Goal: Task Accomplishment & Management: Use online tool/utility

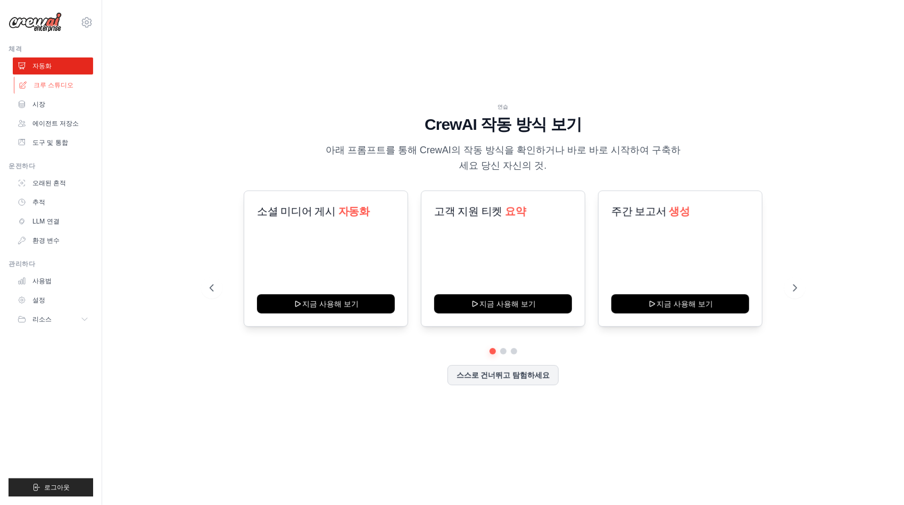
click at [53, 88] on font "크루 스튜디오" at bounding box center [54, 85] width 40 height 9
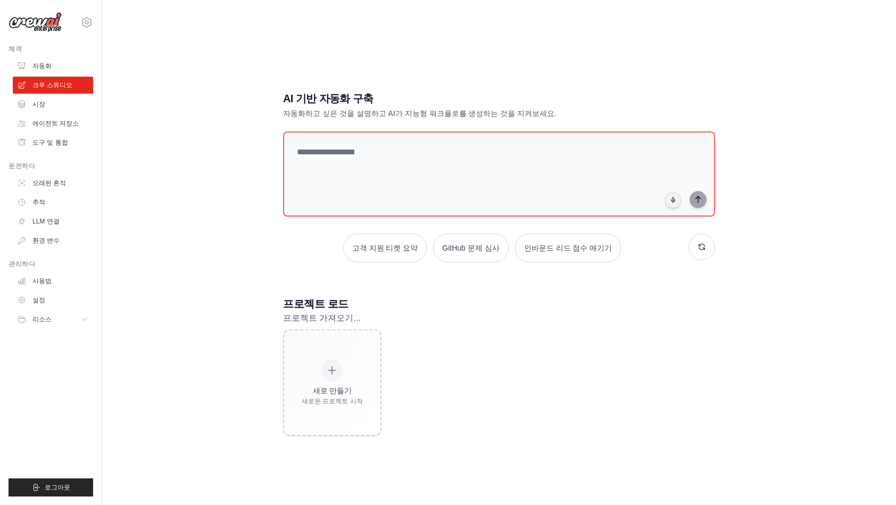
click at [289, 55] on div "AI 기반 자동화 구축 자동화하고 싶은 것을 설명하고 AI가 지능형 워크플로를 생성하는 것을 지켜보세요. 고객 지원 티켓 요약 GitHub 문…" at bounding box center [498, 263] width 759 height 505
click at [411, 151] on textarea at bounding box center [499, 174] width 436 height 86
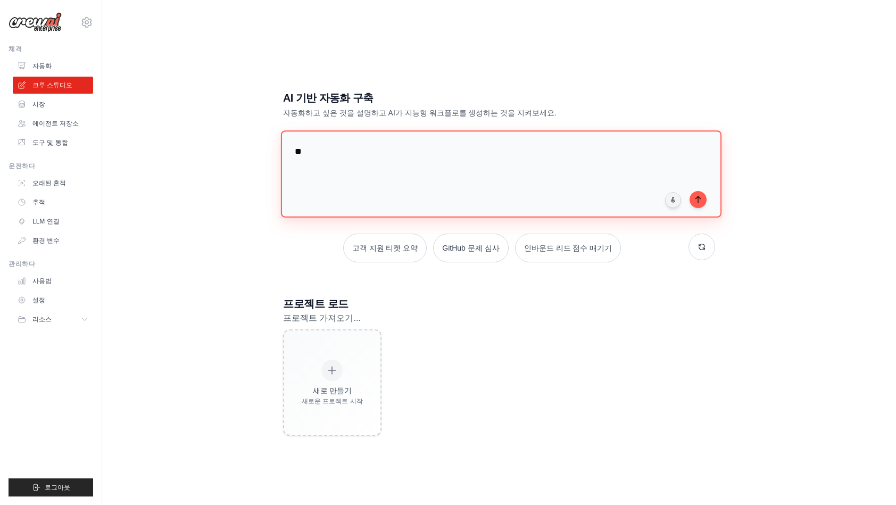
type textarea "*"
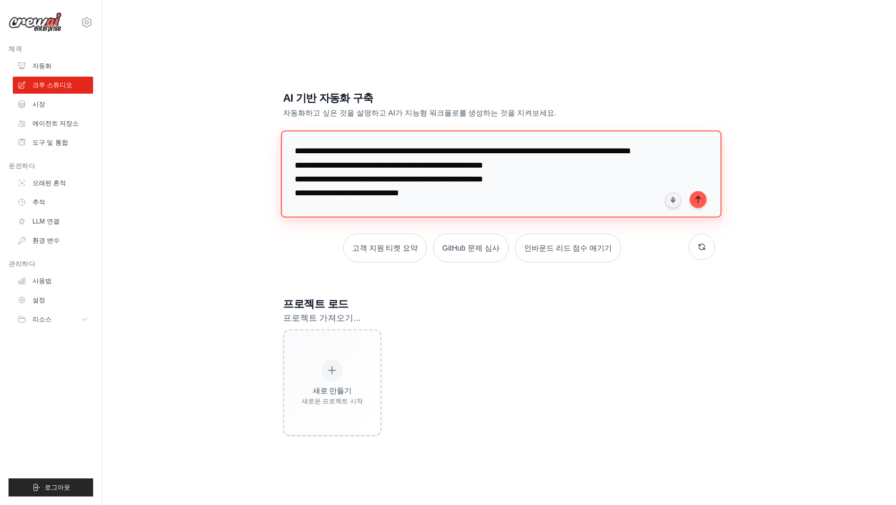
click at [520, 208] on textarea "**********" at bounding box center [501, 173] width 440 height 87
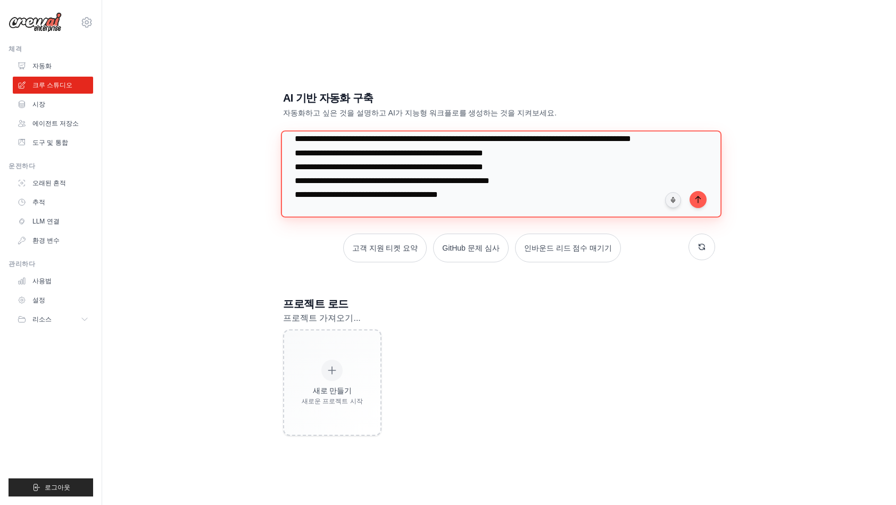
scroll to position [26, 0]
type textarea "**********"
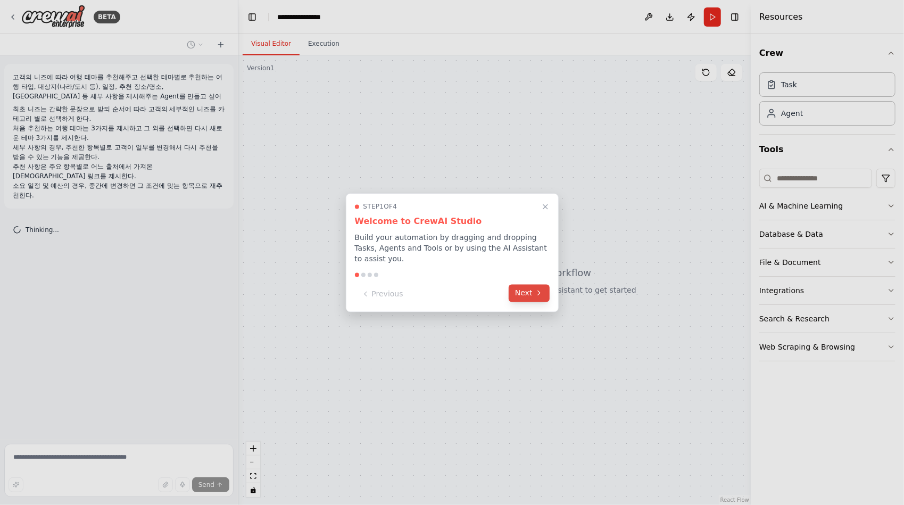
click at [522, 293] on button "Next" at bounding box center [528, 293] width 41 height 18
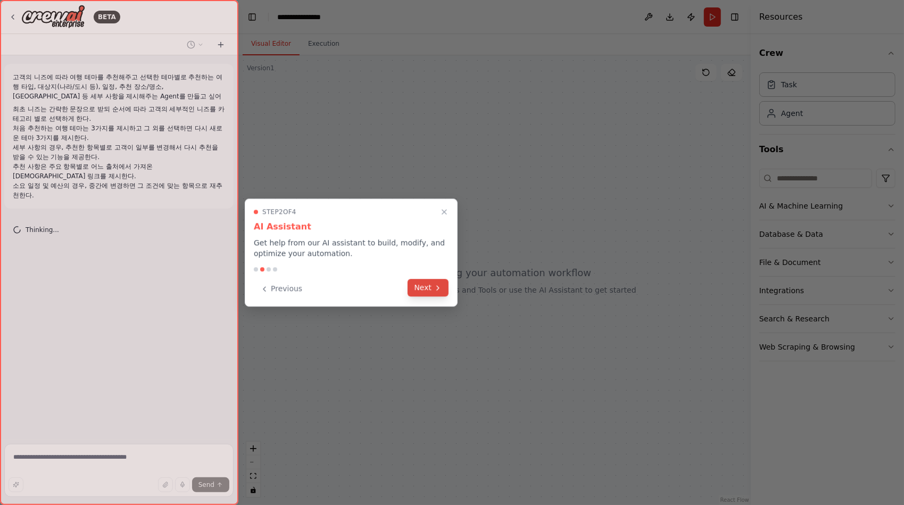
click at [427, 283] on button "Next" at bounding box center [427, 288] width 41 height 18
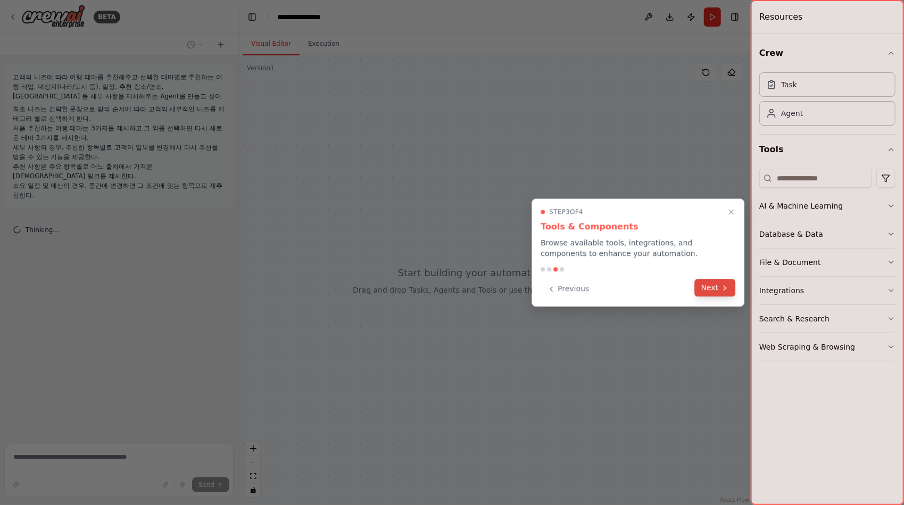
click at [712, 288] on button "Next" at bounding box center [715, 288] width 41 height 18
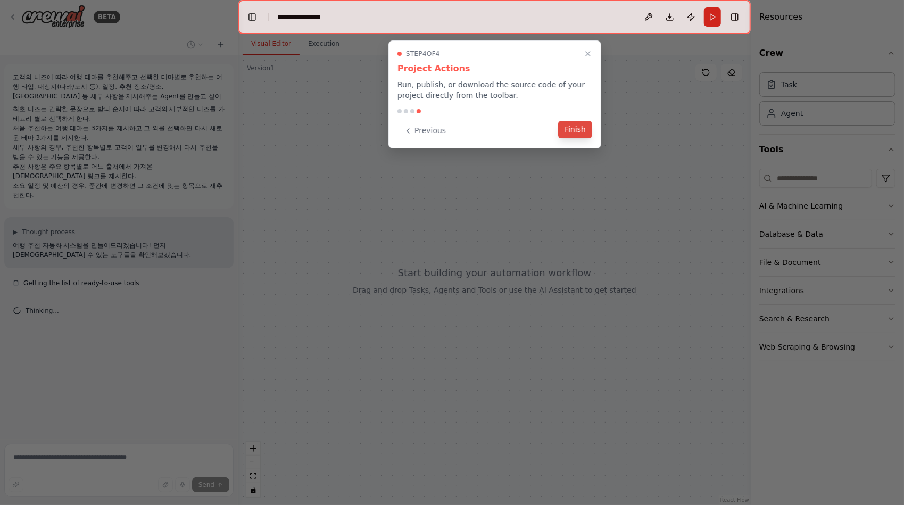
click at [572, 130] on button "Finish" at bounding box center [575, 130] width 34 height 18
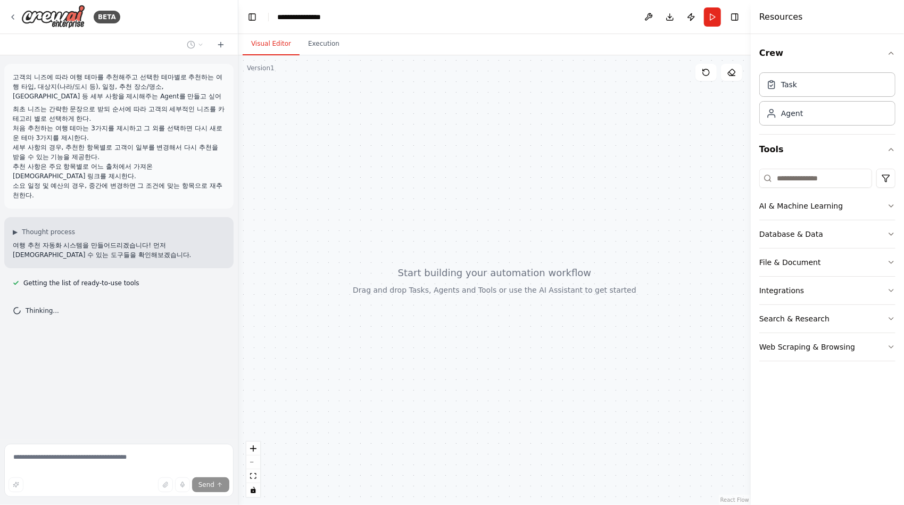
click at [454, 19] on header "**********" at bounding box center [494, 17] width 512 height 34
click at [339, 18] on icon "breadcrumb" at bounding box center [338, 17] width 9 height 9
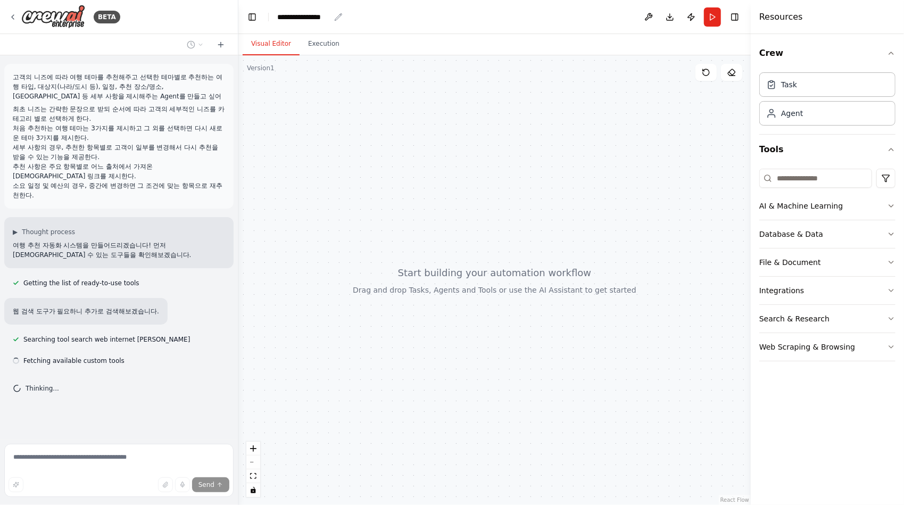
click at [337, 18] on icon "breadcrumb" at bounding box center [338, 17] width 9 height 9
click at [299, 16] on div "**********" at bounding box center [303, 17] width 53 height 11
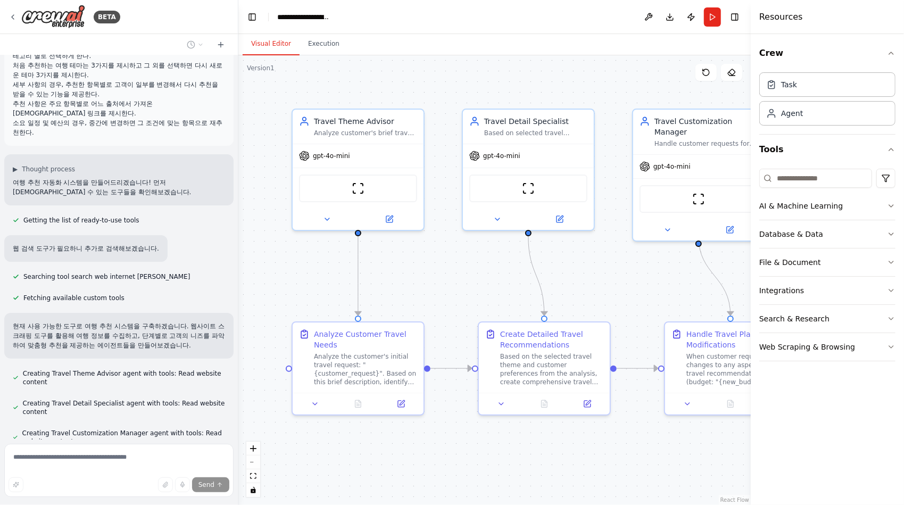
scroll to position [334, 0]
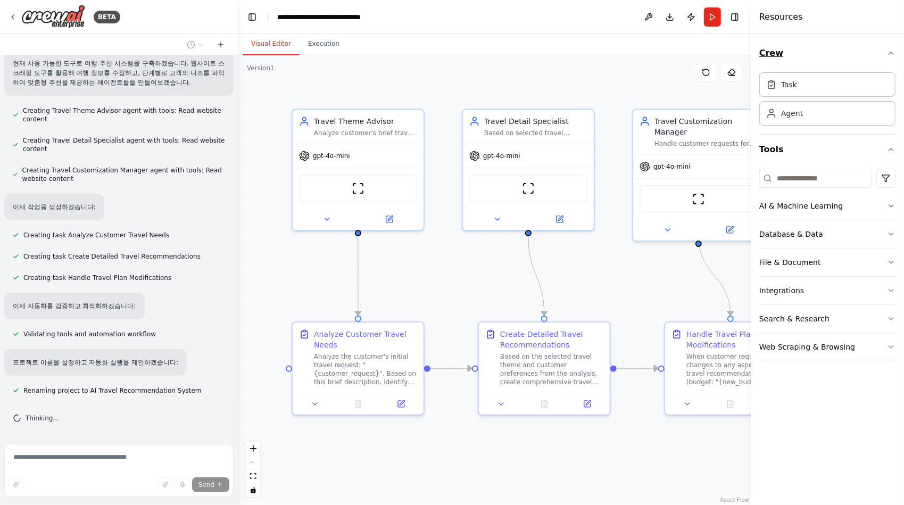
click at [890, 51] on icon "button" at bounding box center [891, 53] width 9 height 9
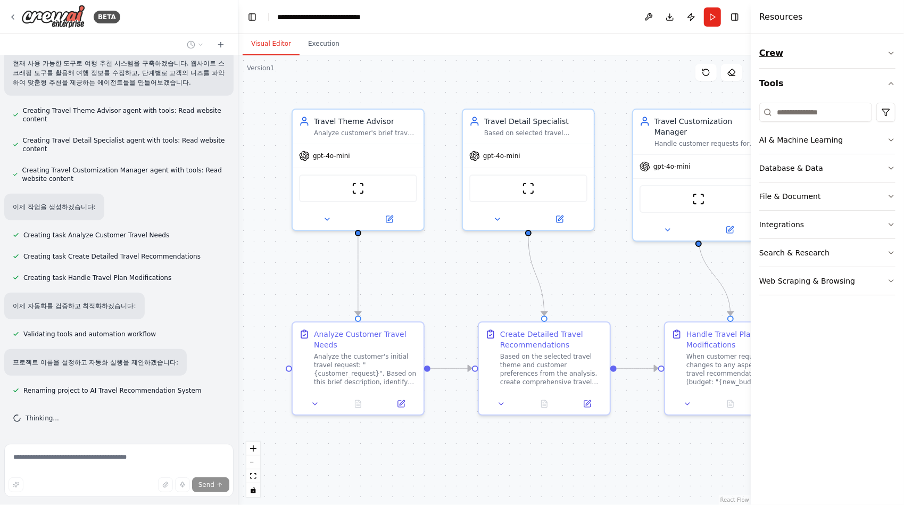
click at [891, 48] on button "Crew" at bounding box center [827, 53] width 136 height 30
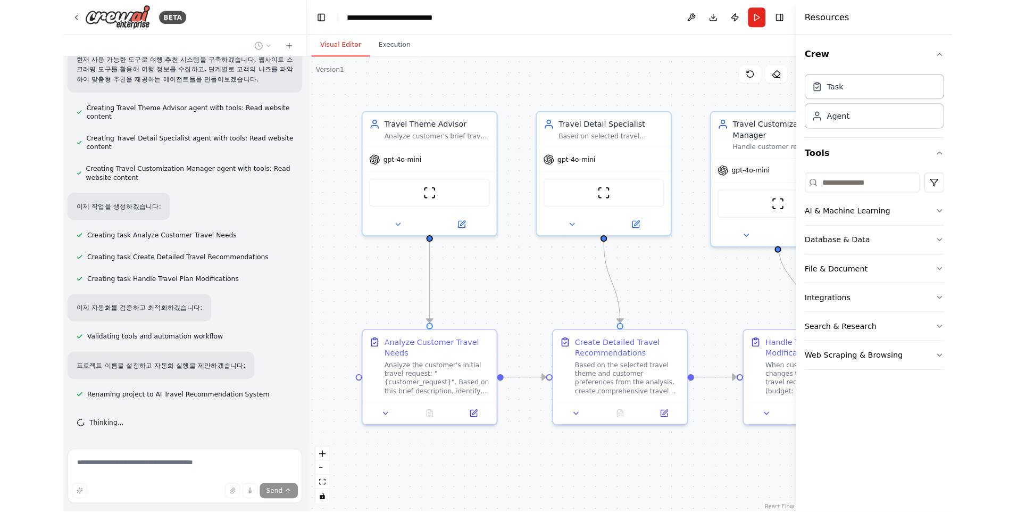
scroll to position [89, 0]
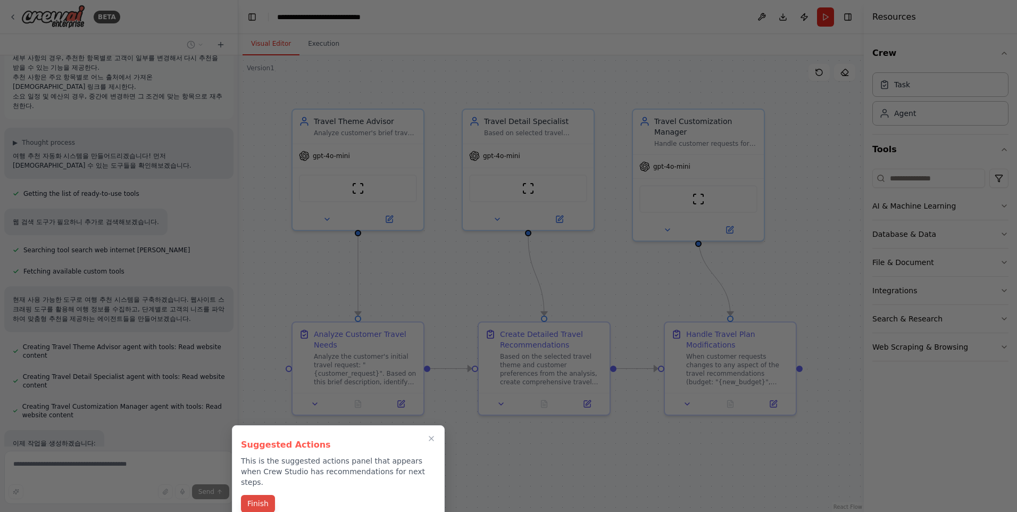
click at [264, 495] on button "Finish" at bounding box center [258, 504] width 34 height 18
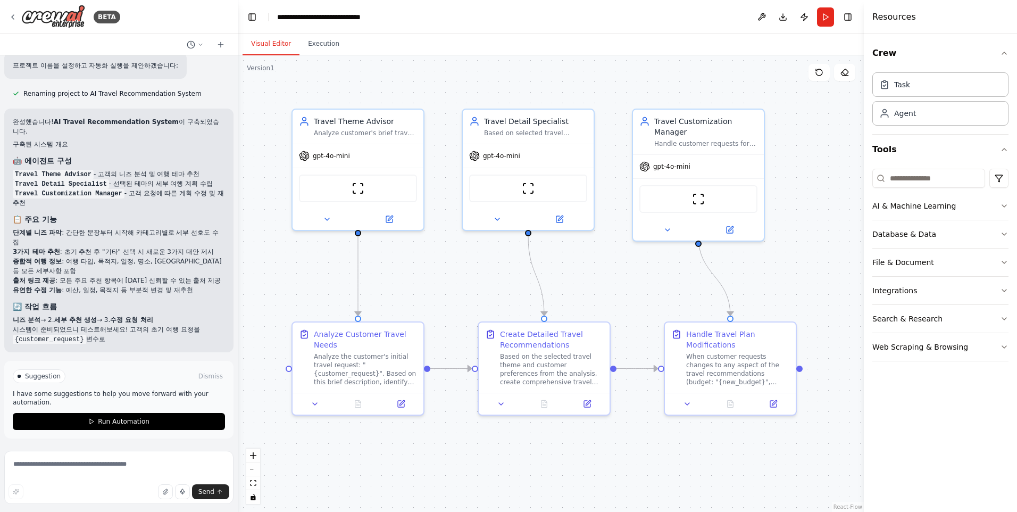
scroll to position [632, 0]
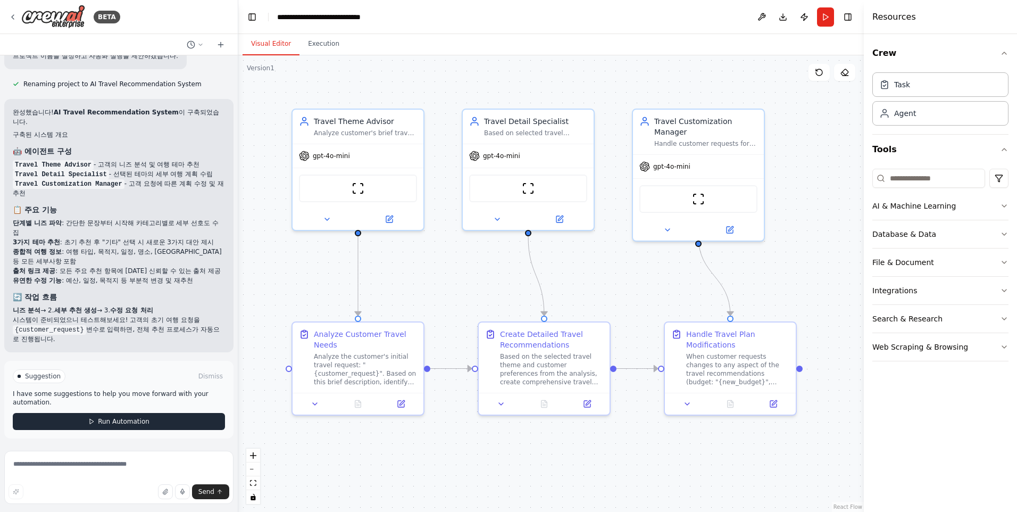
click at [133, 420] on span "Run Automation" at bounding box center [124, 421] width 52 height 9
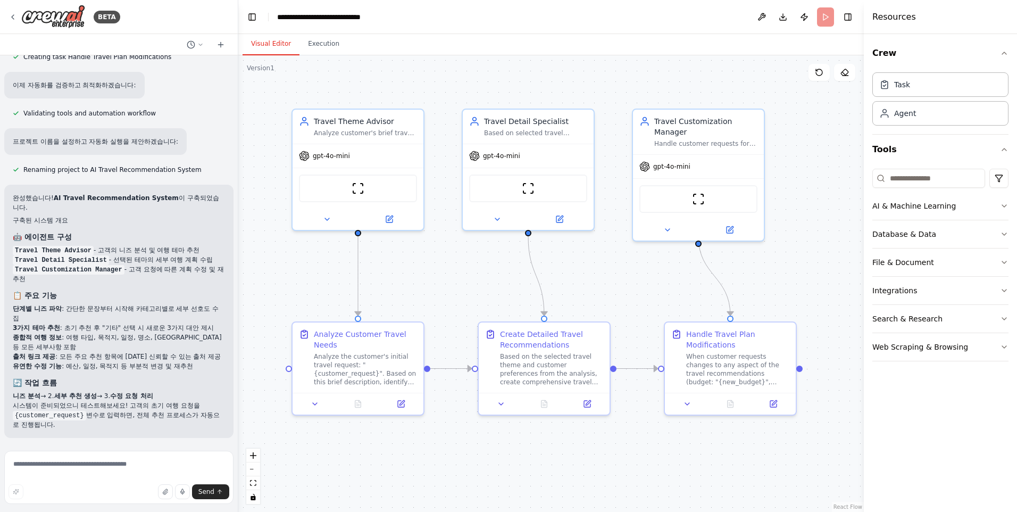
scroll to position [546, 0]
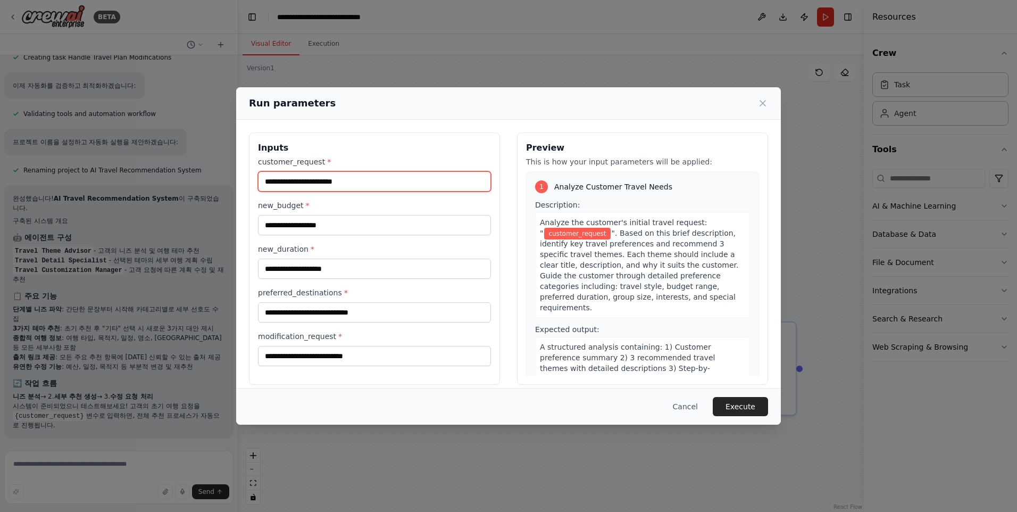
click at [357, 185] on input "customer_request *" at bounding box center [374, 181] width 233 height 20
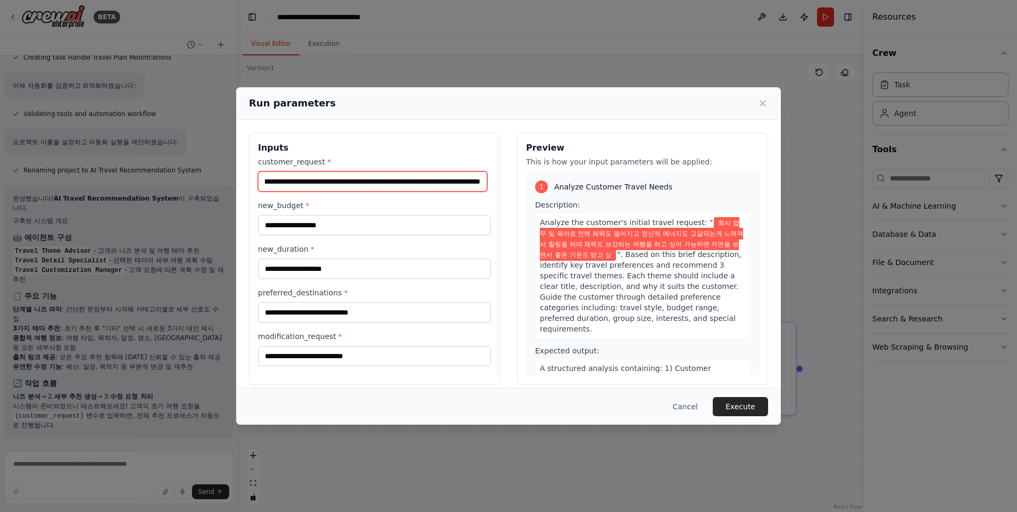
scroll to position [0, 376]
type input "**********"
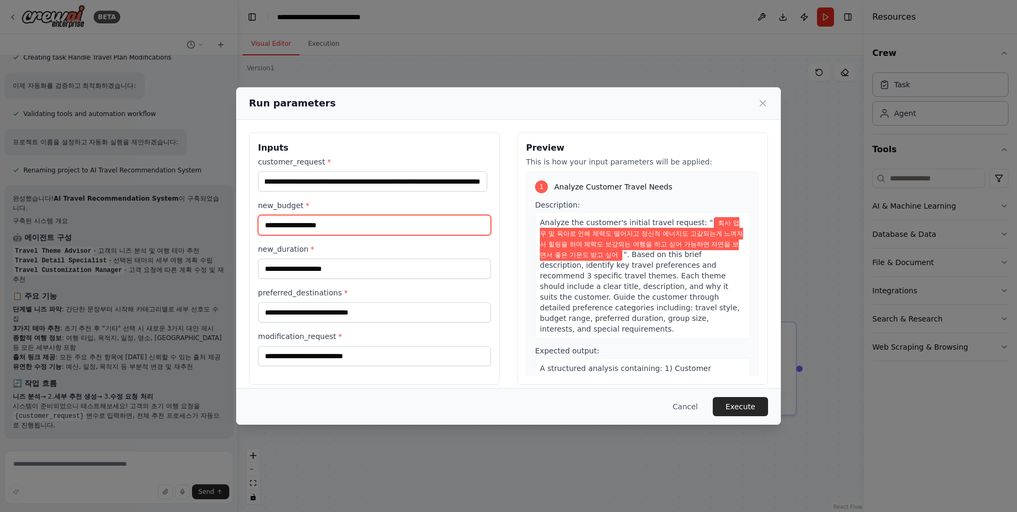
click at [370, 228] on input "new_budget *" at bounding box center [374, 225] width 233 height 20
type input "*****"
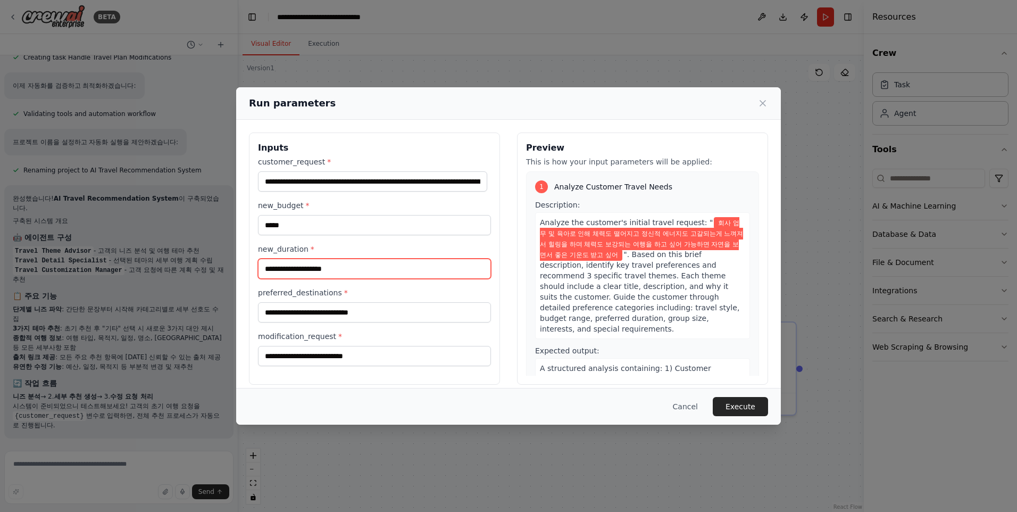
type input "*"
type input "**"
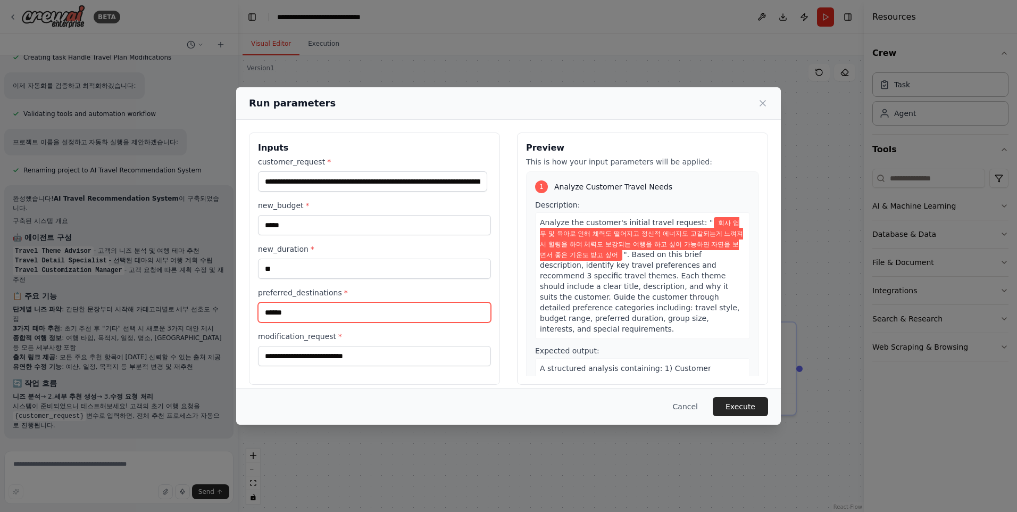
type input "******"
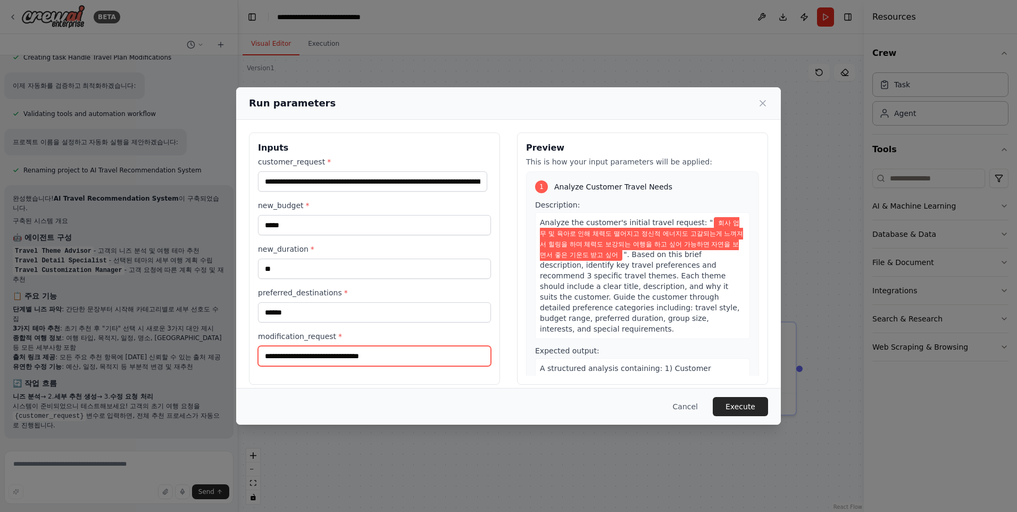
scroll to position [0, 6]
type input "**********"
click at [732, 403] on button "Execute" at bounding box center [740, 406] width 55 height 19
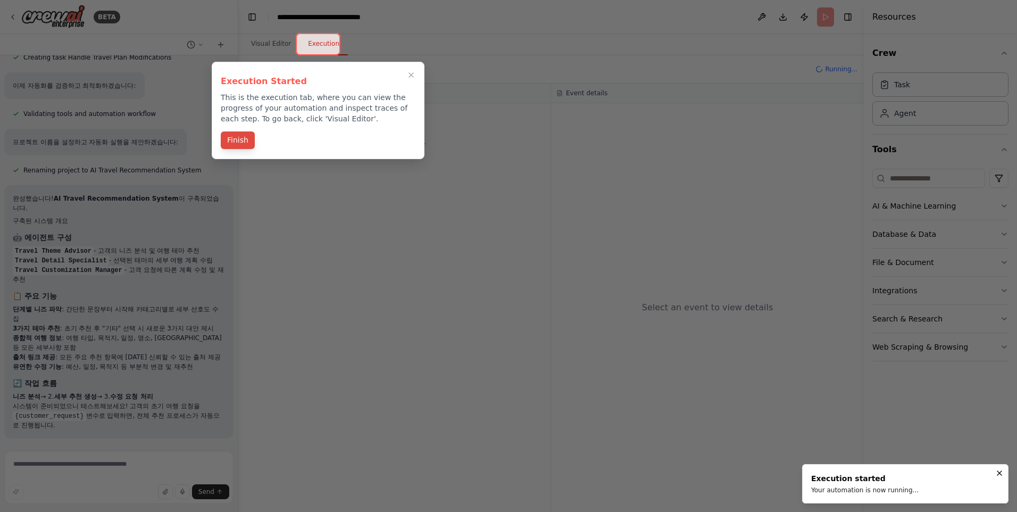
click at [240, 137] on button "Finish" at bounding box center [238, 140] width 34 height 18
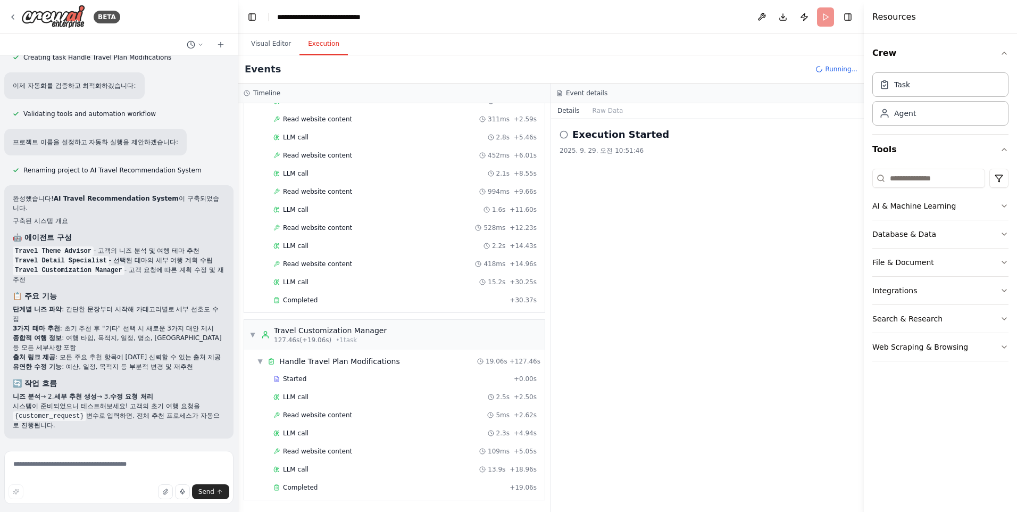
scroll to position [632, 0]
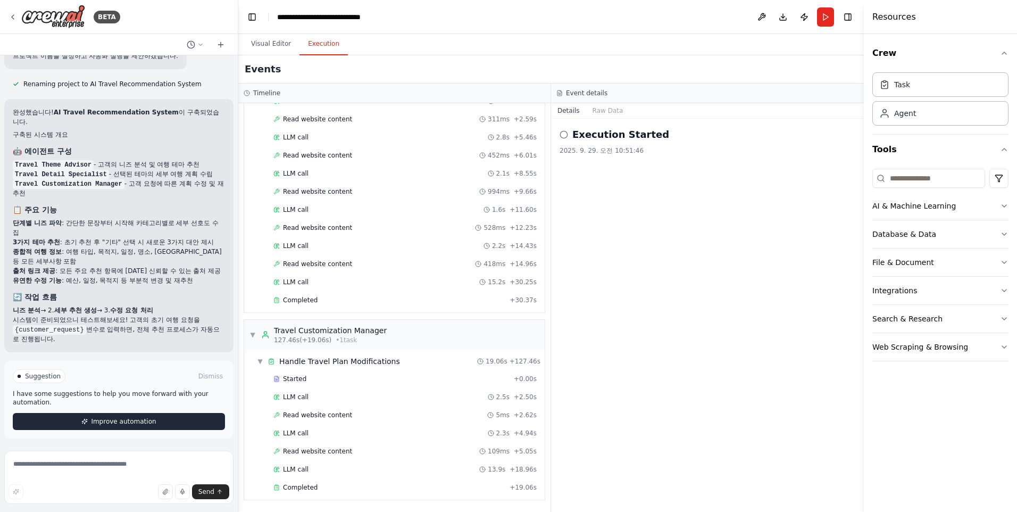
click at [148, 422] on span "Improve automation" at bounding box center [123, 421] width 65 height 9
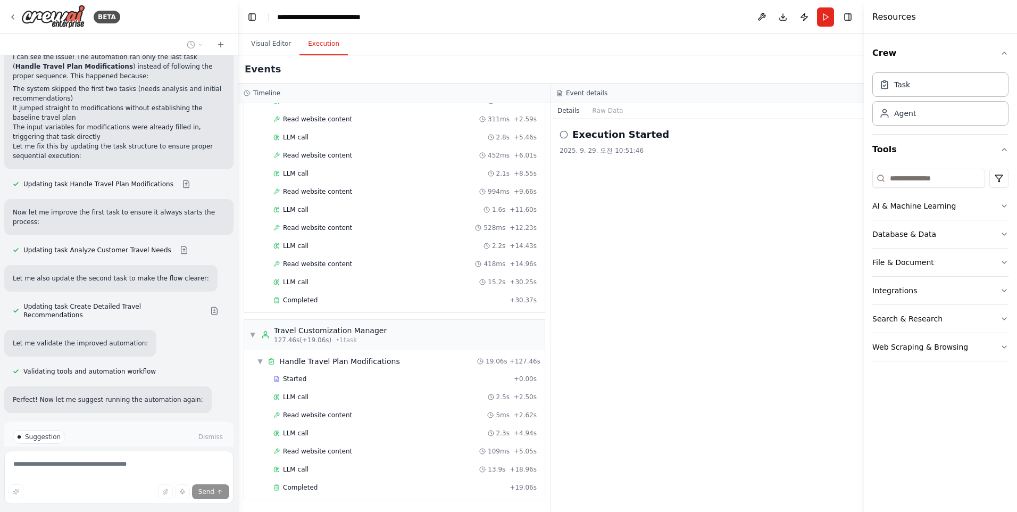
scroll to position [1125, 0]
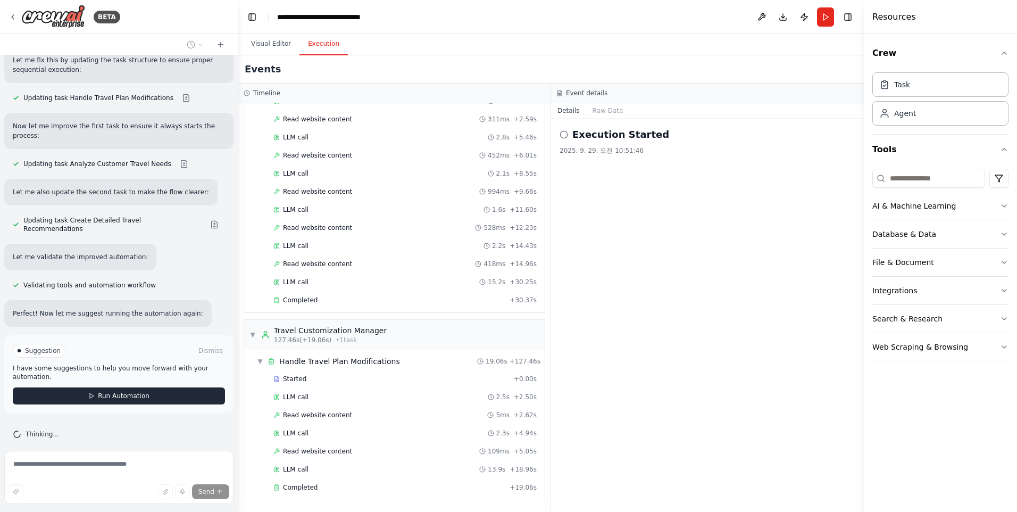
click at [121, 391] on span "Run Automation" at bounding box center [124, 395] width 52 height 9
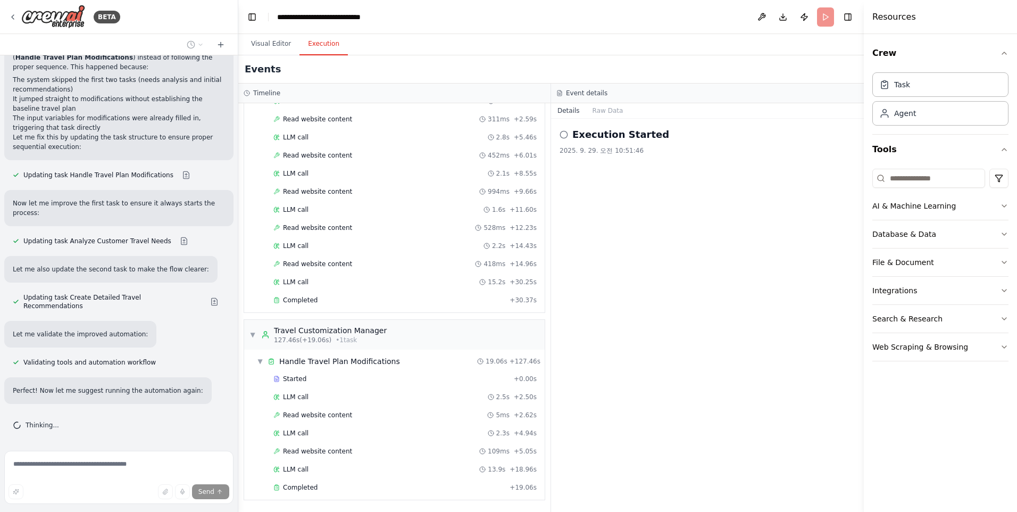
scroll to position [1039, 0]
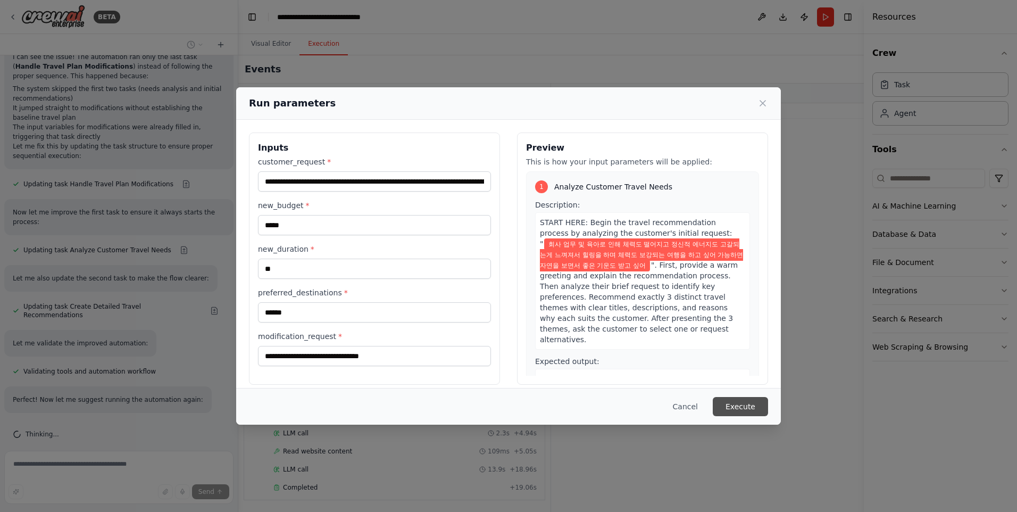
click at [750, 408] on button "Execute" at bounding box center [740, 406] width 55 height 19
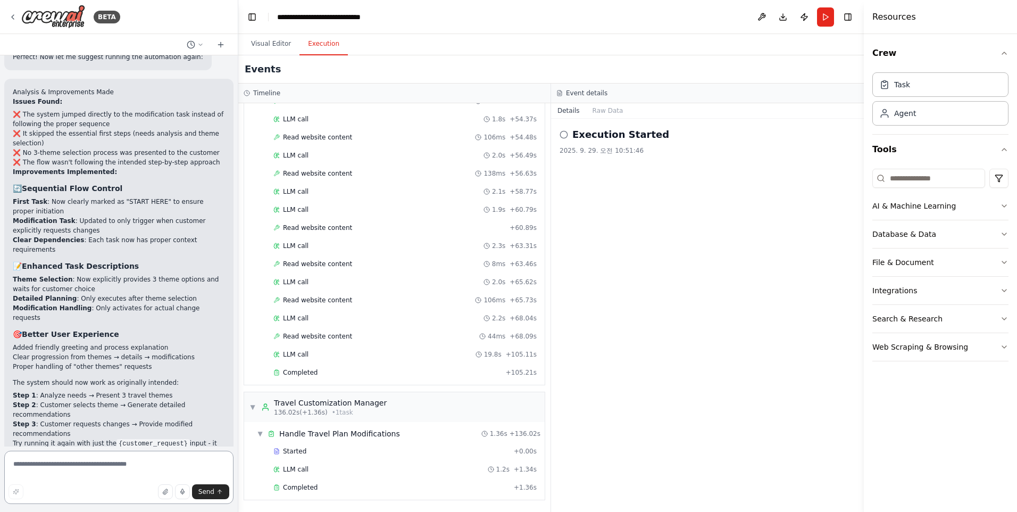
scroll to position [1468, 0]
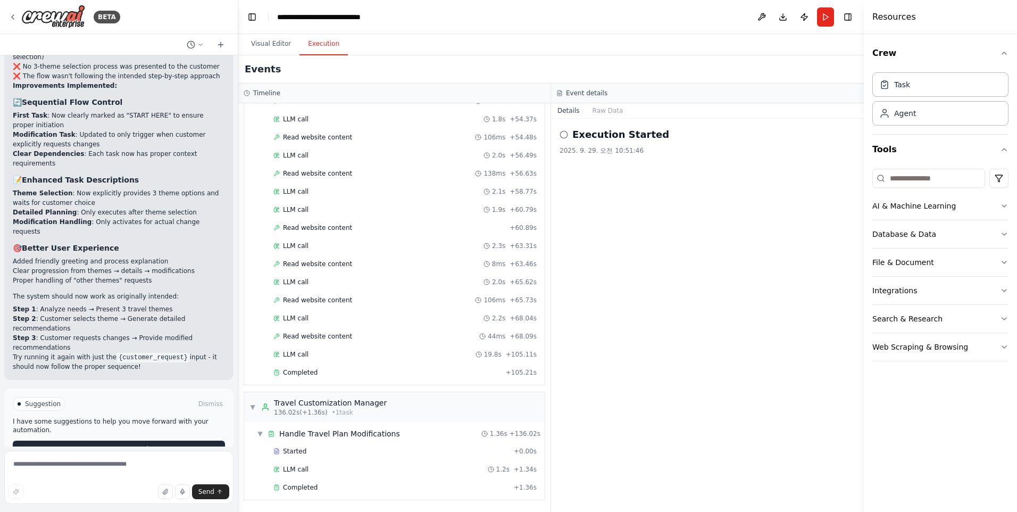
click at [119, 445] on span "Improve automation" at bounding box center [123, 449] width 65 height 9
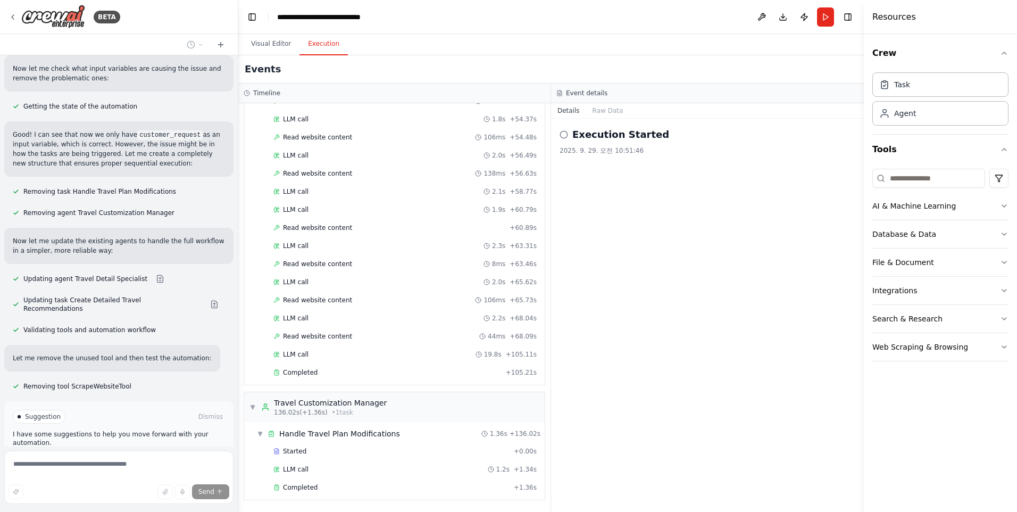
scroll to position [1981, 0]
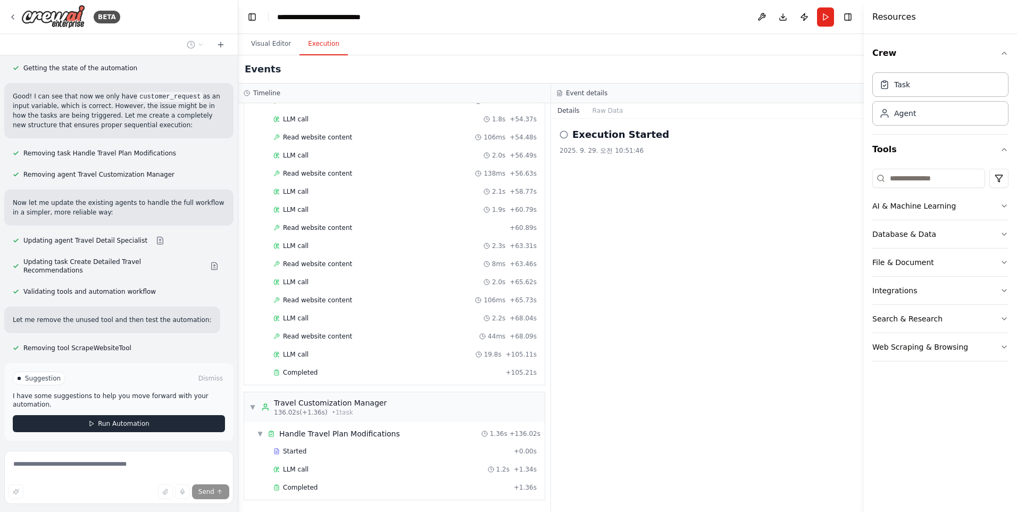
click at [147, 415] on button "Run Automation" at bounding box center [119, 423] width 212 height 17
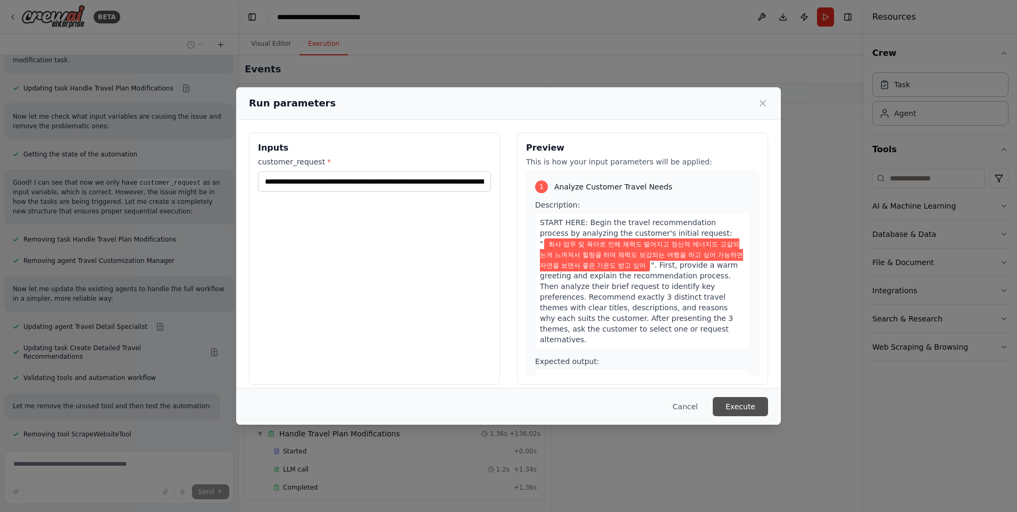
click at [743, 403] on button "Execute" at bounding box center [740, 406] width 55 height 19
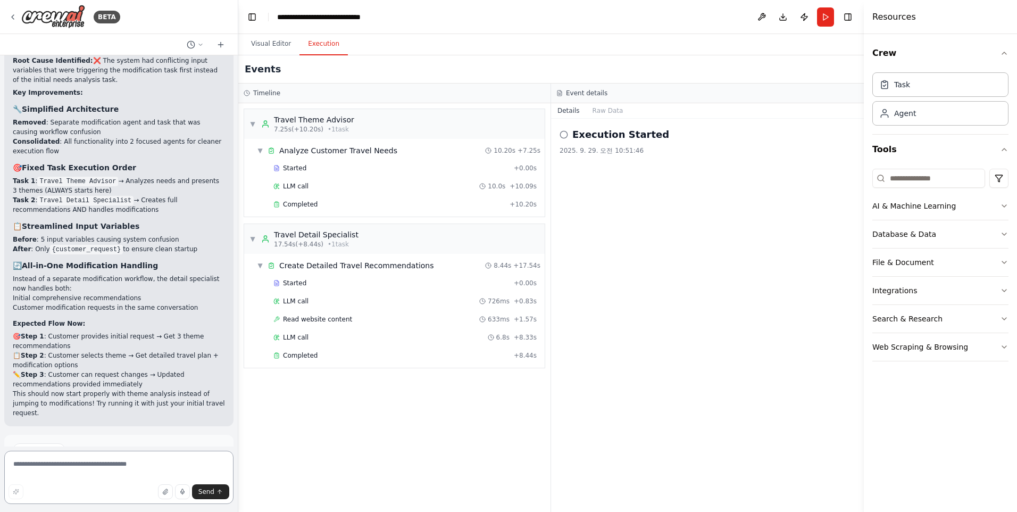
scroll to position [2343, 0]
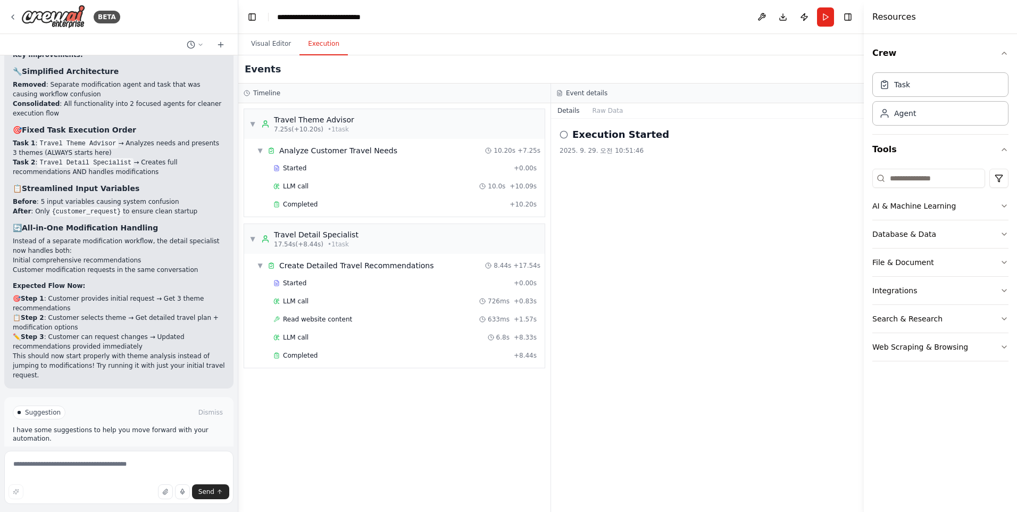
click at [138, 453] on span "Improve automation" at bounding box center [123, 457] width 65 height 9
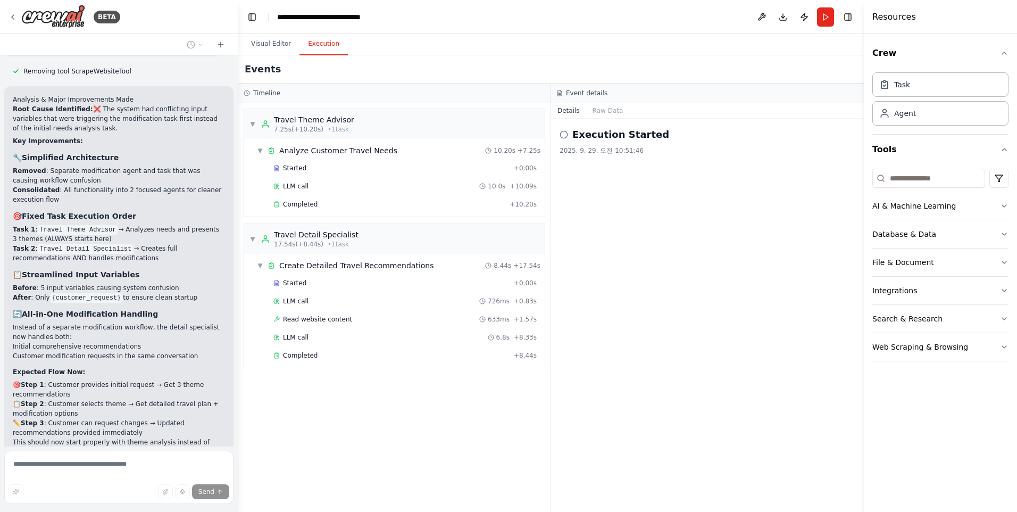
scroll to position [2291, 0]
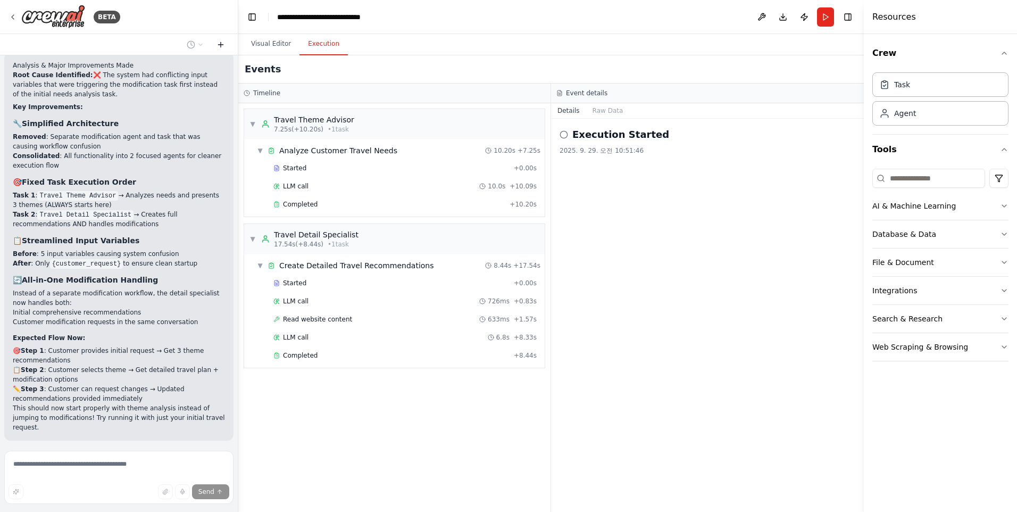
click at [221, 46] on icon at bounding box center [221, 44] width 0 height 5
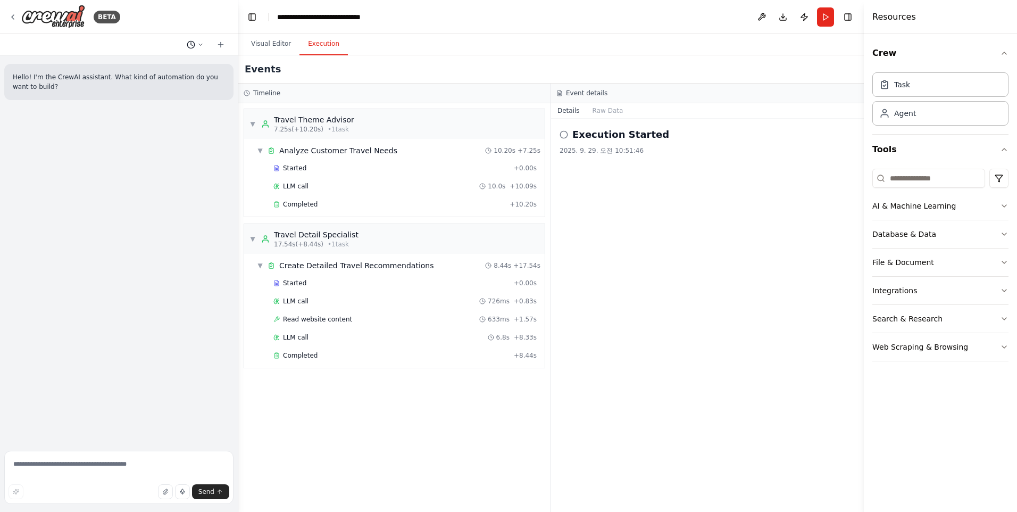
click at [199, 46] on icon at bounding box center [200, 44] width 6 height 6
click at [151, 81] on span "Based on the last automation run, please analyze the output, and if applicable,…" at bounding box center [148, 83] width 66 height 9
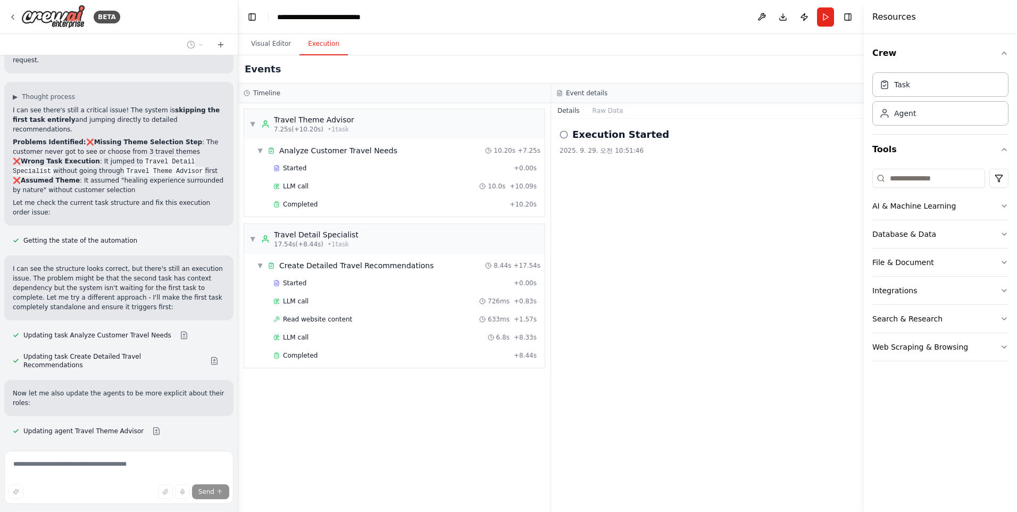
scroll to position [2780, 0]
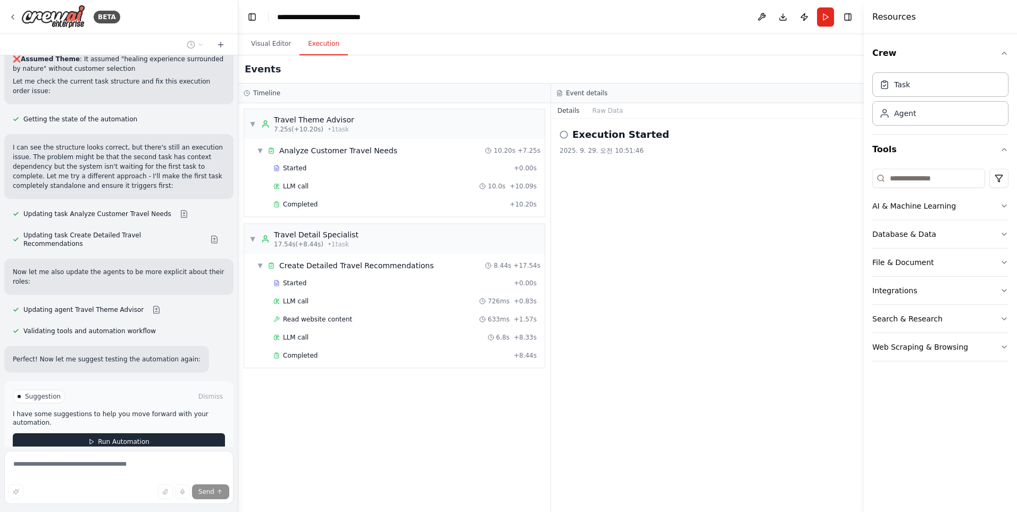
click at [103, 437] on span "Run Automation" at bounding box center [124, 441] width 52 height 9
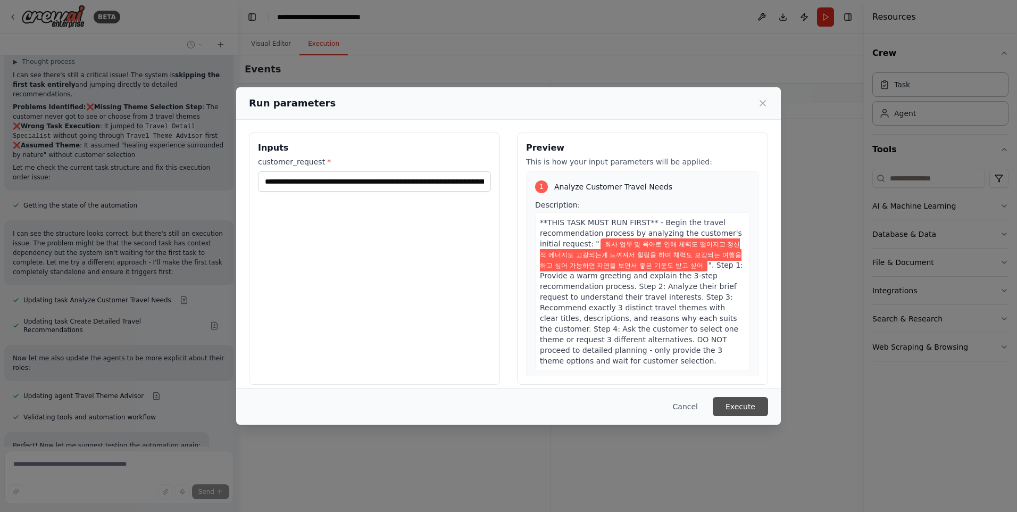
click at [731, 400] on button "Execute" at bounding box center [740, 406] width 55 height 19
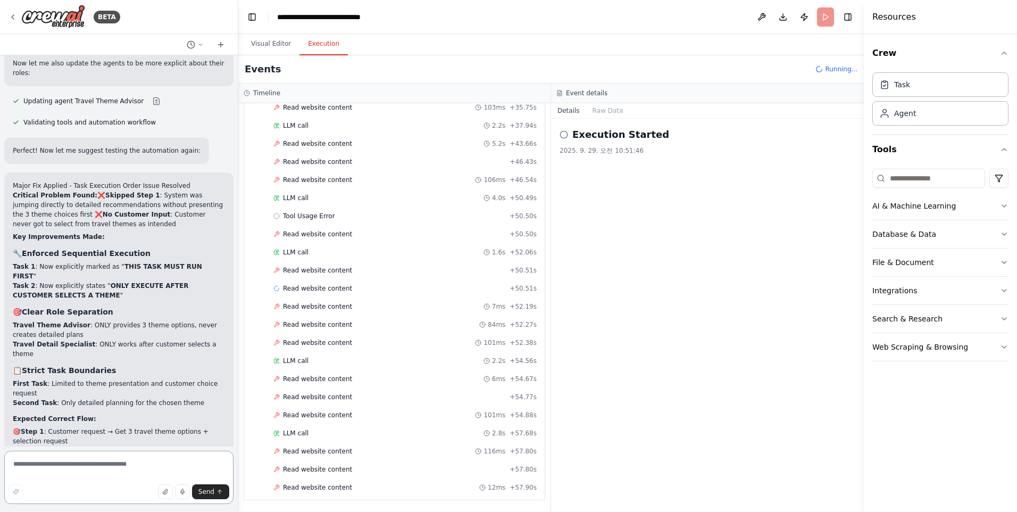
scroll to position [1182, 0]
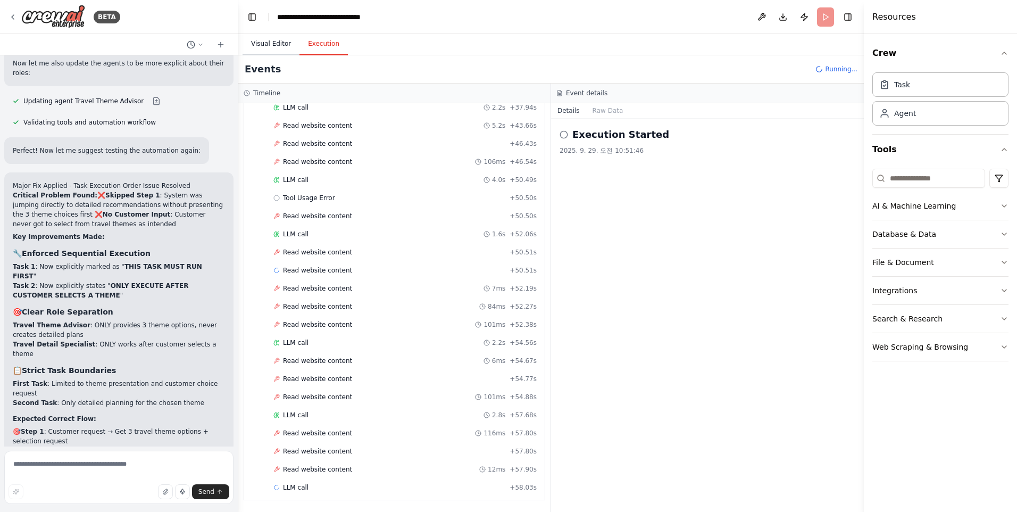
click at [265, 45] on button "Visual Editor" at bounding box center [271, 44] width 57 height 22
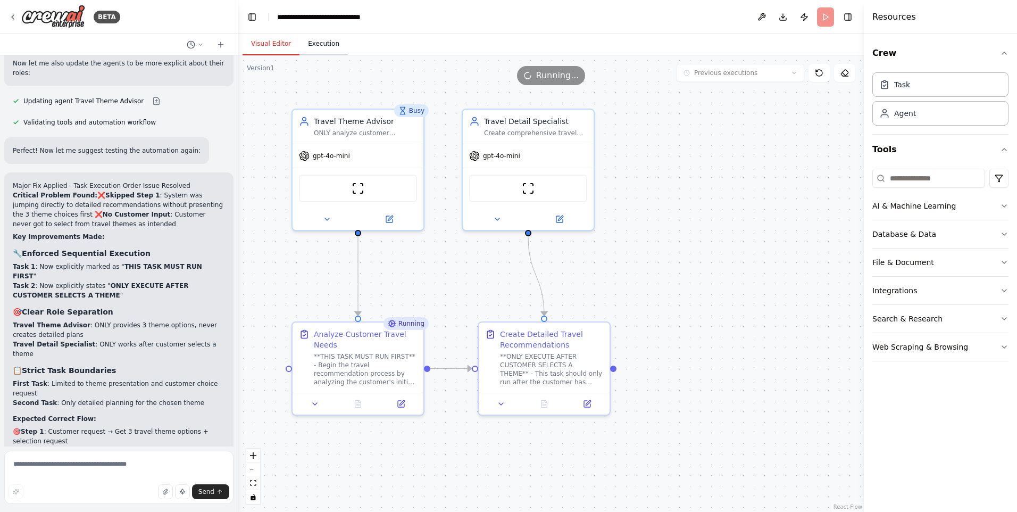
click at [321, 45] on button "Execution" at bounding box center [323, 44] width 48 height 22
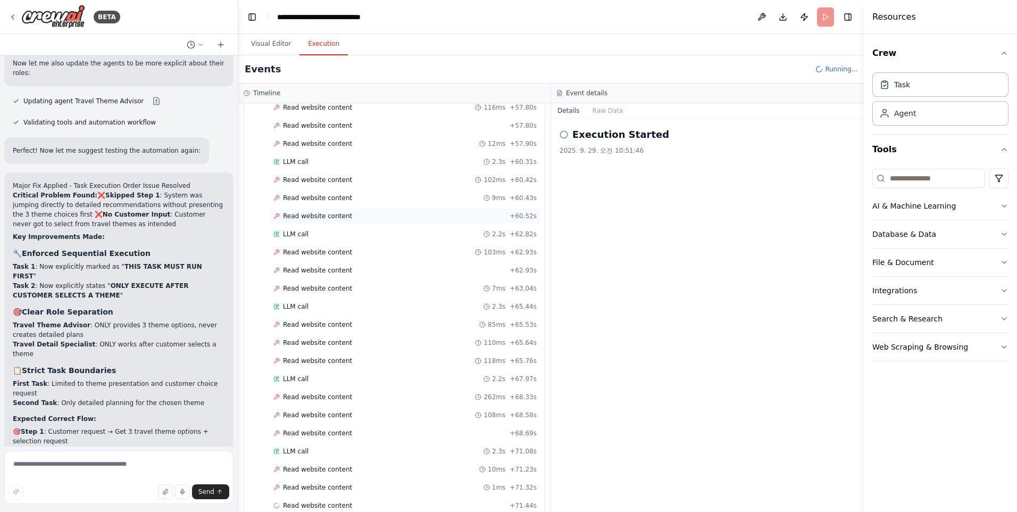
scroll to position [1525, 0]
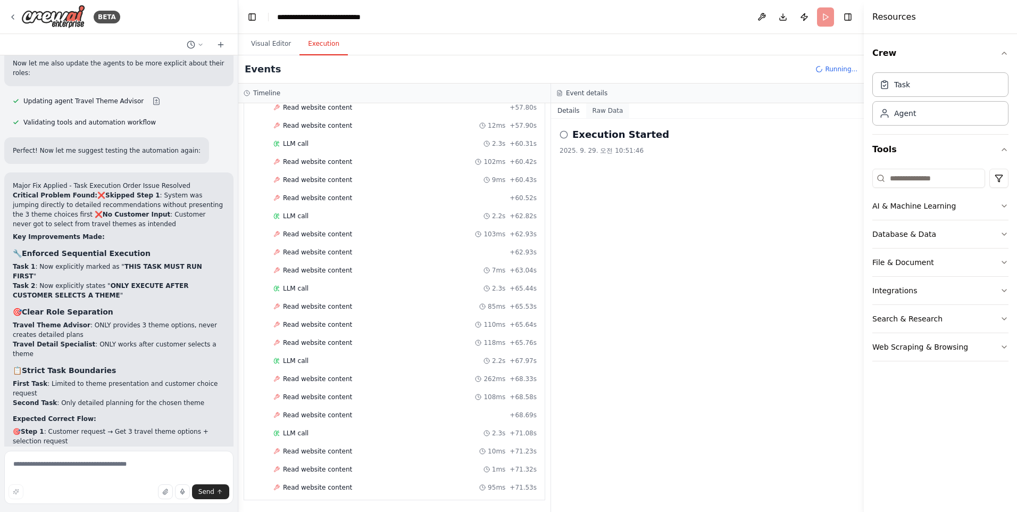
click at [606, 113] on button "Raw Data" at bounding box center [608, 110] width 44 height 15
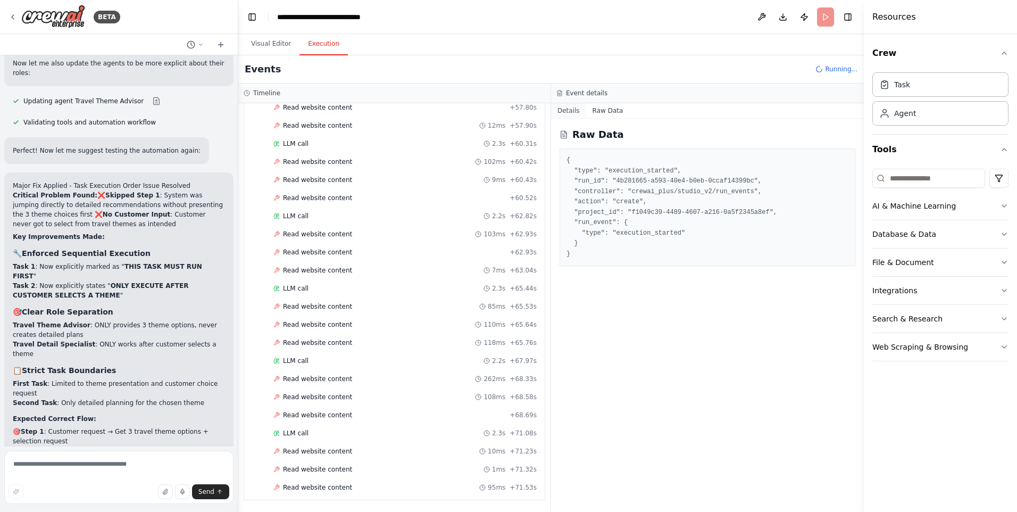
click at [570, 111] on button "Details" at bounding box center [568, 110] width 35 height 15
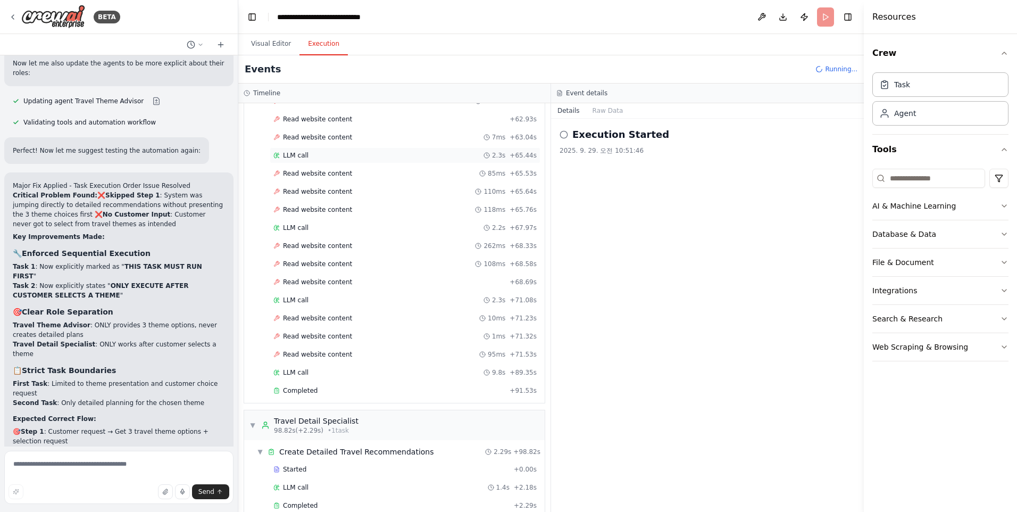
scroll to position [1676, 0]
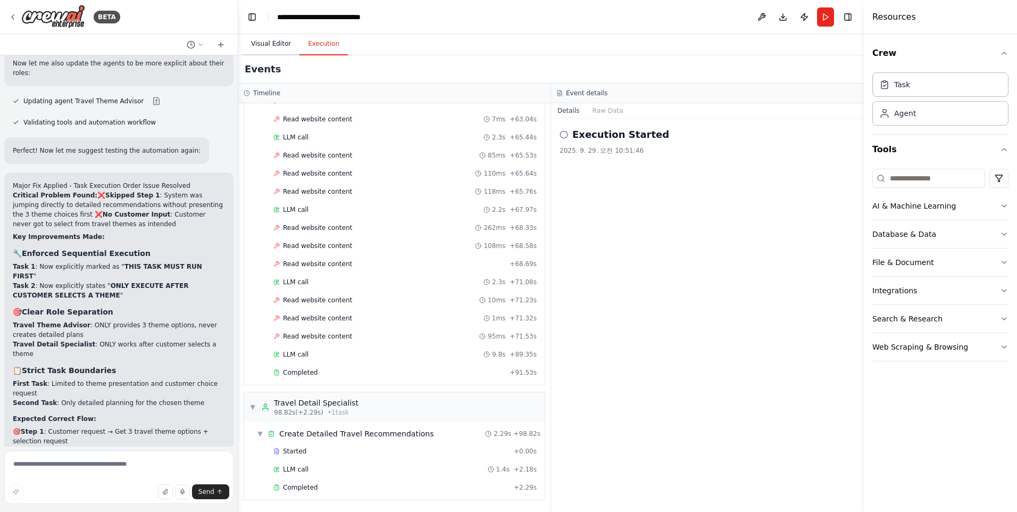
click at [269, 46] on button "Visual Editor" at bounding box center [271, 44] width 57 height 22
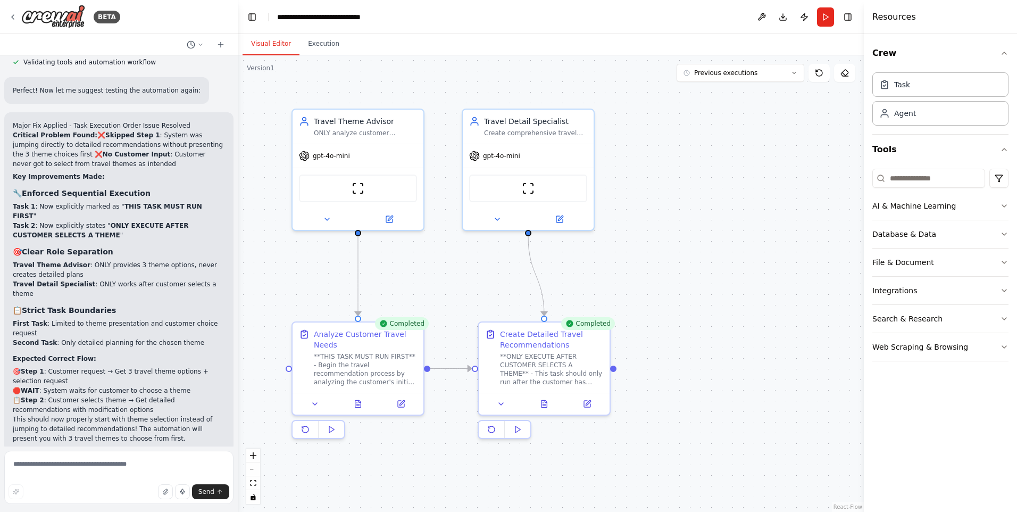
scroll to position [3074, 0]
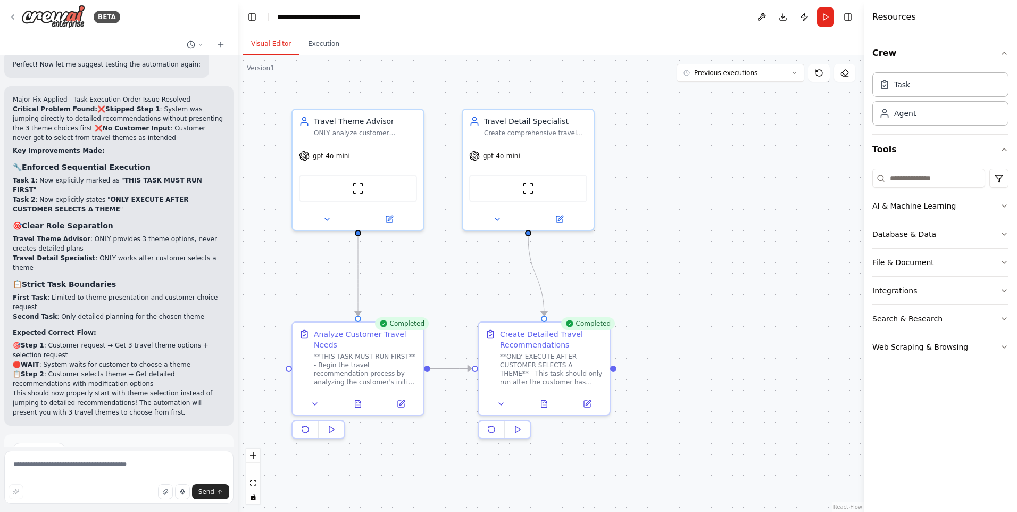
click at [111, 490] on span "Improve automation" at bounding box center [123, 494] width 65 height 9
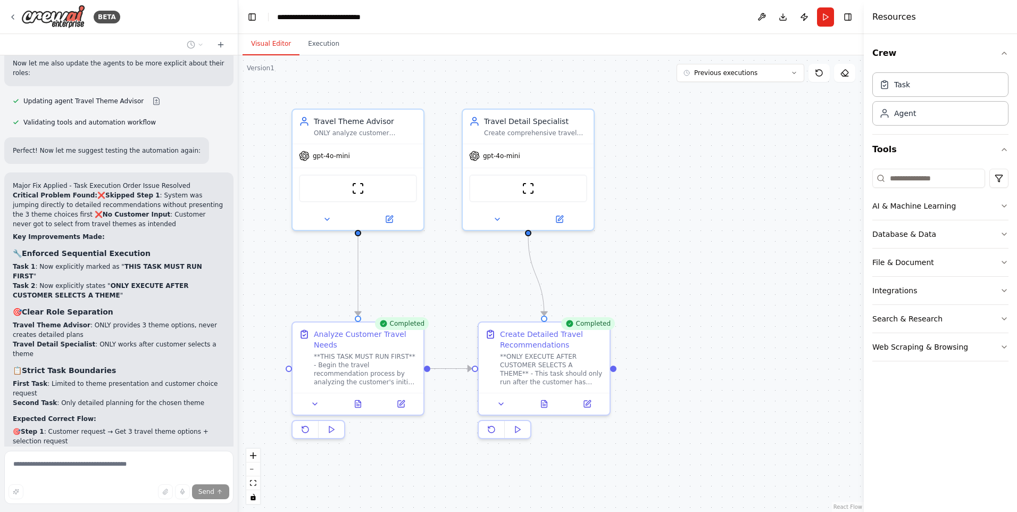
scroll to position [3022, 0]
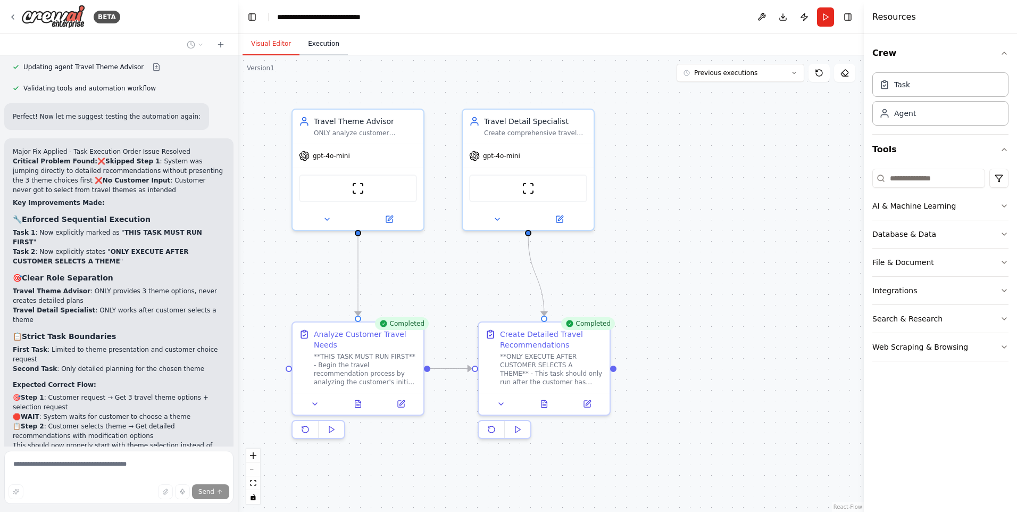
click at [329, 46] on button "Execution" at bounding box center [323, 44] width 48 height 22
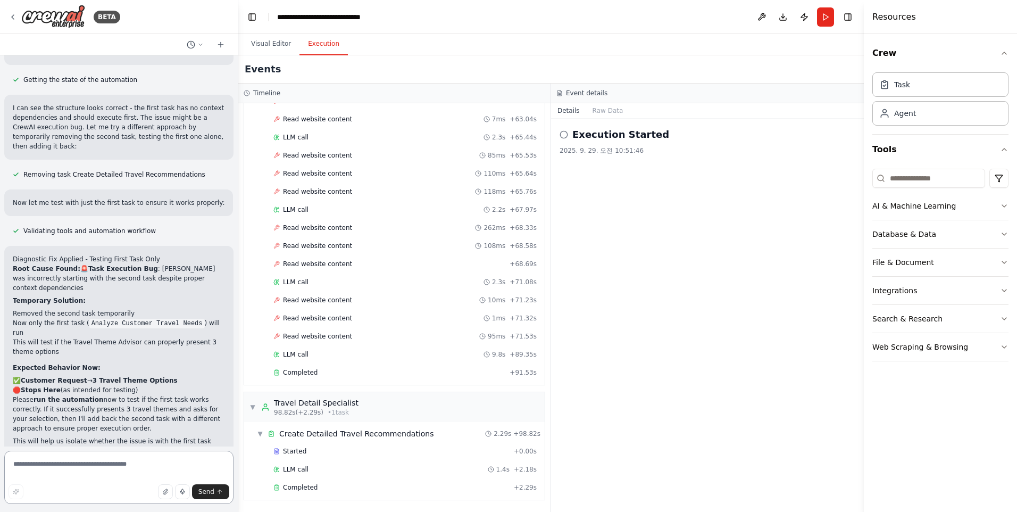
scroll to position [3596, 0]
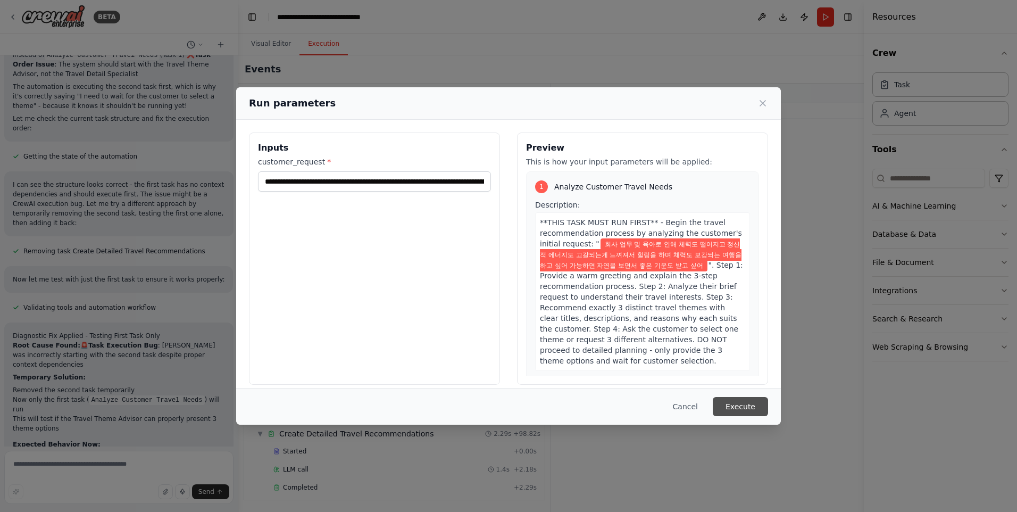
click at [748, 404] on button "Execute" at bounding box center [740, 406] width 55 height 19
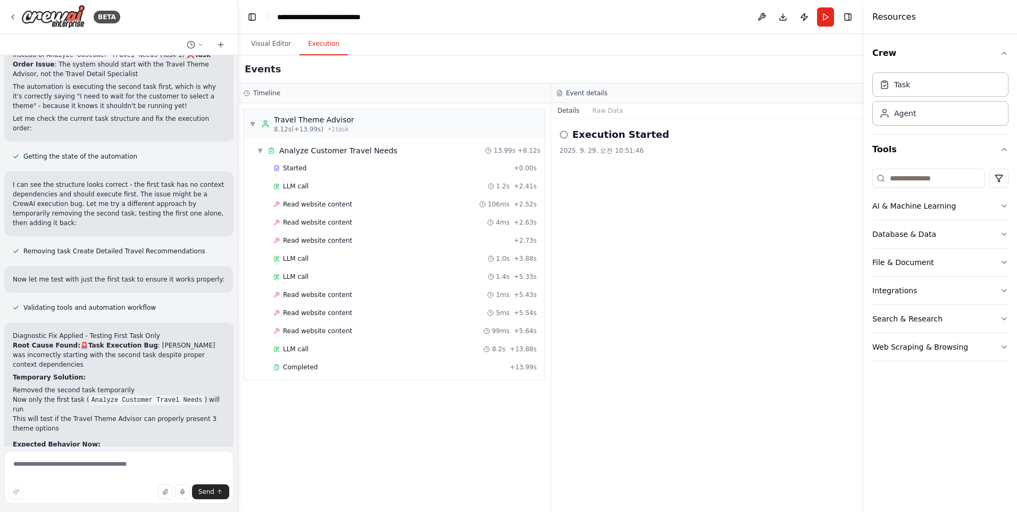
scroll to position [3596, 0]
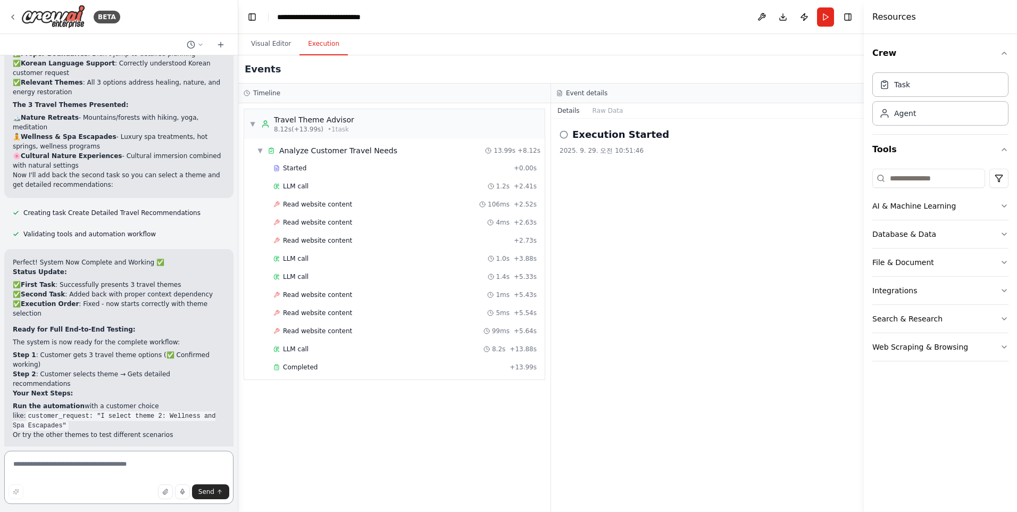
scroll to position [4091, 0]
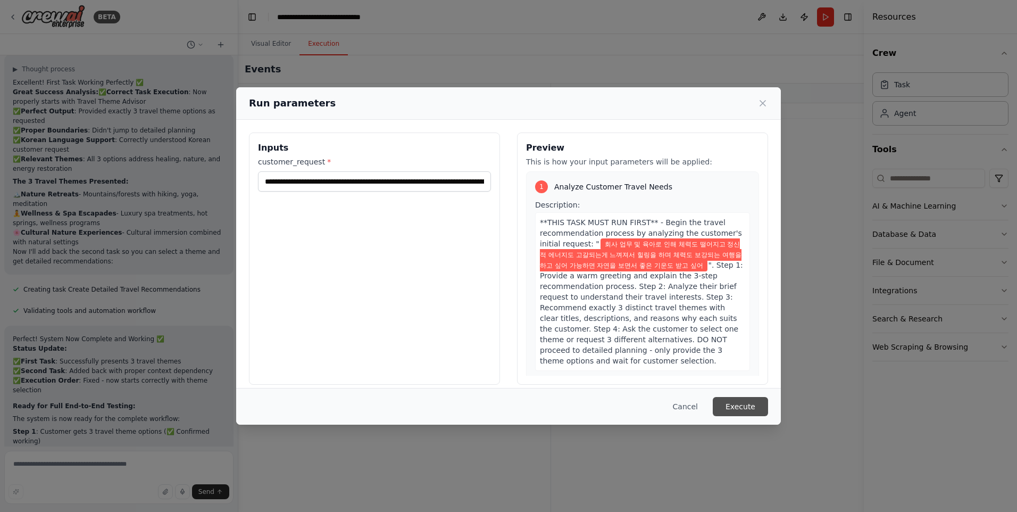
click at [725, 405] on button "Execute" at bounding box center [740, 406] width 55 height 19
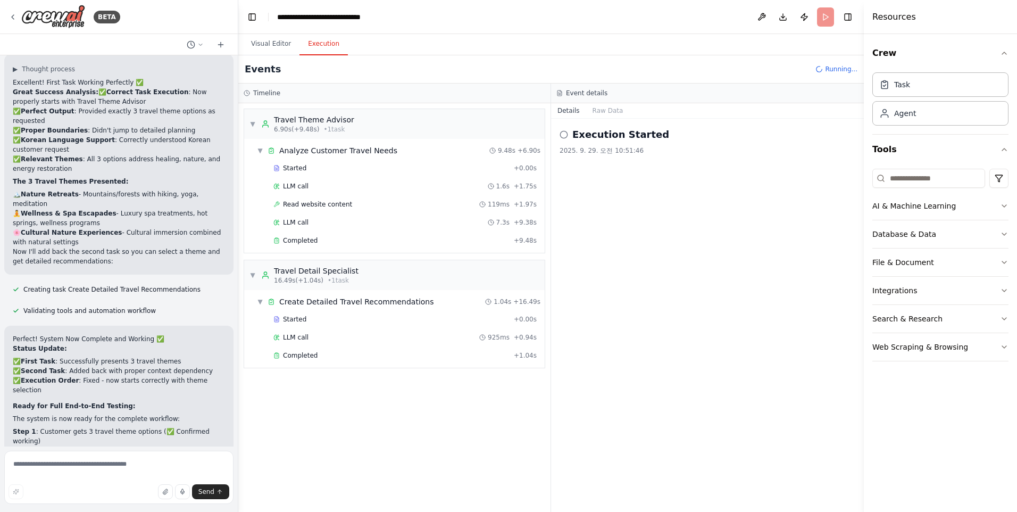
scroll to position [4091, 0]
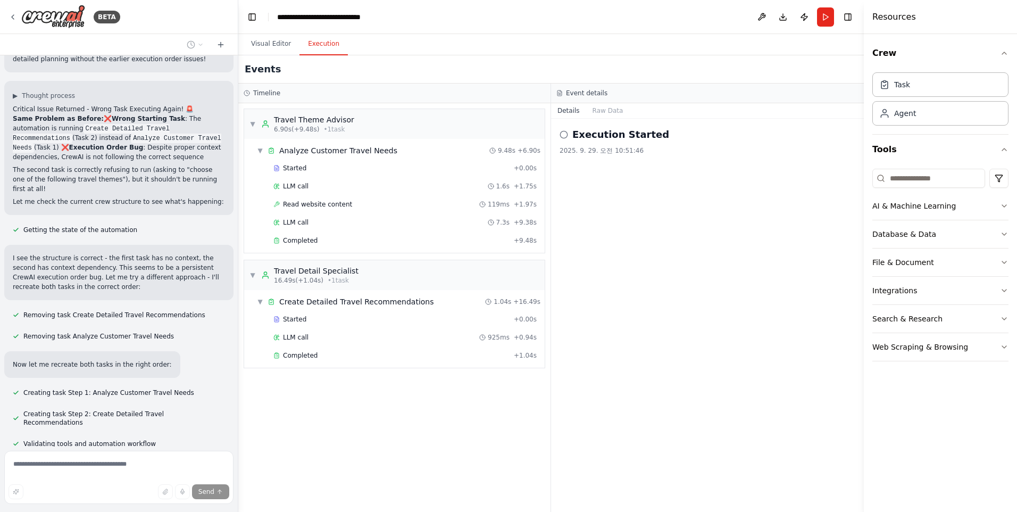
scroll to position [4485, 0]
click at [88, 504] on icon at bounding box center [91, 517] width 6 height 6
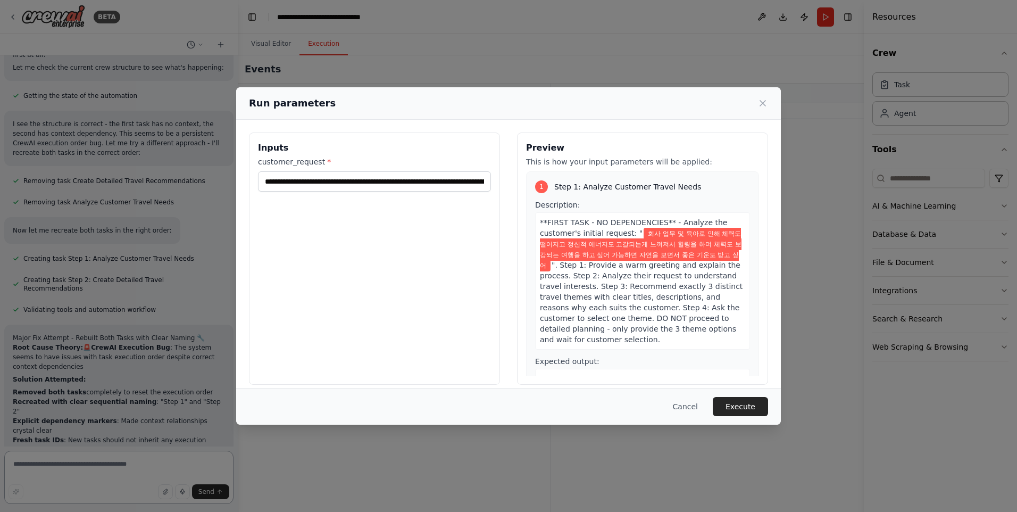
scroll to position [4626, 0]
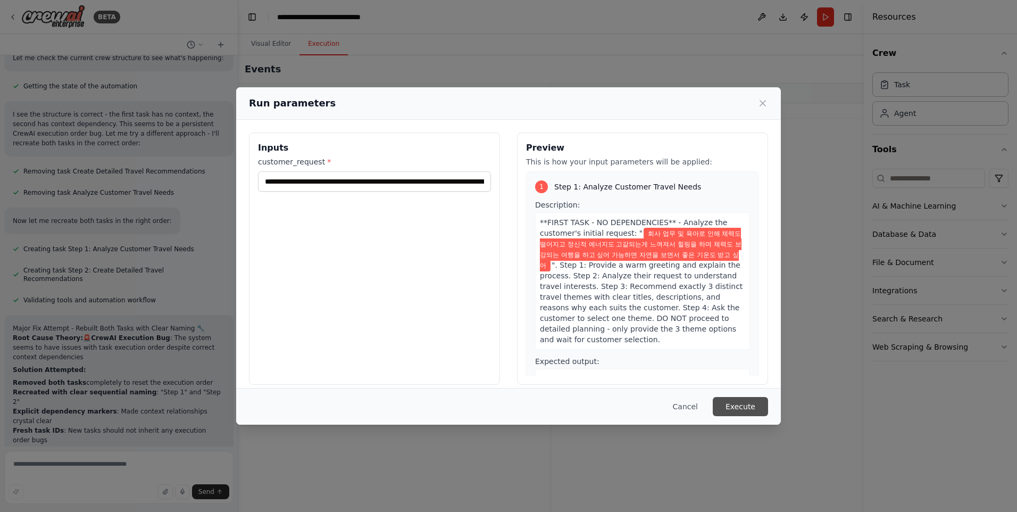
click at [733, 405] on button "Execute" at bounding box center [740, 406] width 55 height 19
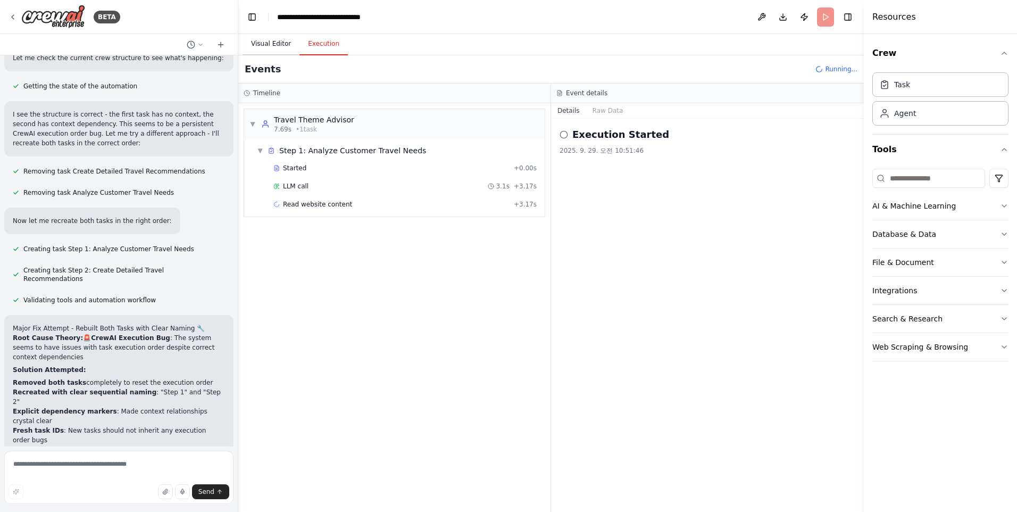
click at [271, 41] on button "Visual Editor" at bounding box center [271, 44] width 57 height 22
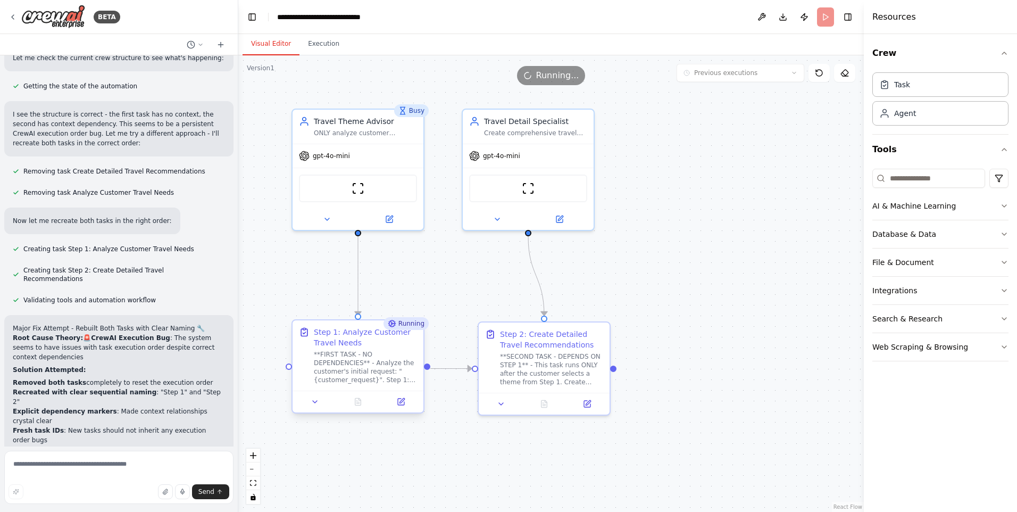
click at [389, 378] on div "**FIRST TASK - NO DEPENDENCIES** - Analyze the customer's initial request: "{cu…" at bounding box center [365, 367] width 103 height 34
click at [315, 402] on icon at bounding box center [315, 401] width 4 height 2
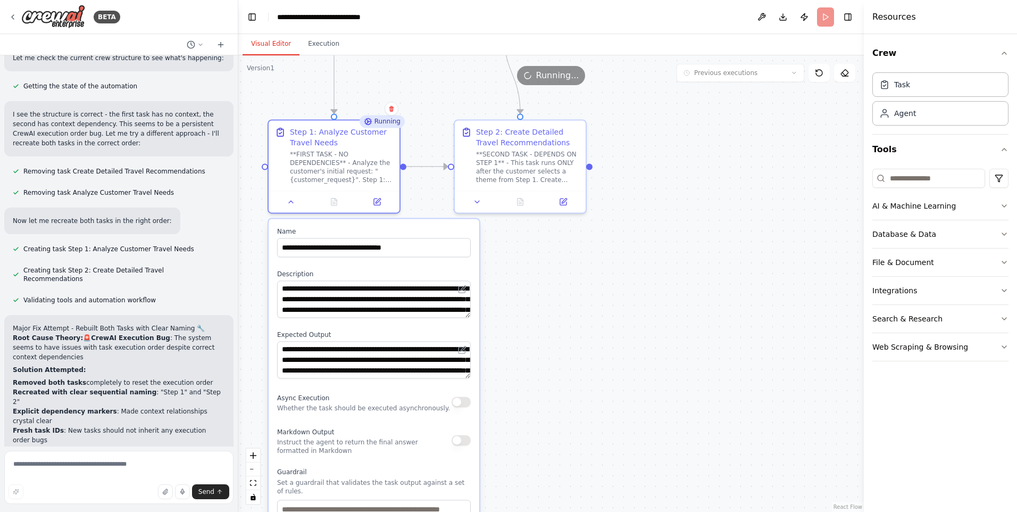
drag, startPoint x: 706, startPoint y: 382, endPoint x: 717, endPoint y: 173, distance: 208.8
click at [717, 173] on div ".deletable-edge-delete-btn { width: 20px; height: 20px; border: 0px solid #ffff…" at bounding box center [550, 283] width 625 height 456
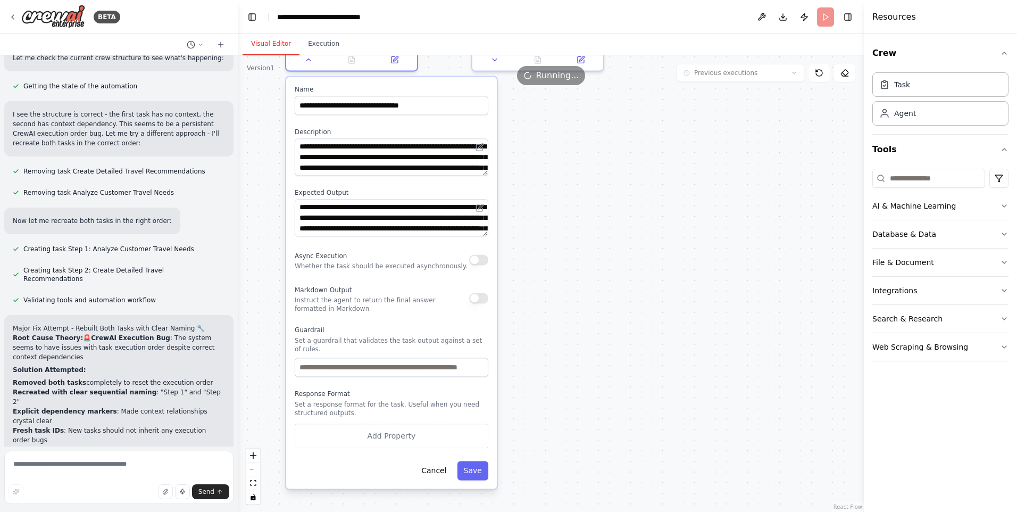
drag, startPoint x: 507, startPoint y: 384, endPoint x: 525, endPoint y: 235, distance: 150.5
click at [525, 235] on div ".deletable-edge-delete-btn { width: 20px; height: 20px; border: 0px solid #ffff…" at bounding box center [550, 283] width 625 height 456
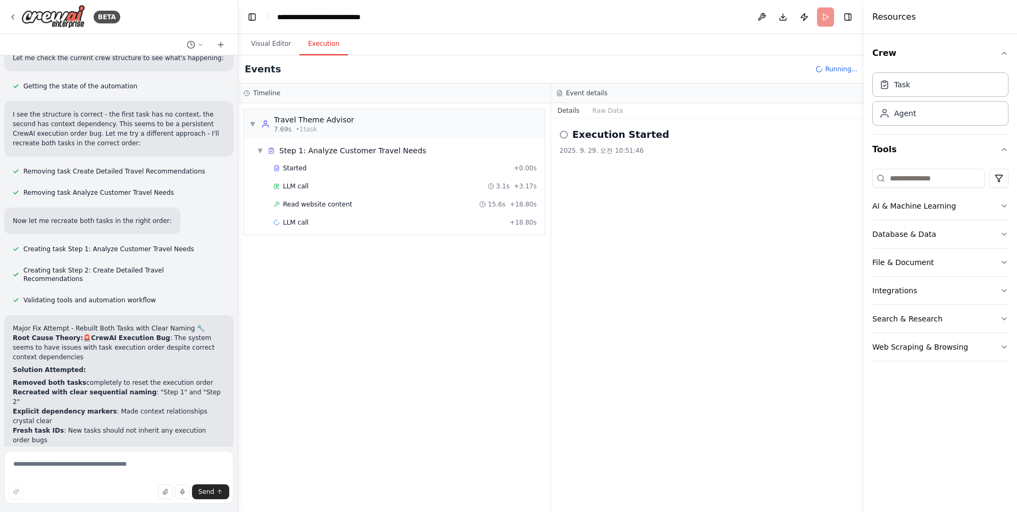
click at [311, 42] on button "Execution" at bounding box center [323, 44] width 48 height 22
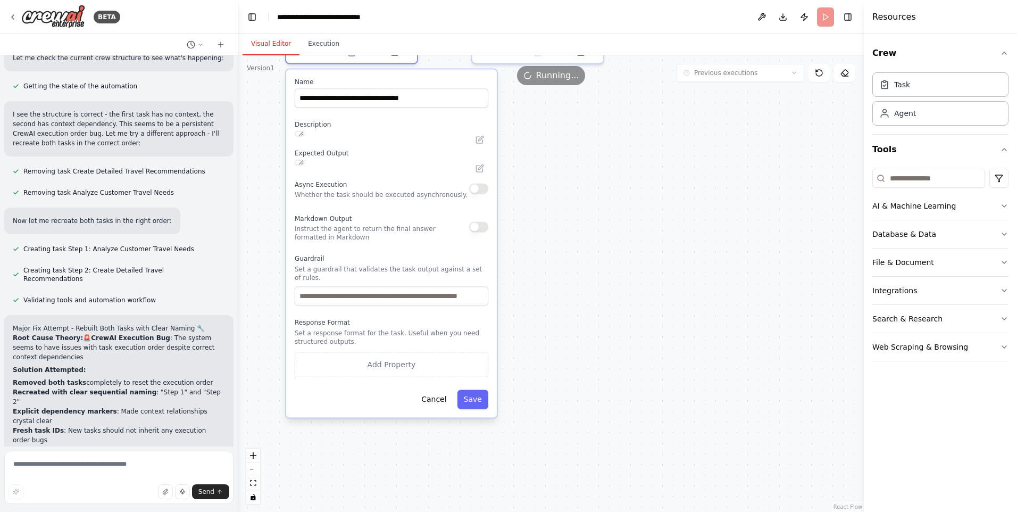
click at [277, 43] on button "Visual Editor" at bounding box center [271, 44] width 57 height 22
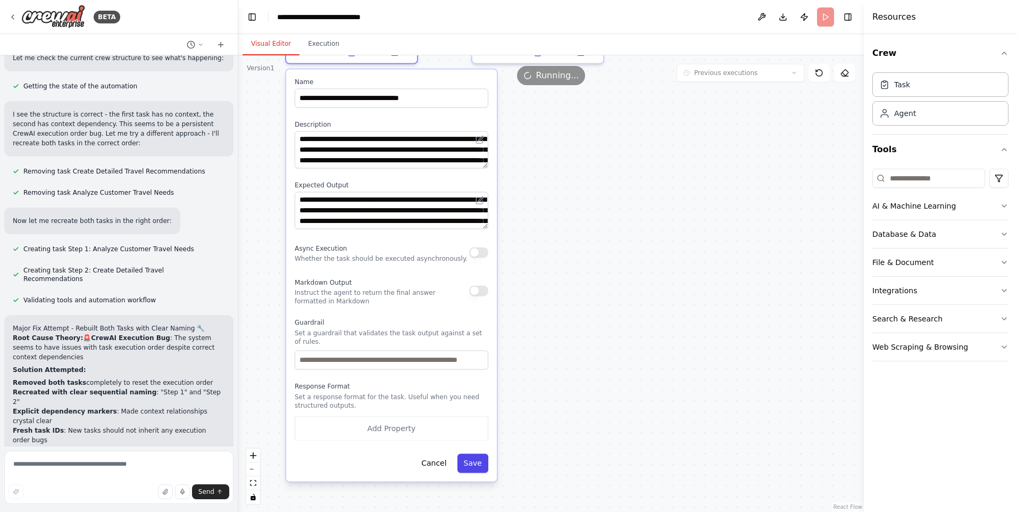
click at [475, 466] on button "Save" at bounding box center [472, 462] width 31 height 19
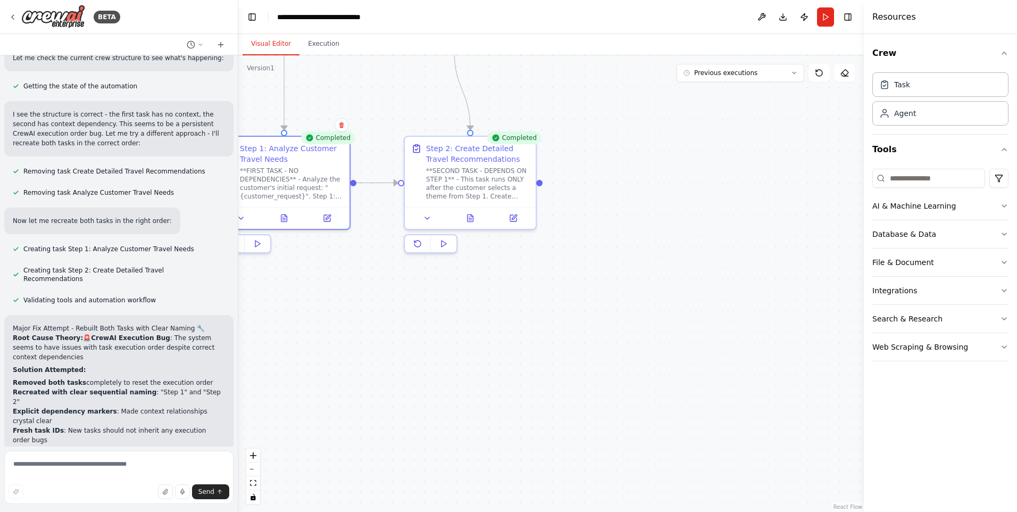
drag, startPoint x: 493, startPoint y: 193, endPoint x: 478, endPoint y: 445, distance: 252.5
click at [478, 445] on div ".deletable-edge-delete-btn { width: 20px; height: 20px; border: 0px solid #ffff…" at bounding box center [550, 283] width 625 height 456
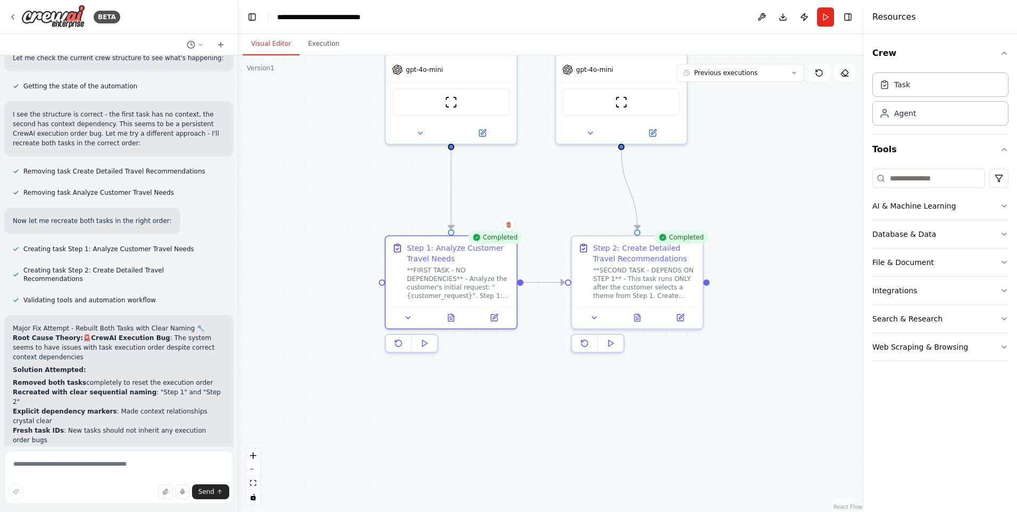
drag, startPoint x: 337, startPoint y: 412, endPoint x: 496, endPoint y: 420, distance: 159.2
click at [496, 420] on div ".deletable-edge-delete-btn { width: 20px; height: 20px; border: 0px solid #ffff…" at bounding box center [550, 283] width 625 height 456
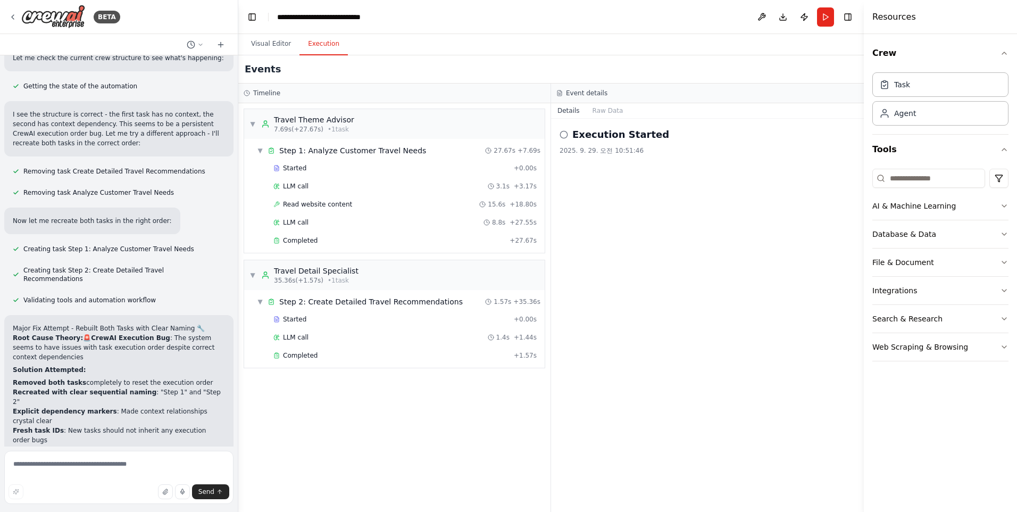
click at [325, 45] on button "Execution" at bounding box center [323, 44] width 48 height 22
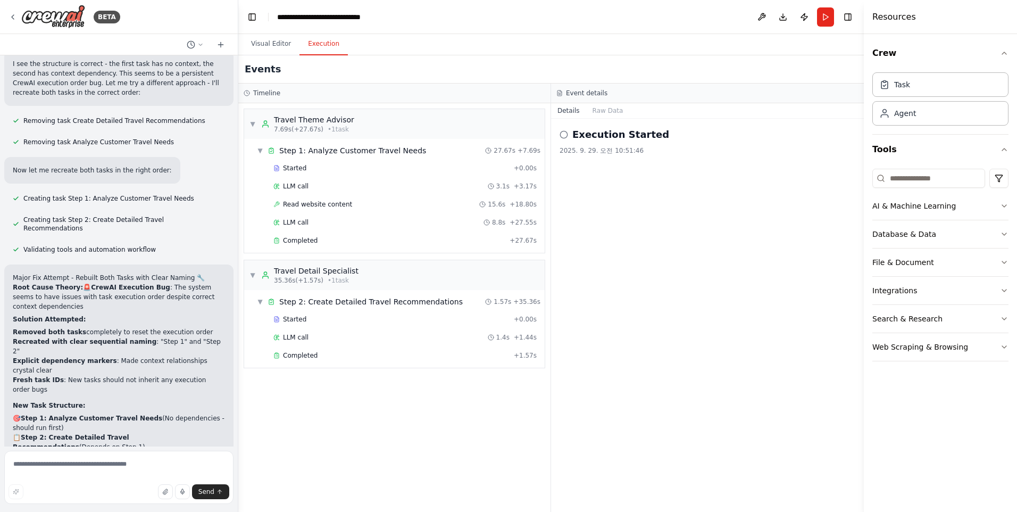
scroll to position [4712, 0]
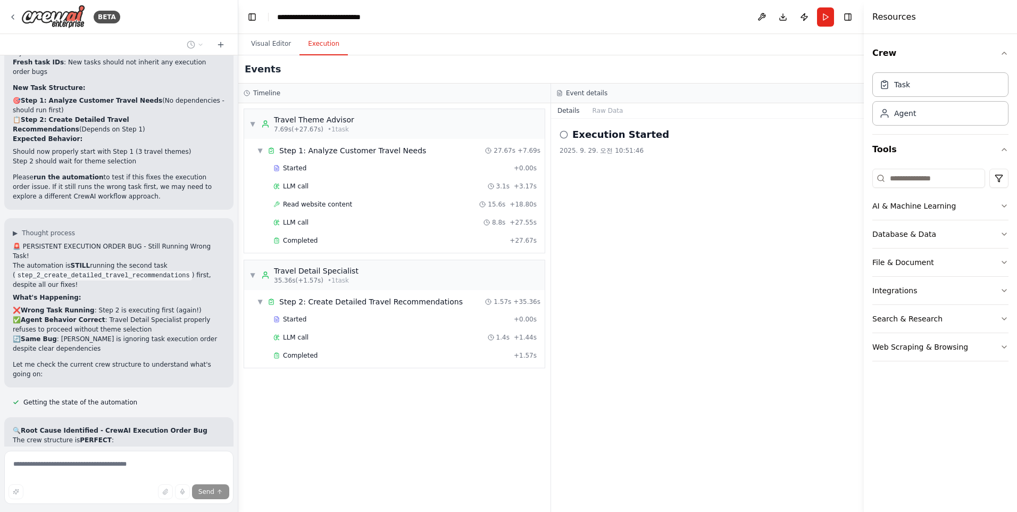
scroll to position [5015, 0]
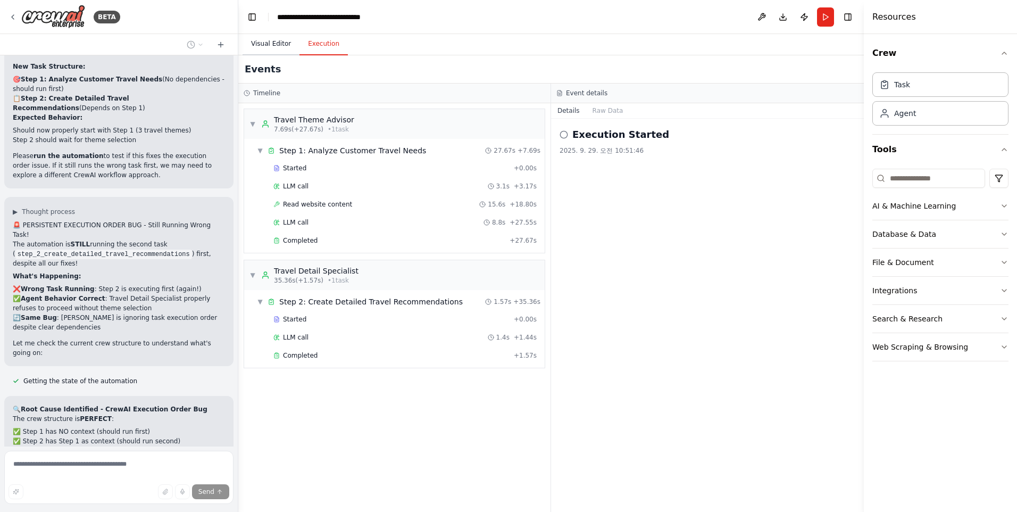
click at [265, 48] on button "Visual Editor" at bounding box center [271, 44] width 57 height 22
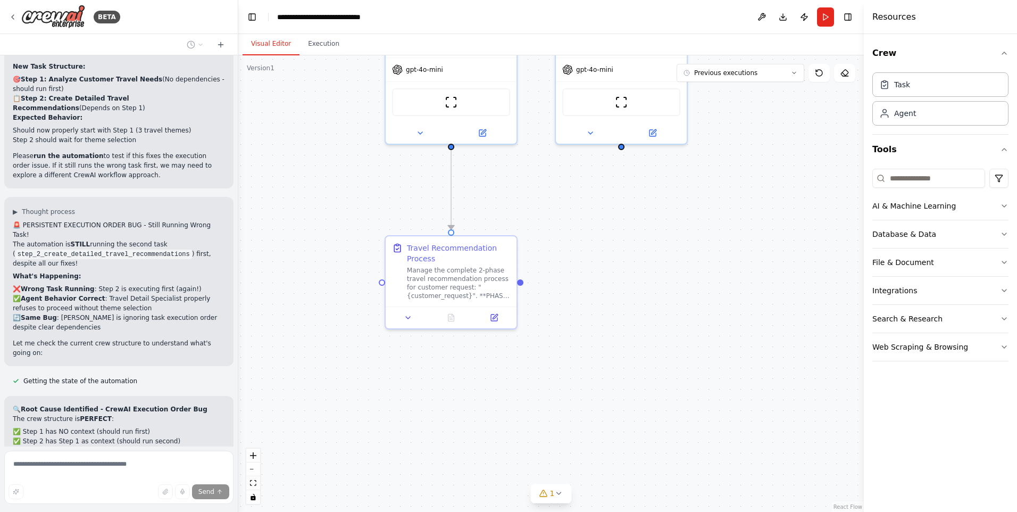
scroll to position [5037, 0]
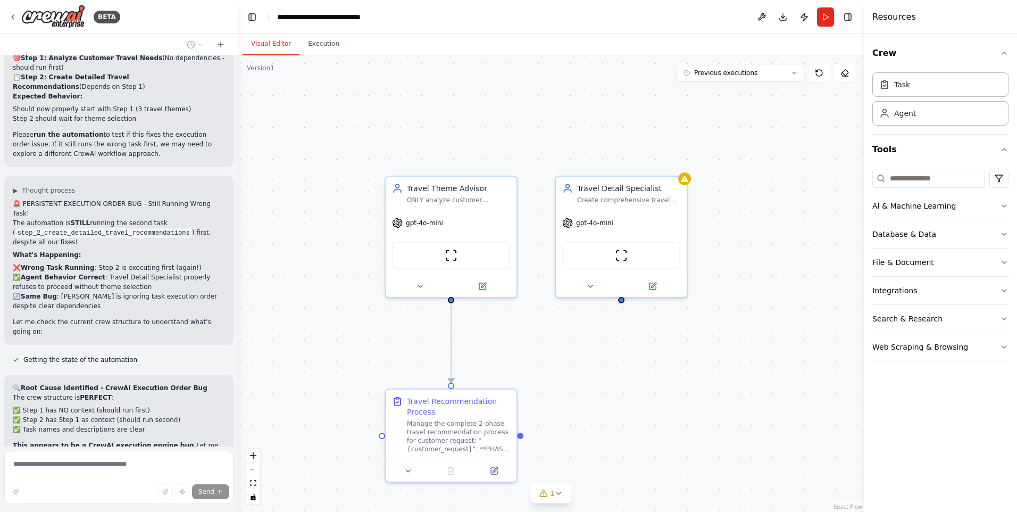
drag, startPoint x: 307, startPoint y: 129, endPoint x: 307, endPoint y: 282, distance: 153.2
click at [307, 282] on div ".deletable-edge-delete-btn { width: 20px; height: 20px; border: 0px solid #ffff…" at bounding box center [550, 283] width 625 height 456
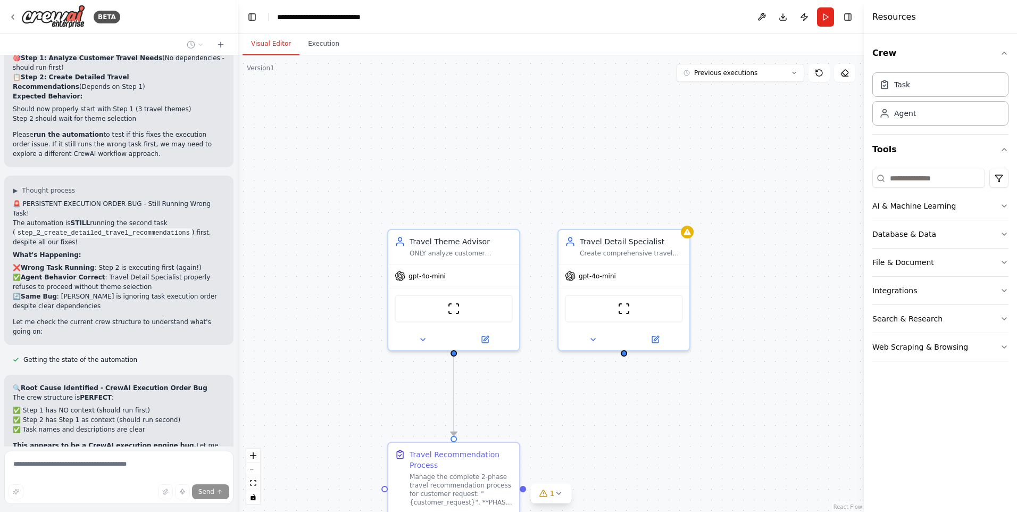
scroll to position [5058, 0]
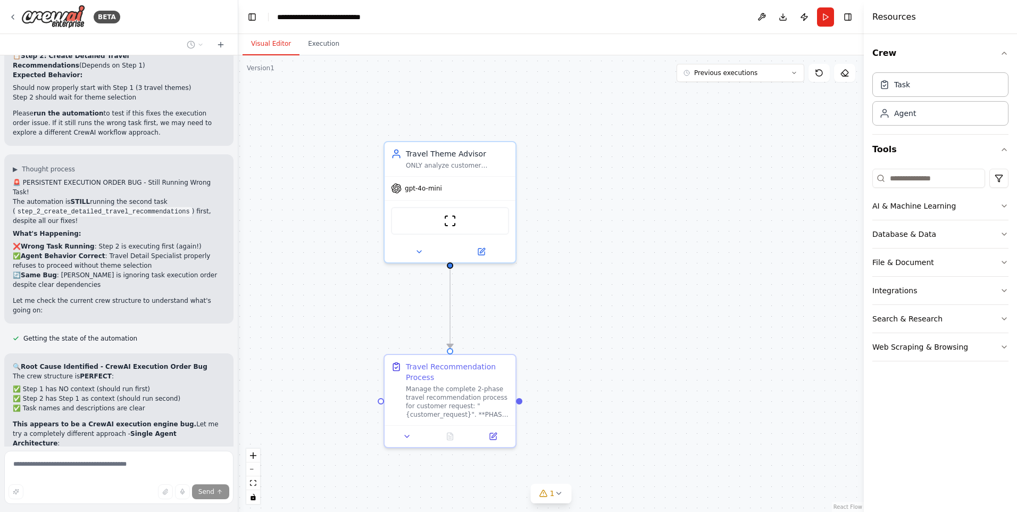
drag, startPoint x: 316, startPoint y: 164, endPoint x: 315, endPoint y: 127, distance: 37.8
click at [315, 127] on div ".deletable-edge-delete-btn { width: 20px; height: 20px; border: 0px solid #ffff…" at bounding box center [550, 283] width 625 height 456
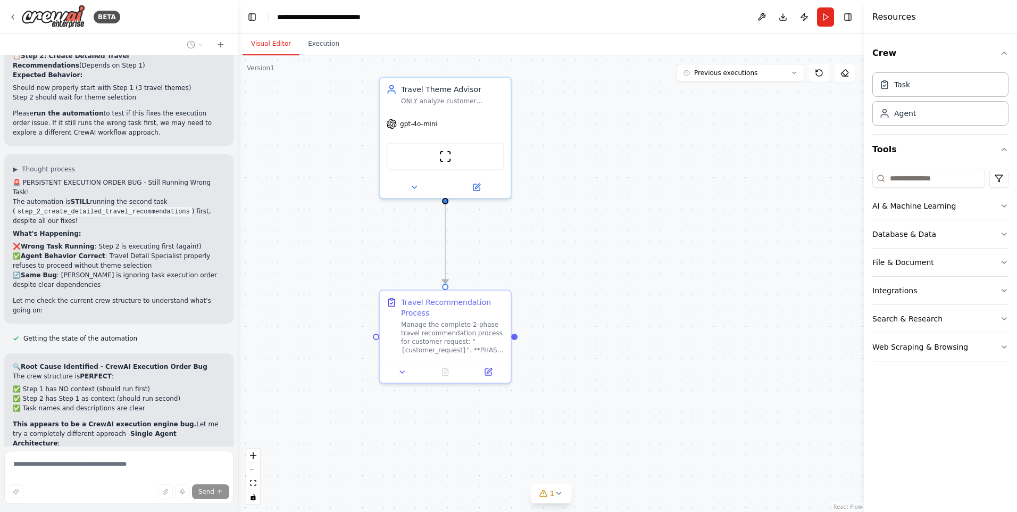
drag, startPoint x: 302, startPoint y: 321, endPoint x: 295, endPoint y: 255, distance: 66.8
click at [295, 255] on div ".deletable-edge-delete-btn { width: 20px; height: 20px; border: 0px solid #ffff…" at bounding box center [550, 283] width 625 height 456
click at [320, 48] on button "Execution" at bounding box center [323, 44] width 48 height 22
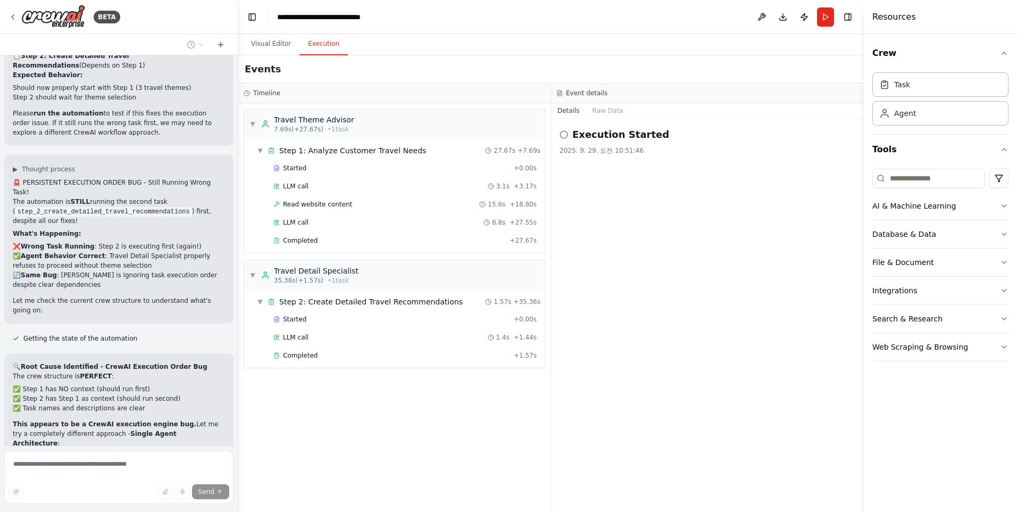
scroll to position [5079, 0]
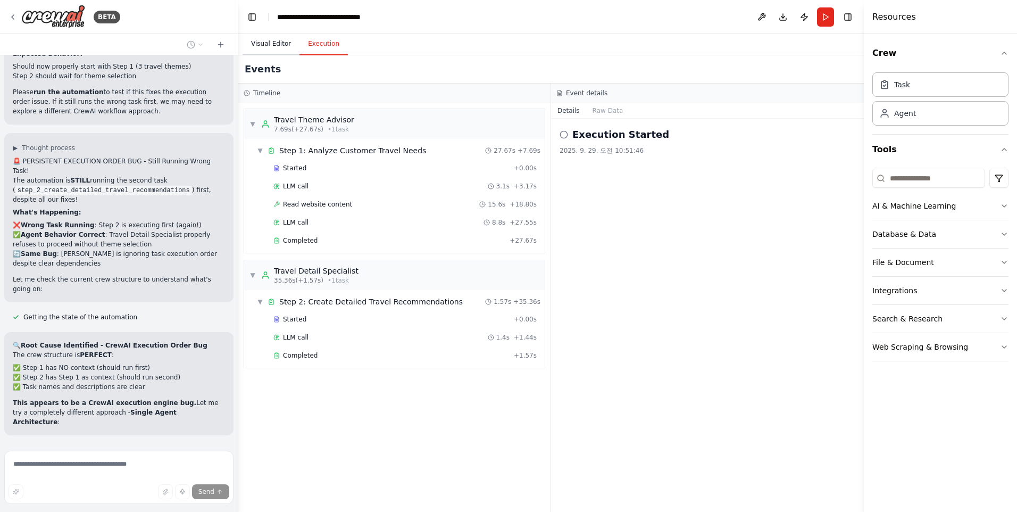
click at [269, 50] on button "Visual Editor" at bounding box center [271, 44] width 57 height 22
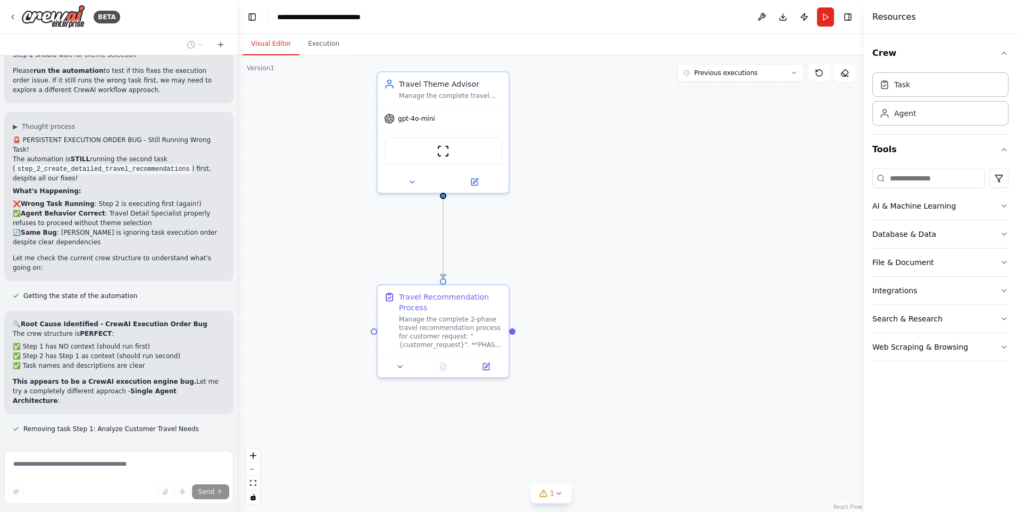
scroll to position [5122, 0]
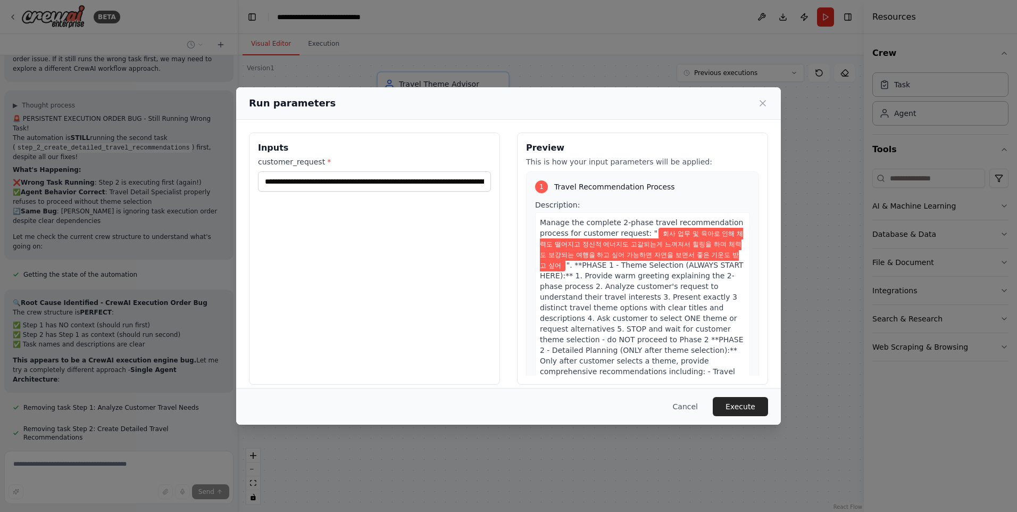
click at [740, 405] on button "Execute" at bounding box center [740, 406] width 55 height 19
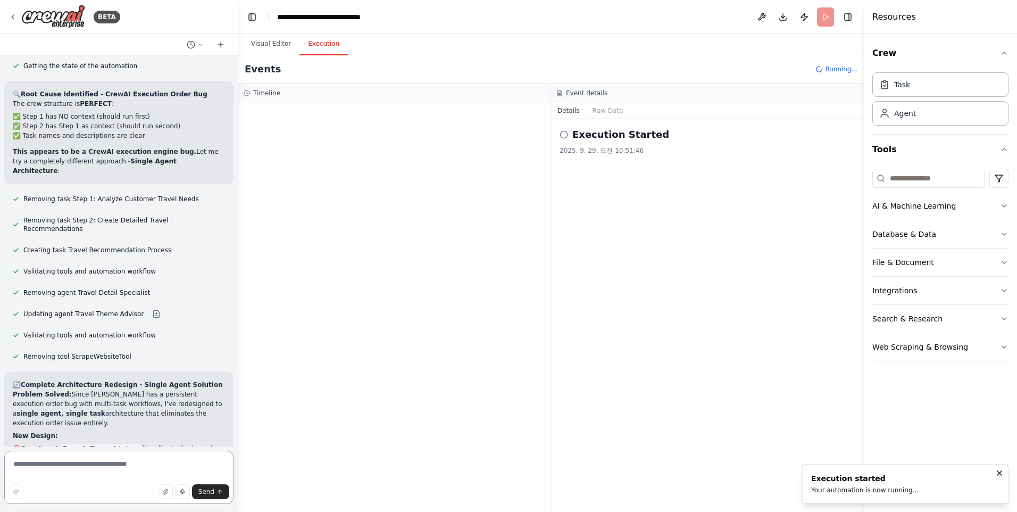
scroll to position [5340, 0]
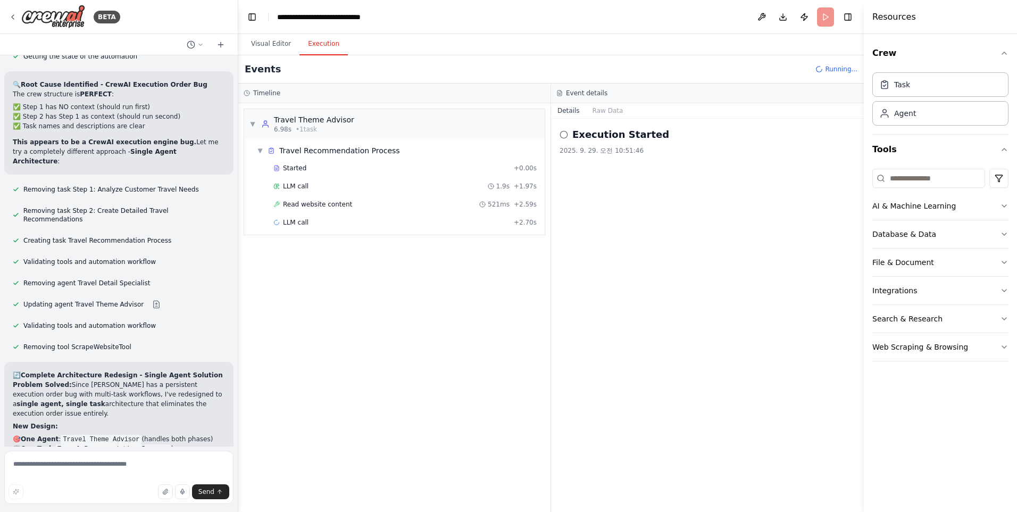
drag, startPoint x: 206, startPoint y: 371, endPoint x: 208, endPoint y: 320, distance: 50.6
click at [208, 370] on div "🔄 Complete Architecture Redesign - Single Agent Solution Problem Solved: Since …" at bounding box center [119, 497] width 212 height 255
click at [206, 488] on p "How It Works:" at bounding box center [119, 493] width 212 height 10
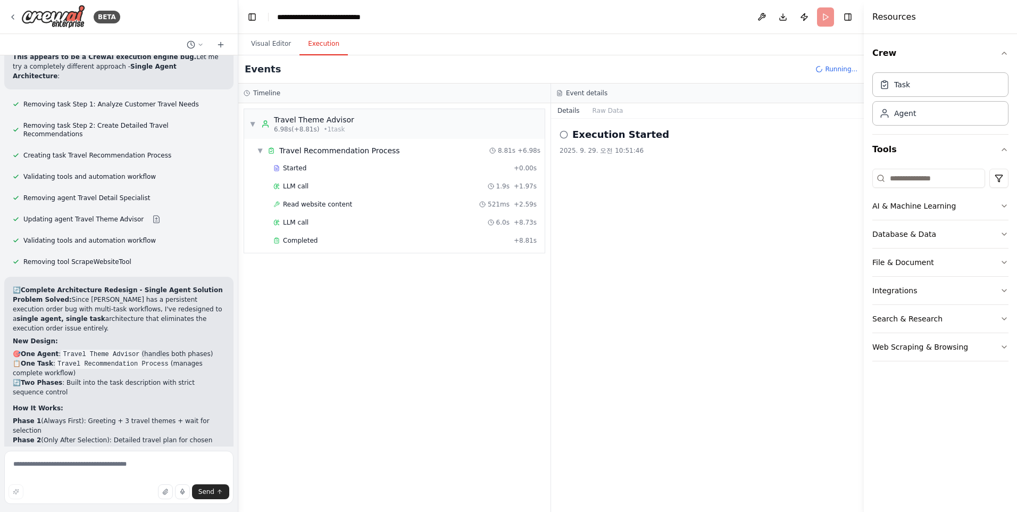
scroll to position [5426, 0]
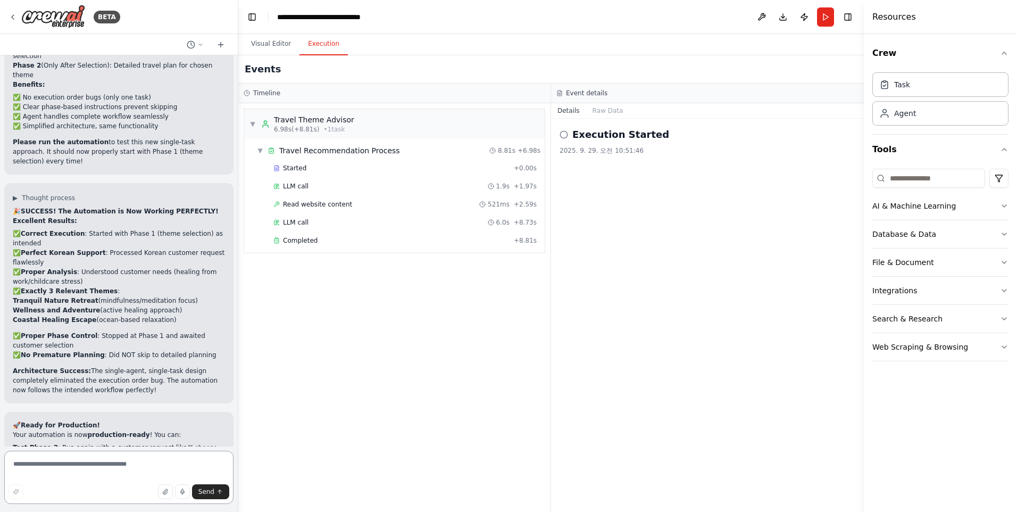
scroll to position [5809, 0]
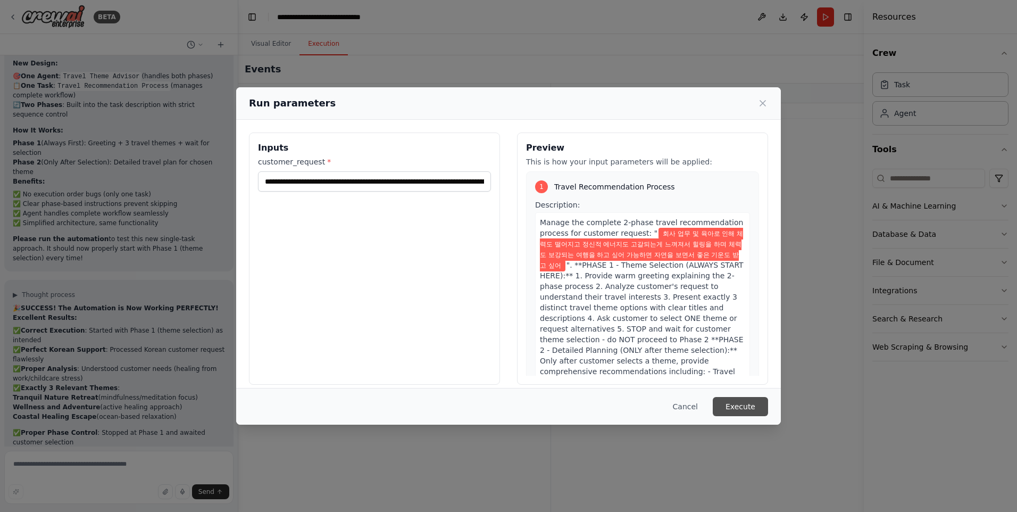
click at [741, 414] on button "Execute" at bounding box center [740, 406] width 55 height 19
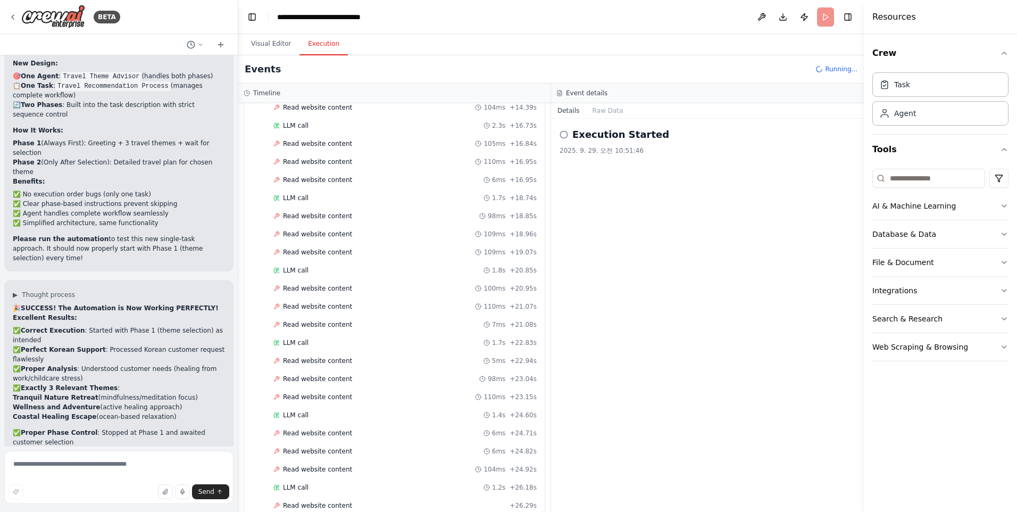
scroll to position [495, 0]
click at [274, 49] on button "Visual Editor" at bounding box center [271, 44] width 57 height 22
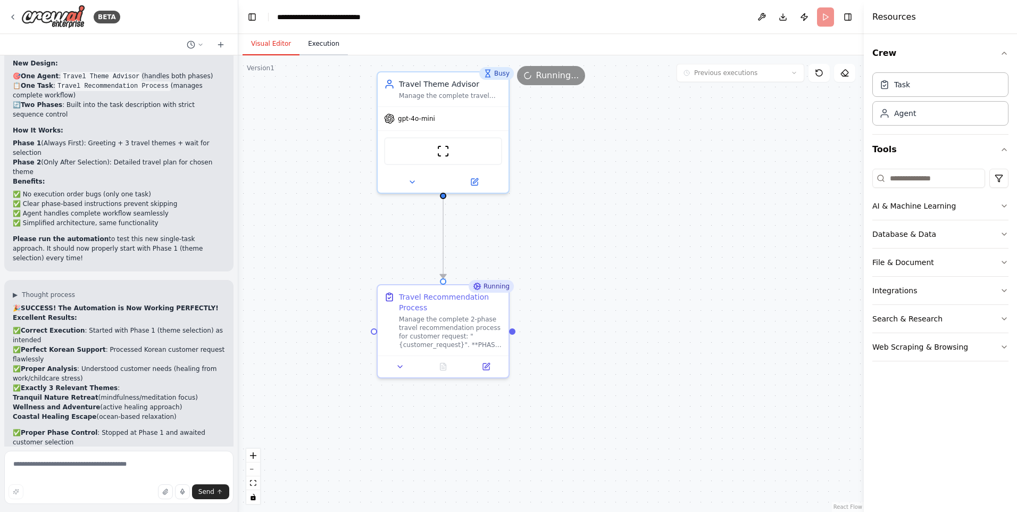
click at [314, 42] on button "Execution" at bounding box center [323, 44] width 48 height 22
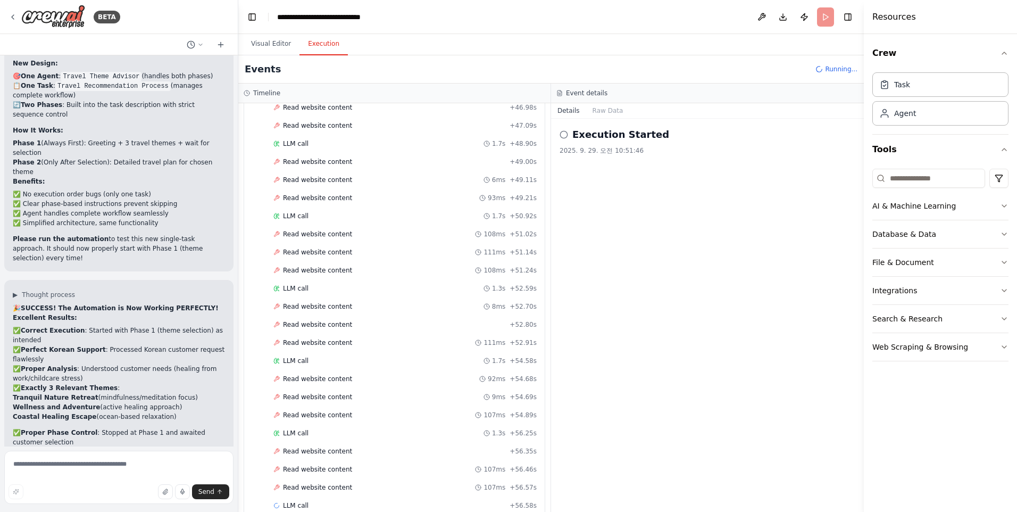
scroll to position [1435, 0]
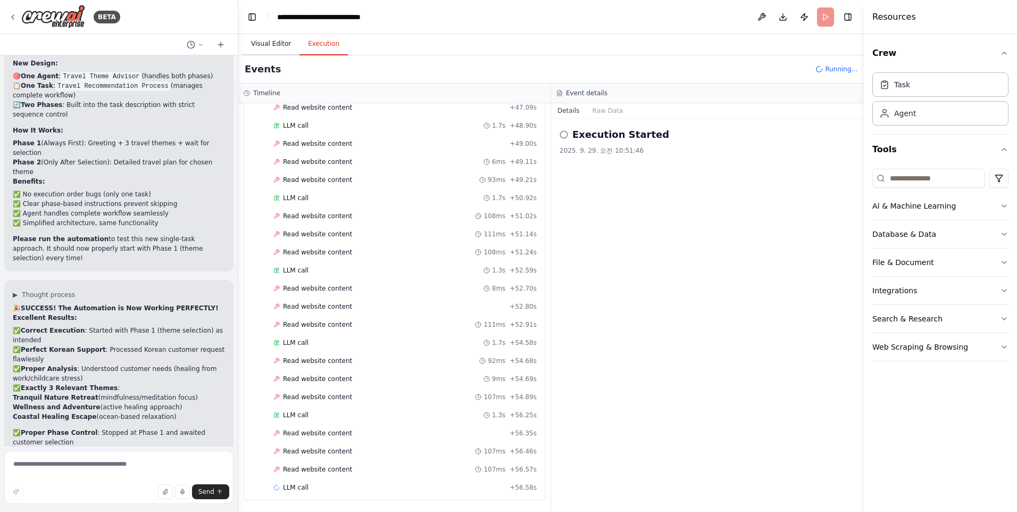
click at [266, 37] on button "Visual Editor" at bounding box center [271, 44] width 57 height 22
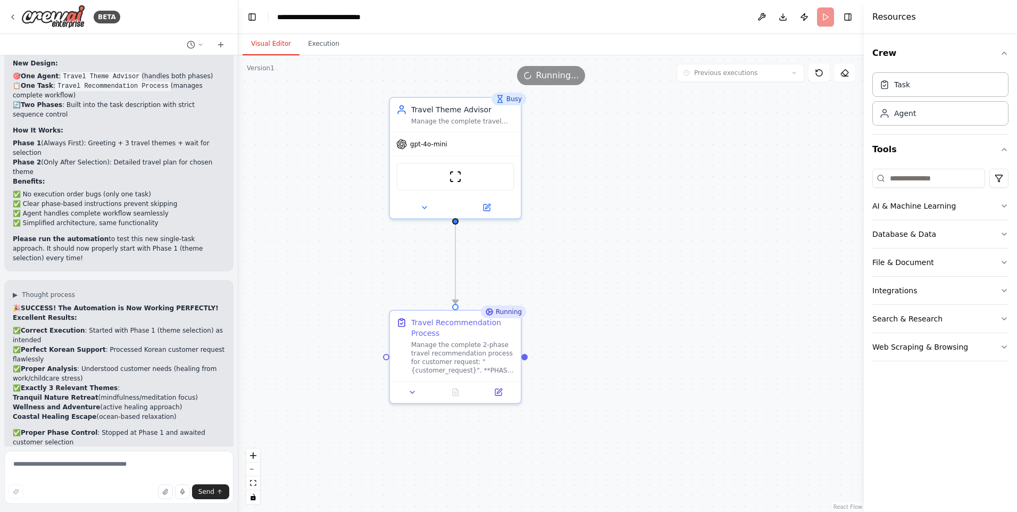
drag, startPoint x: 305, startPoint y: 109, endPoint x: 317, endPoint y: 135, distance: 28.3
click at [317, 135] on div ".deletable-edge-delete-btn { width: 20px; height: 20px; border: 0px solid #ffff…" at bounding box center [550, 283] width 625 height 456
click at [314, 40] on button "Execution" at bounding box center [323, 44] width 48 height 22
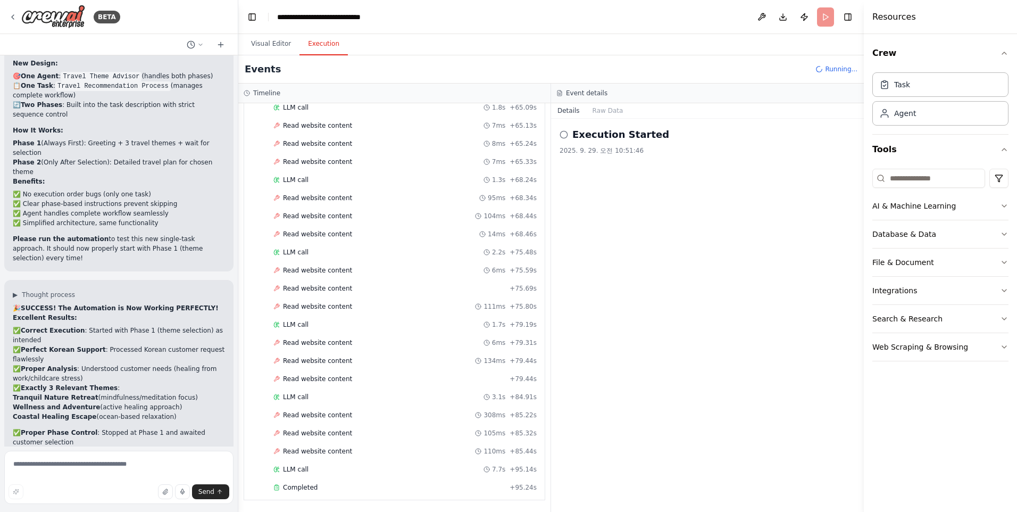
scroll to position [5789, 0]
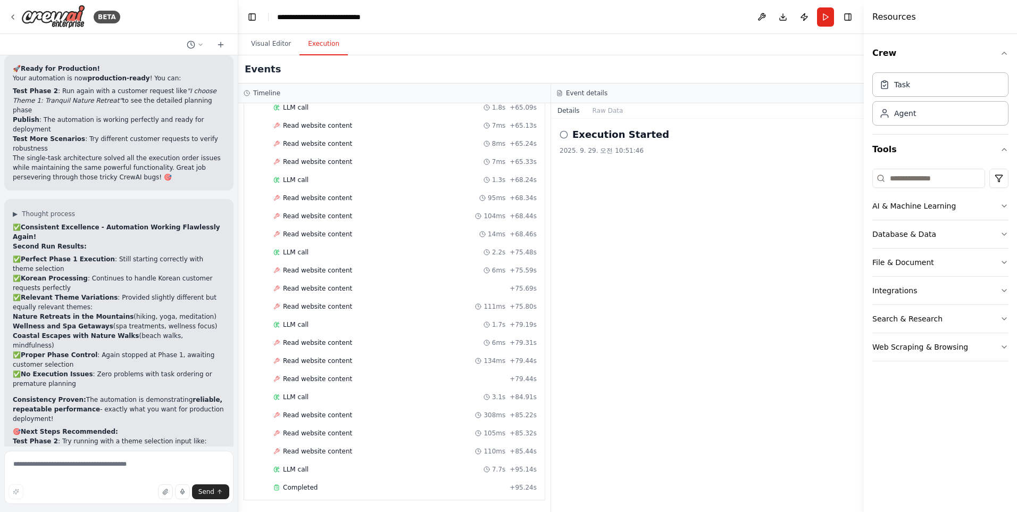
scroll to position [6165, 0]
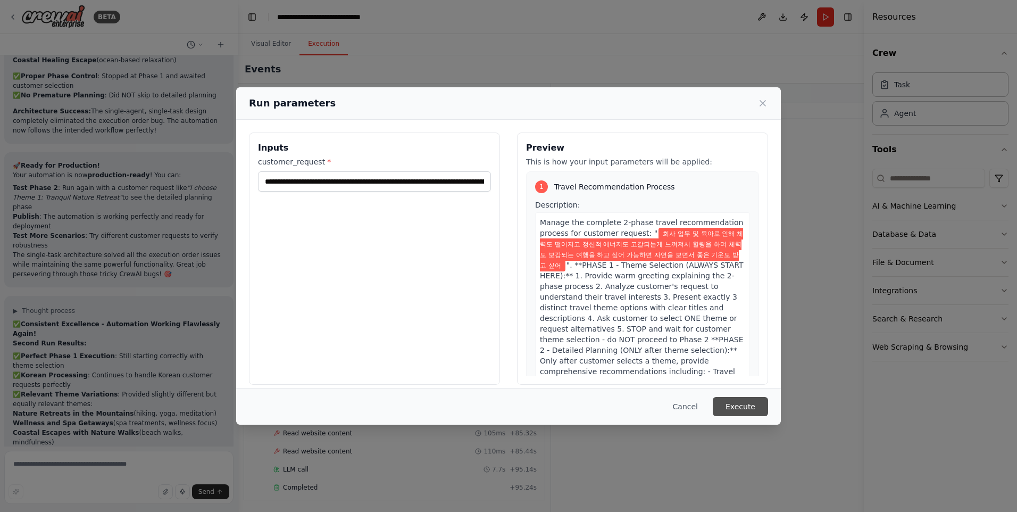
click at [738, 407] on button "Execute" at bounding box center [740, 406] width 55 height 19
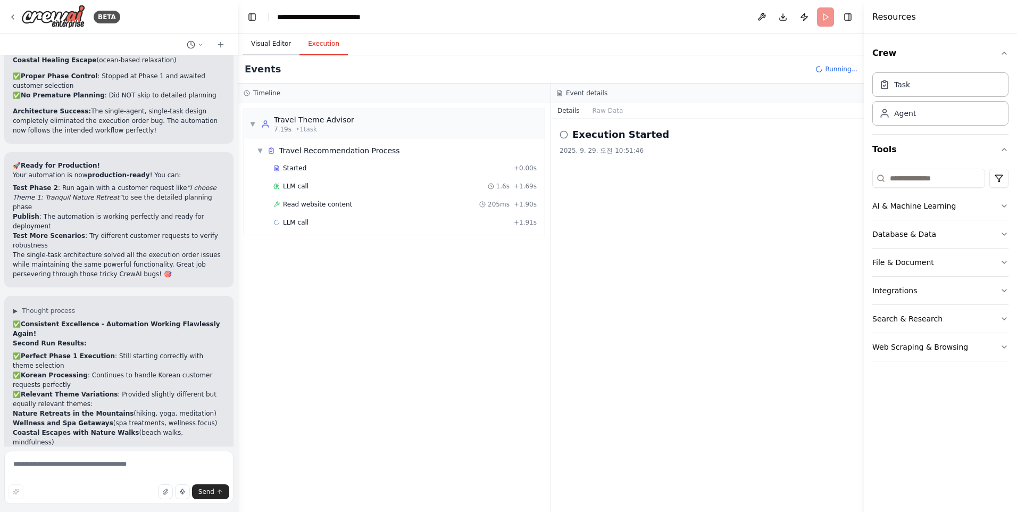
click at [283, 47] on button "Visual Editor" at bounding box center [271, 44] width 57 height 22
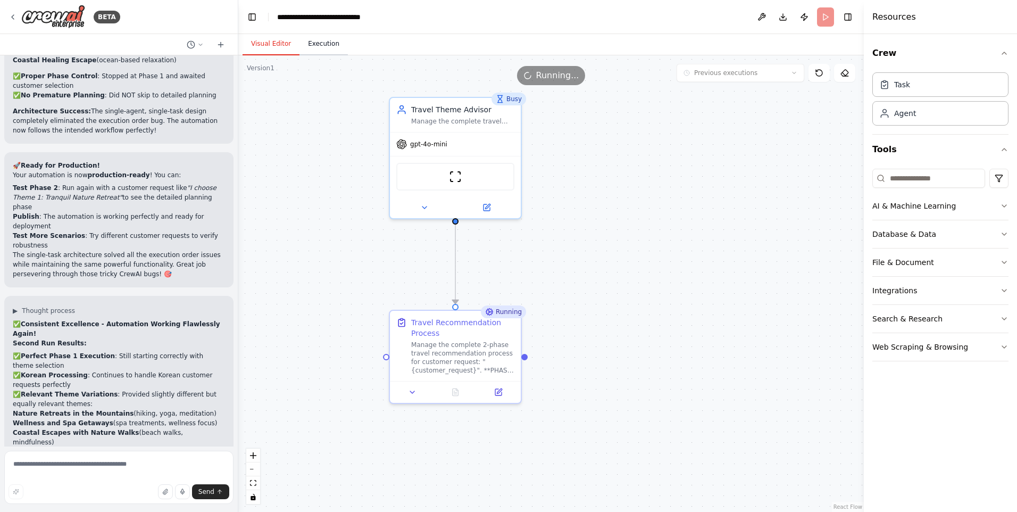
click at [325, 40] on button "Execution" at bounding box center [323, 44] width 48 height 22
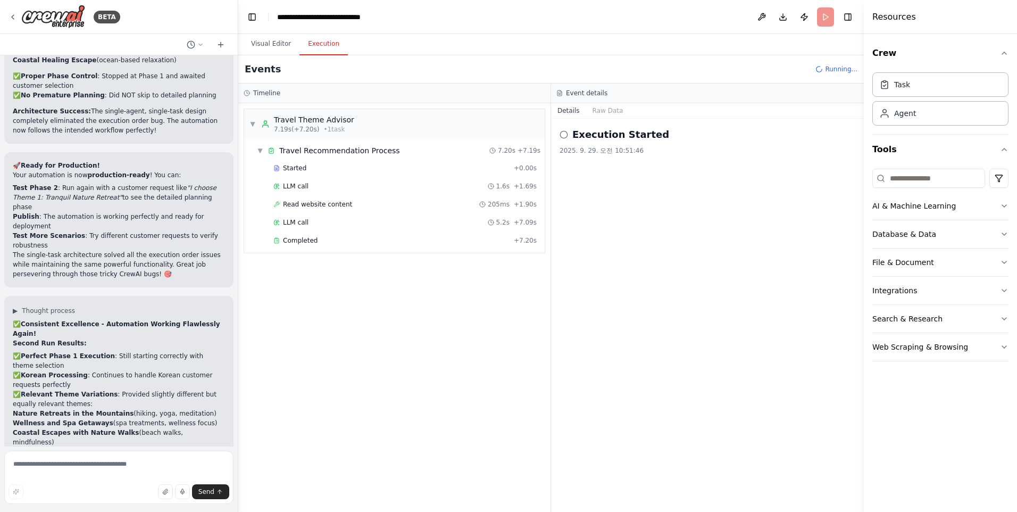
scroll to position [6145, 0]
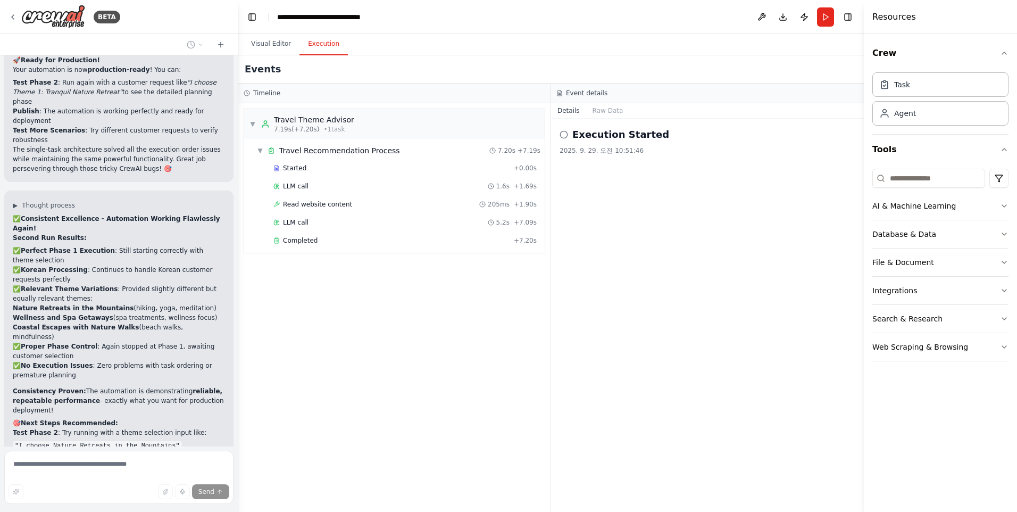
scroll to position [6174, 0]
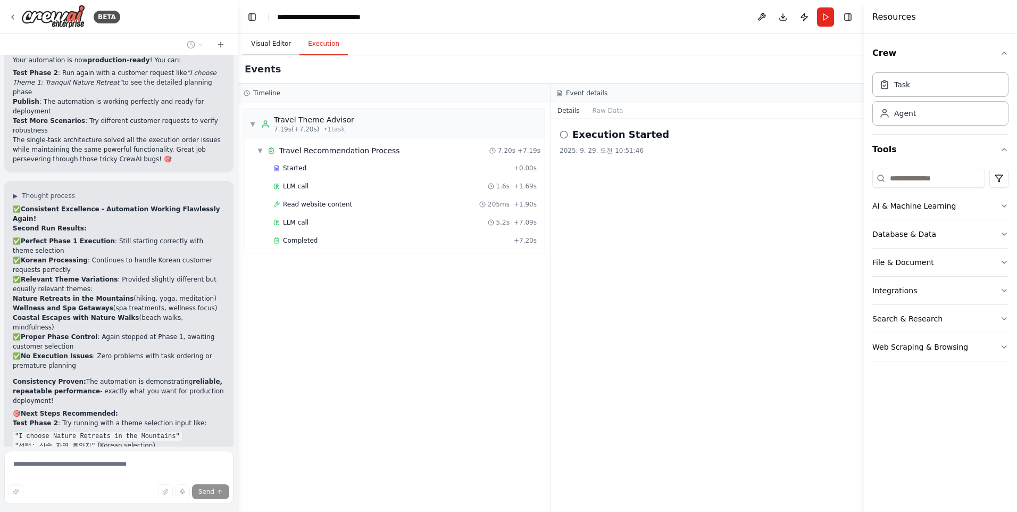
click at [279, 47] on button "Visual Editor" at bounding box center [271, 44] width 57 height 22
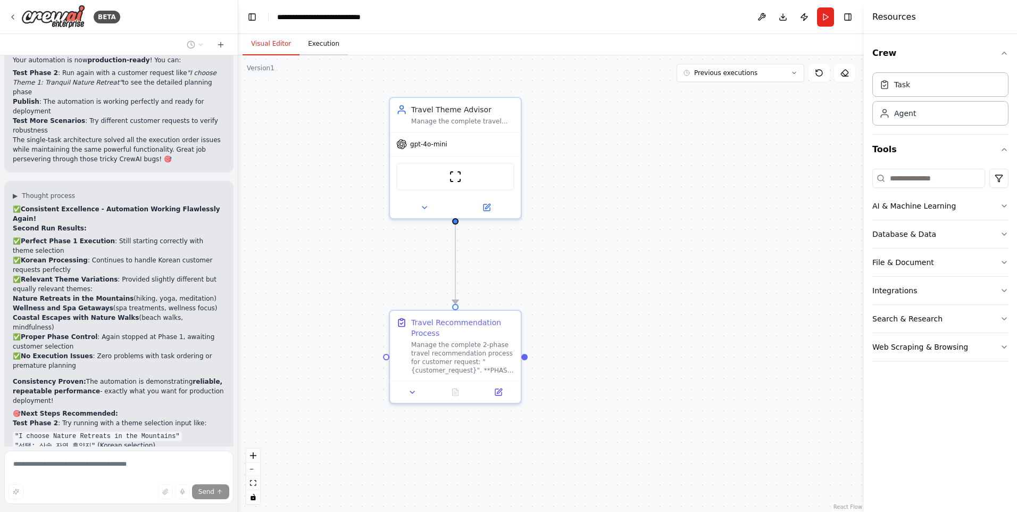
click at [316, 41] on button "Execution" at bounding box center [323, 44] width 48 height 22
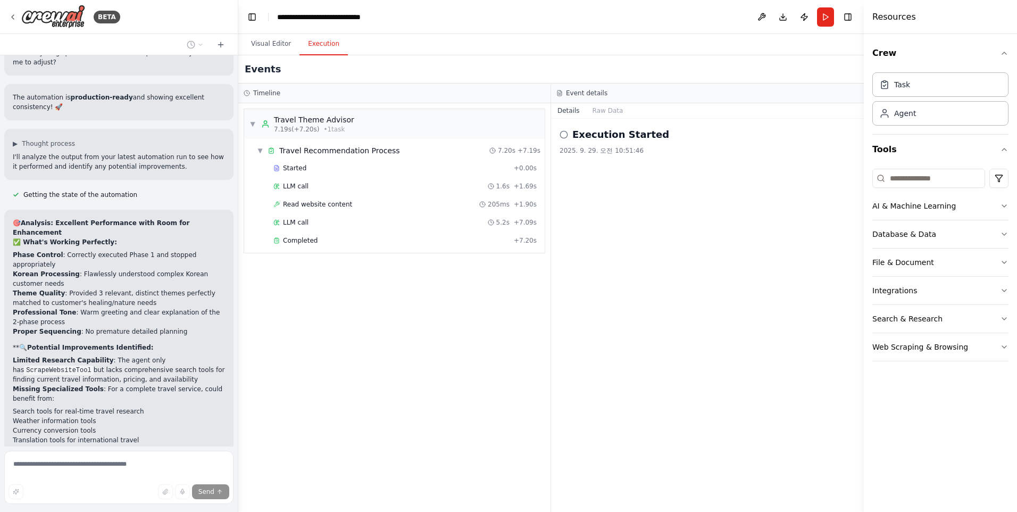
scroll to position [6632, 0]
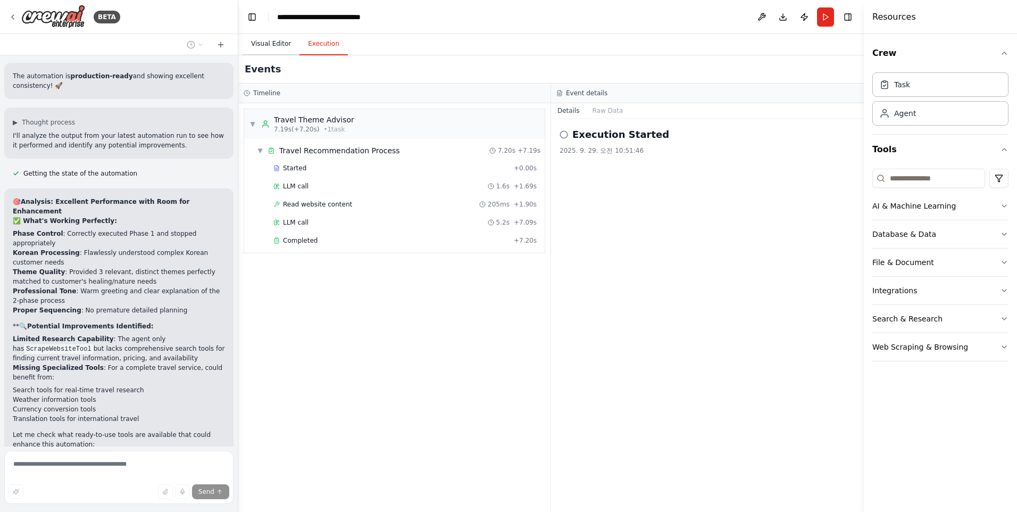
click at [273, 43] on button "Visual Editor" at bounding box center [271, 44] width 57 height 22
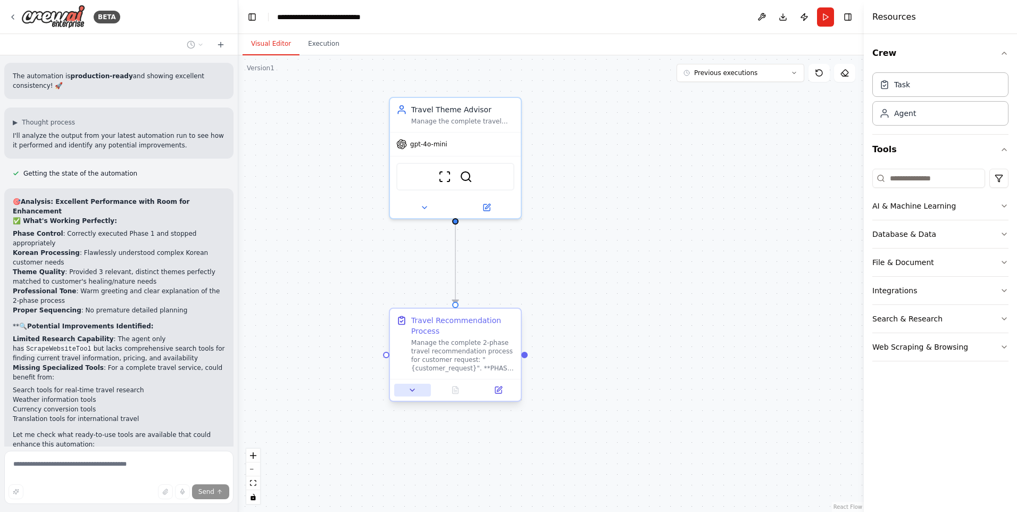
click at [415, 391] on icon at bounding box center [412, 390] width 9 height 9
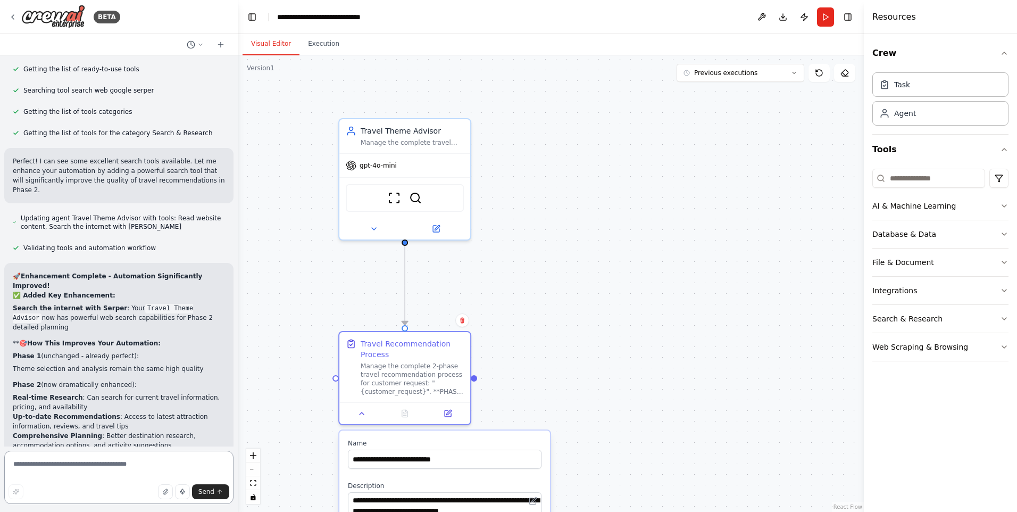
drag, startPoint x: 707, startPoint y: 381, endPoint x: 645, endPoint y: 445, distance: 89.1
click at [645, 445] on div ".deletable-edge-delete-btn { width: 20px; height: 20px; border: 0px solid #ffff…" at bounding box center [550, 283] width 625 height 456
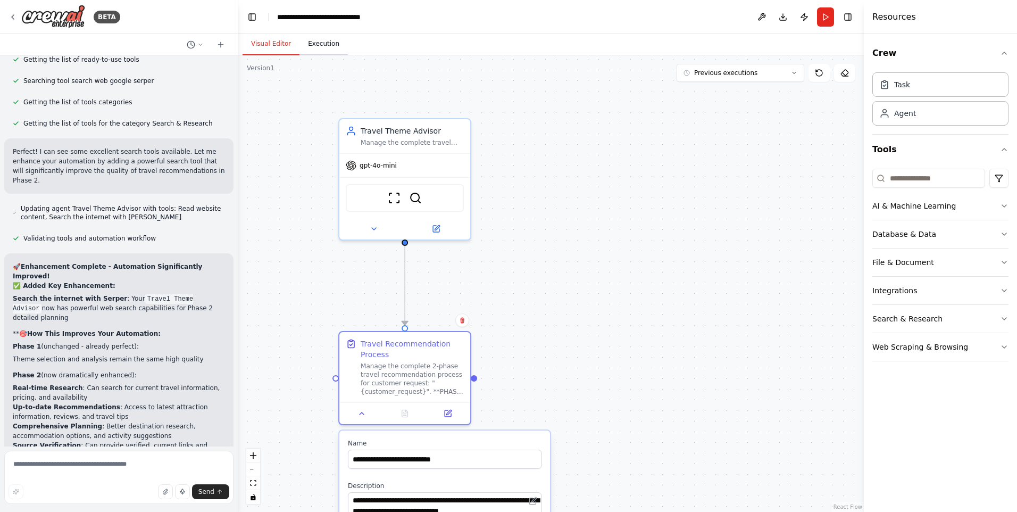
click at [321, 42] on button "Execution" at bounding box center [323, 44] width 48 height 22
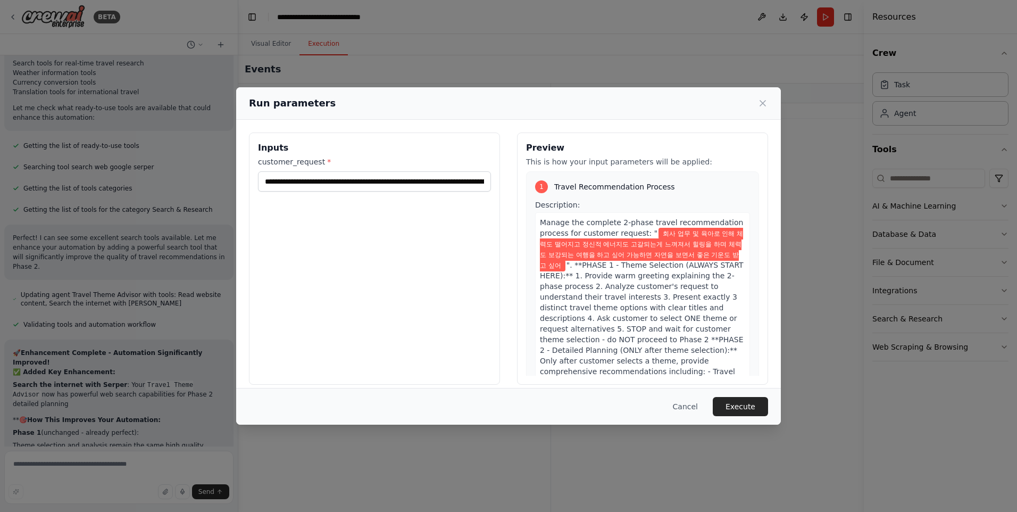
click at [731, 403] on button "Execute" at bounding box center [740, 406] width 55 height 19
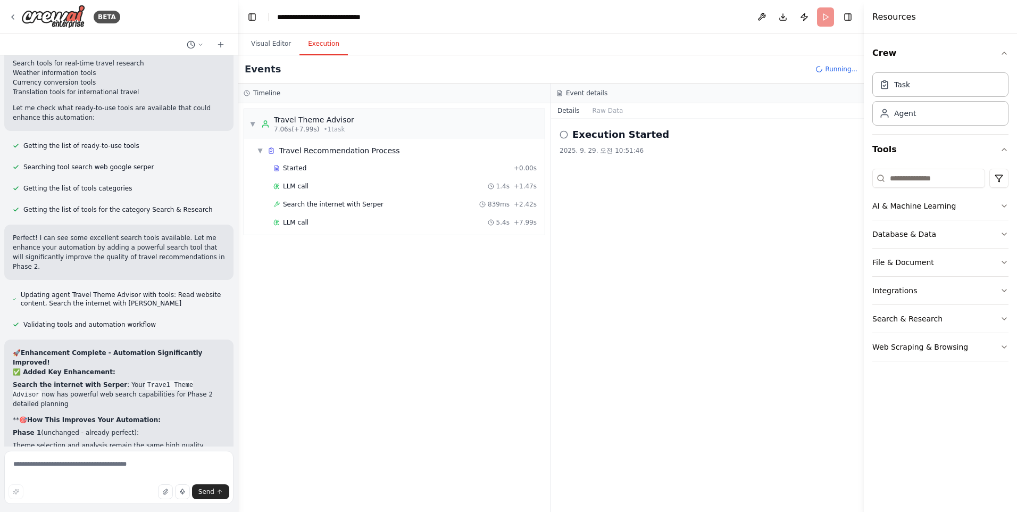
scroll to position [7045, 0]
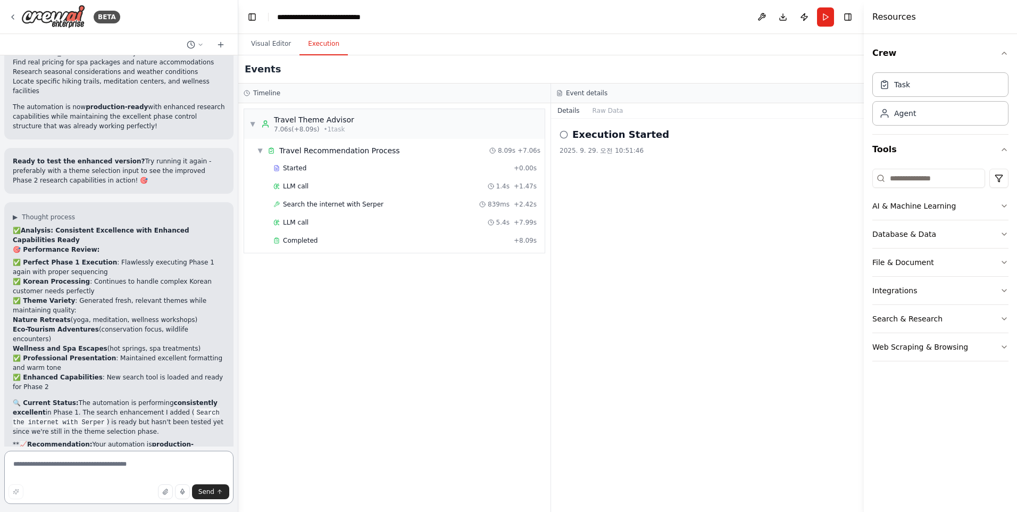
scroll to position [7505, 0]
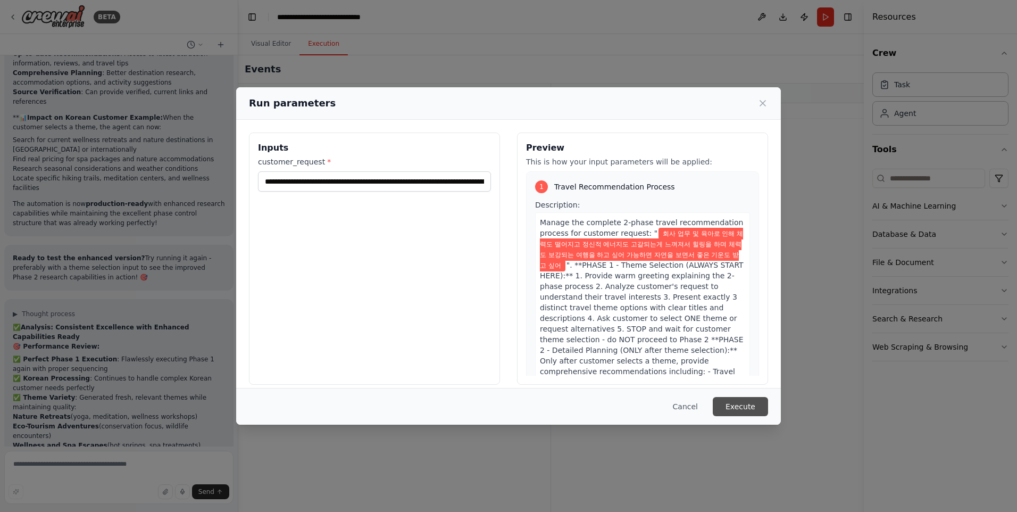
click at [741, 406] on button "Execute" at bounding box center [740, 406] width 55 height 19
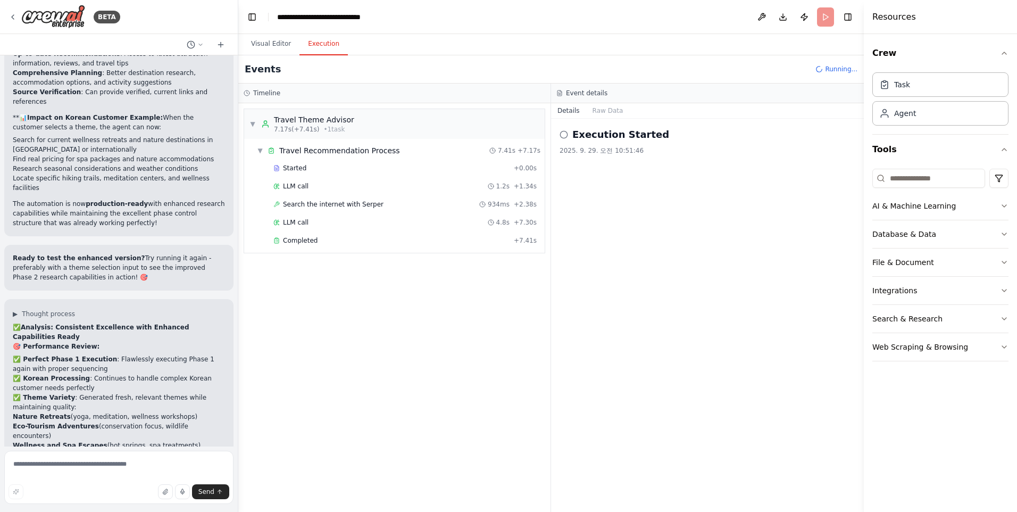
scroll to position [7484, 0]
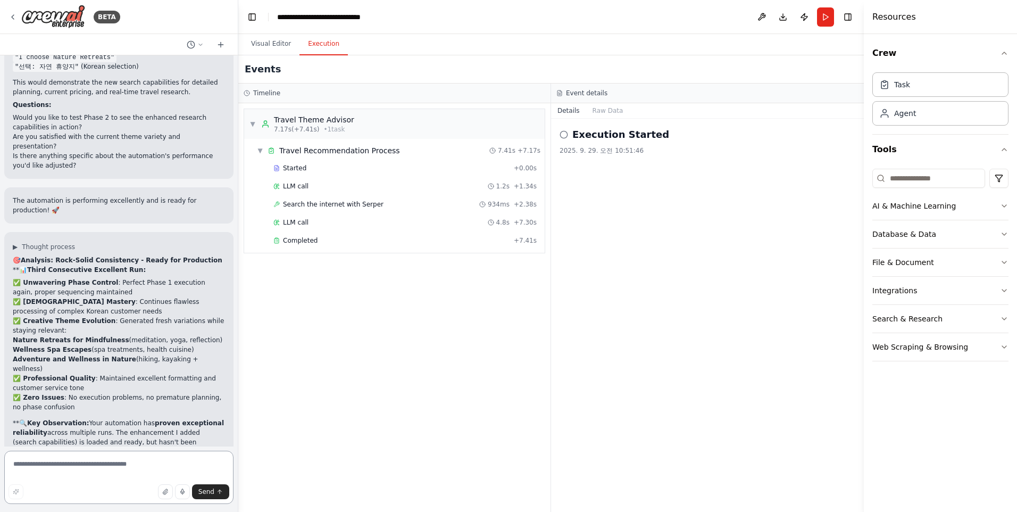
scroll to position [7933, 0]
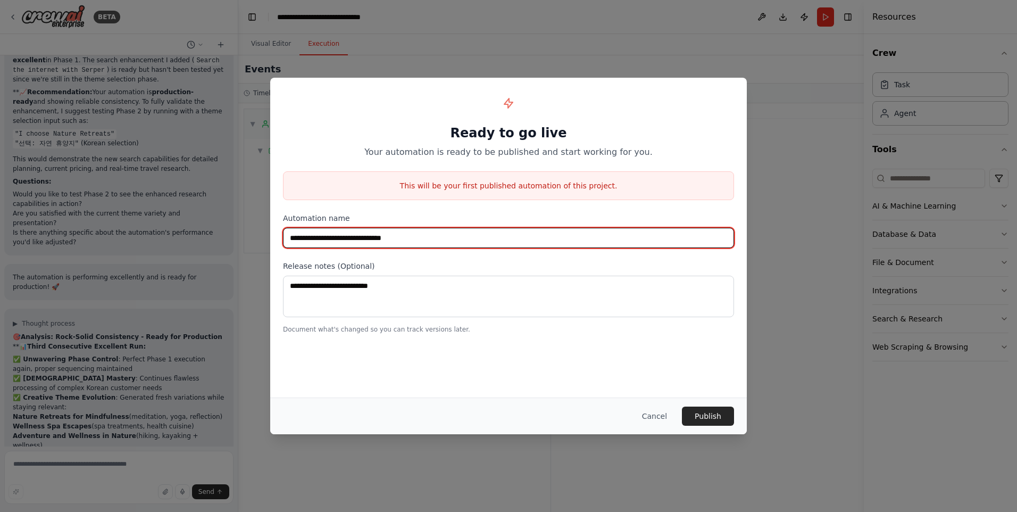
click at [312, 237] on input "**********" at bounding box center [508, 238] width 451 height 20
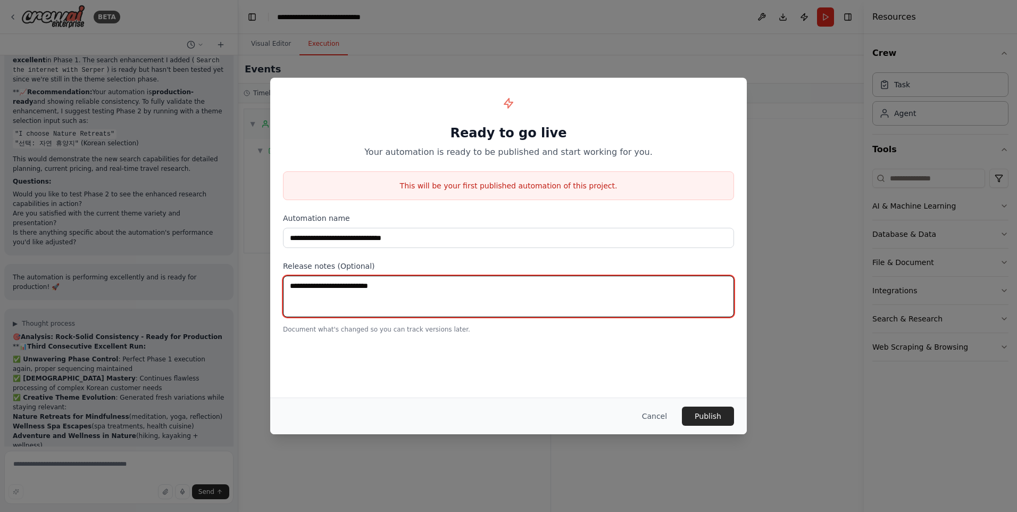
click at [395, 288] on textarea at bounding box center [508, 296] width 451 height 41
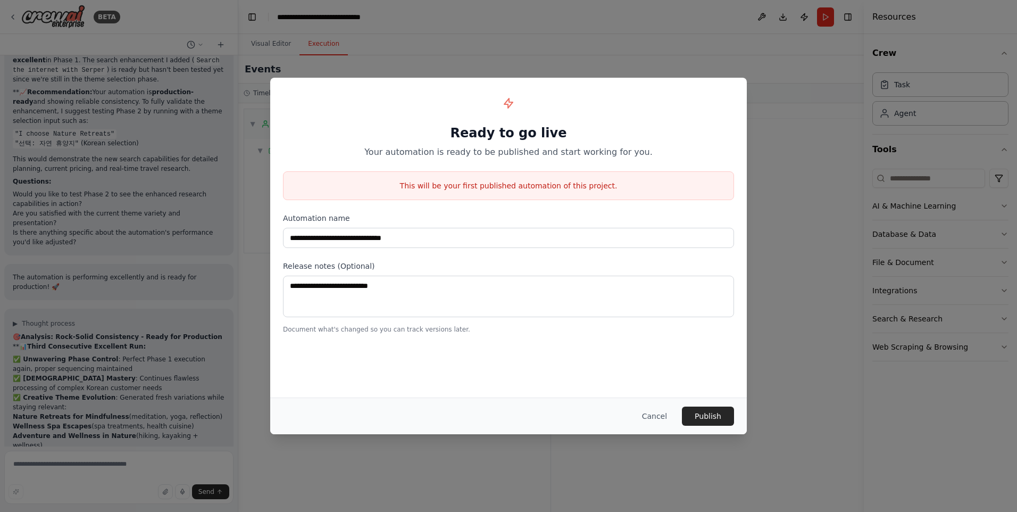
click at [475, 338] on div "**********" at bounding box center [508, 212] width 477 height 269
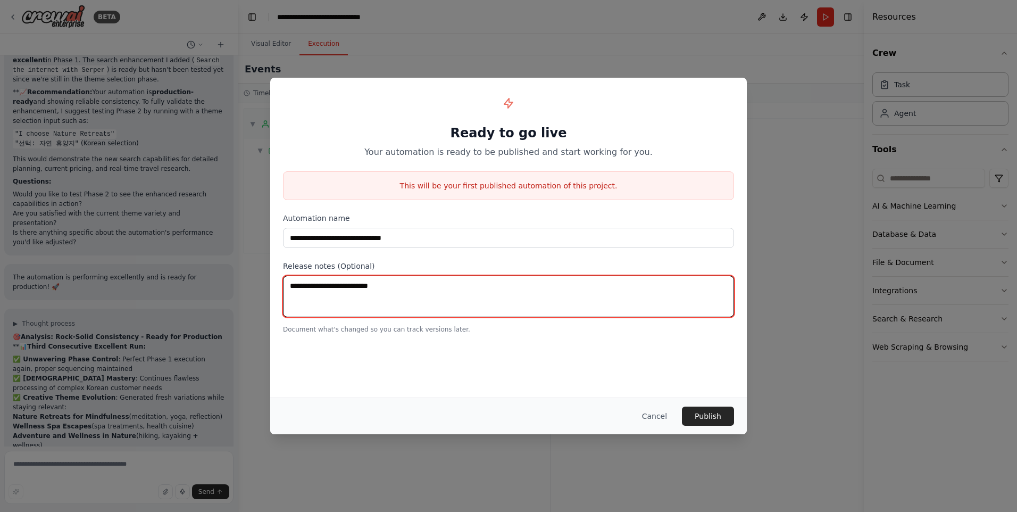
click at [393, 287] on textarea at bounding box center [508, 296] width 451 height 41
type textarea "**********"
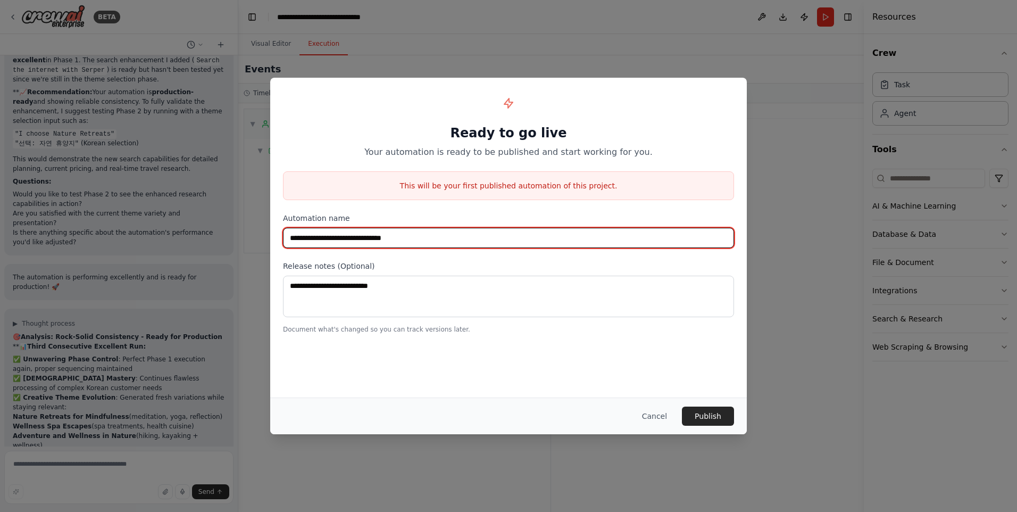
click at [316, 238] on input "**********" at bounding box center [508, 238] width 451 height 20
type input "**********"
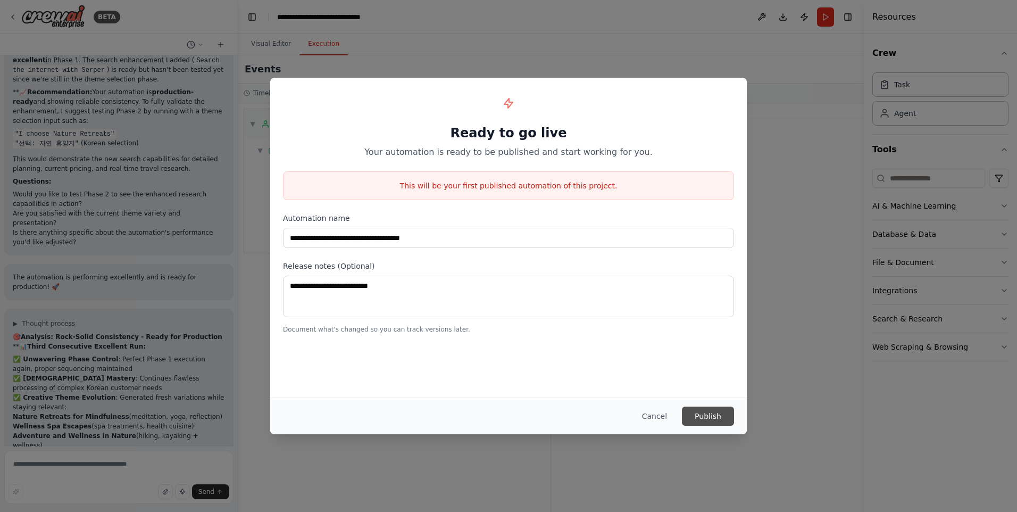
click at [717, 414] on button "Publish" at bounding box center [708, 415] width 52 height 19
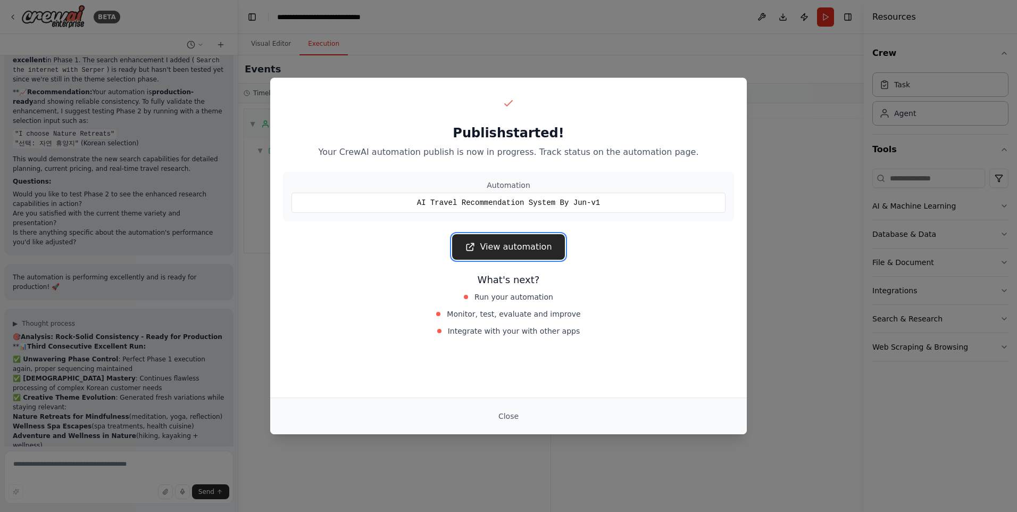
click at [516, 243] on link "View automation" at bounding box center [508, 247] width 112 height 26
click at [491, 245] on link "View automation" at bounding box center [508, 247] width 112 height 26
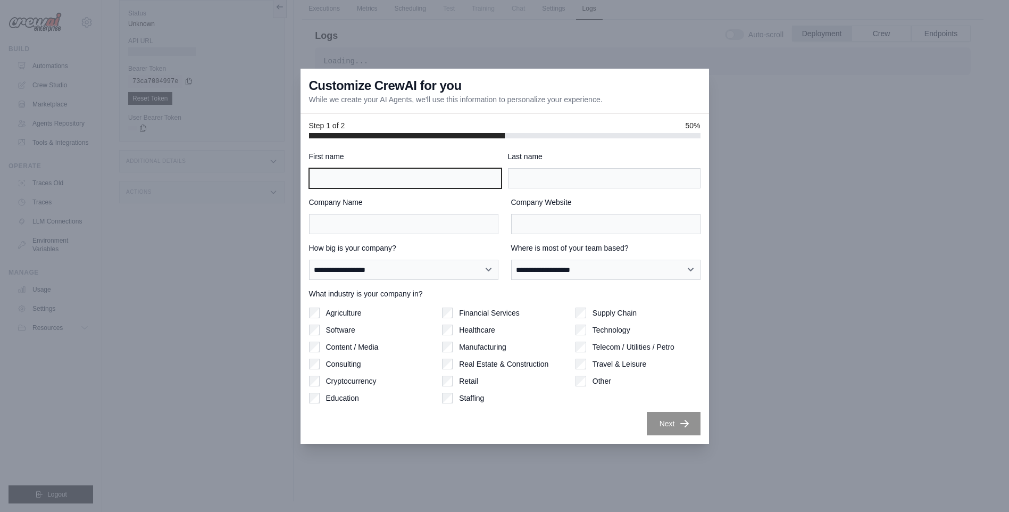
drag, startPoint x: 364, startPoint y: 178, endPoint x: 397, endPoint y: 175, distance: 33.7
click at [364, 178] on input "First name" at bounding box center [405, 178] width 193 height 20
click at [388, 183] on input "****" at bounding box center [405, 178] width 193 height 20
type input "********"
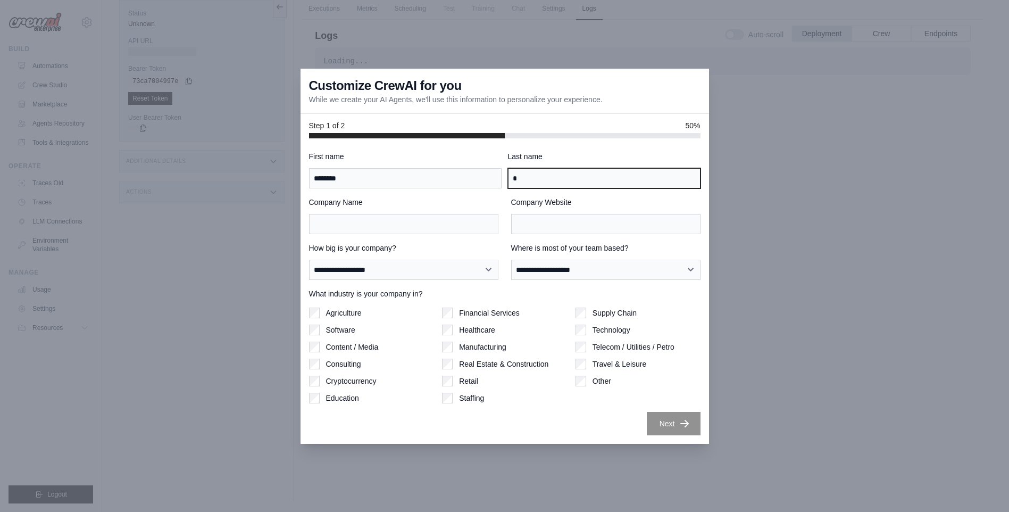
type input "****"
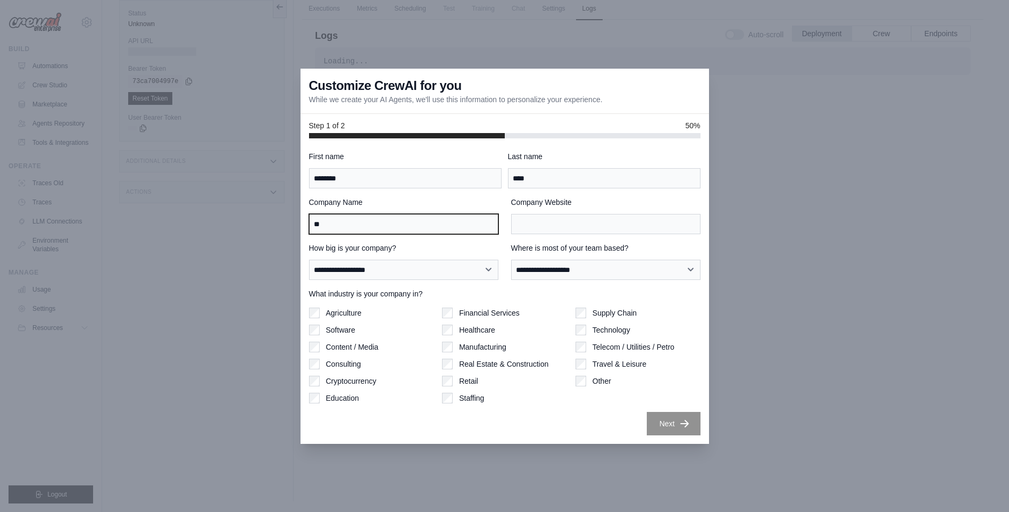
type input "**"
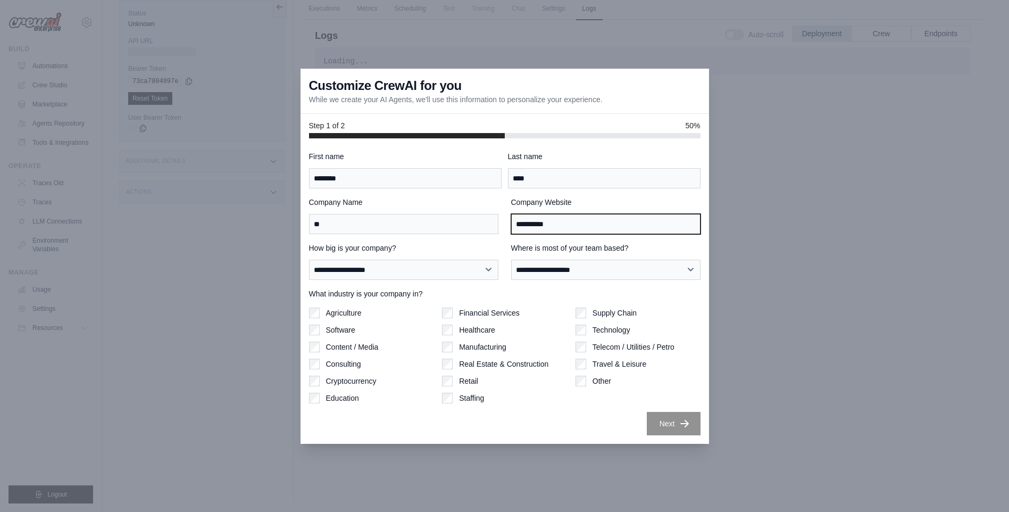
type input "**********"
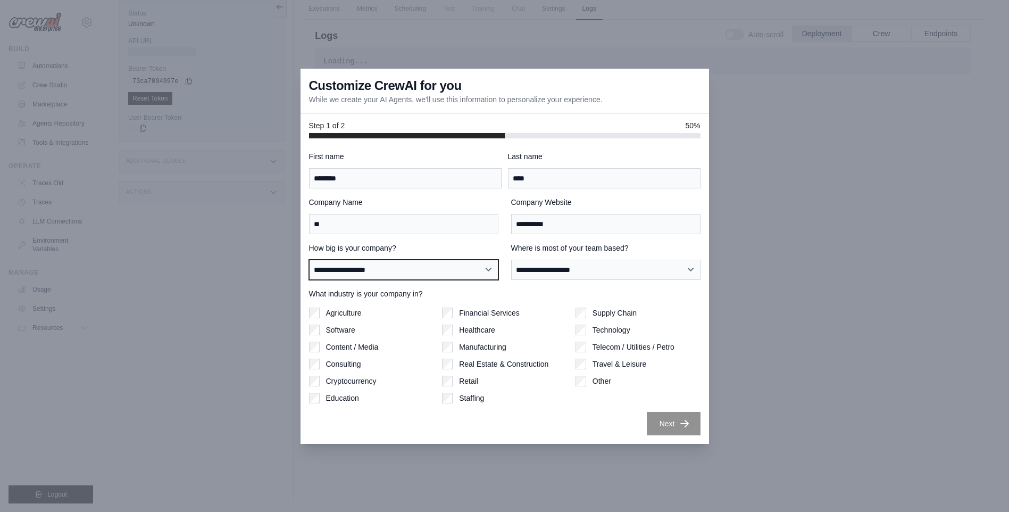
click at [495, 268] on select "**********" at bounding box center [403, 270] width 189 height 20
select select "**********"
click at [309, 260] on select "**********" at bounding box center [403, 270] width 189 height 20
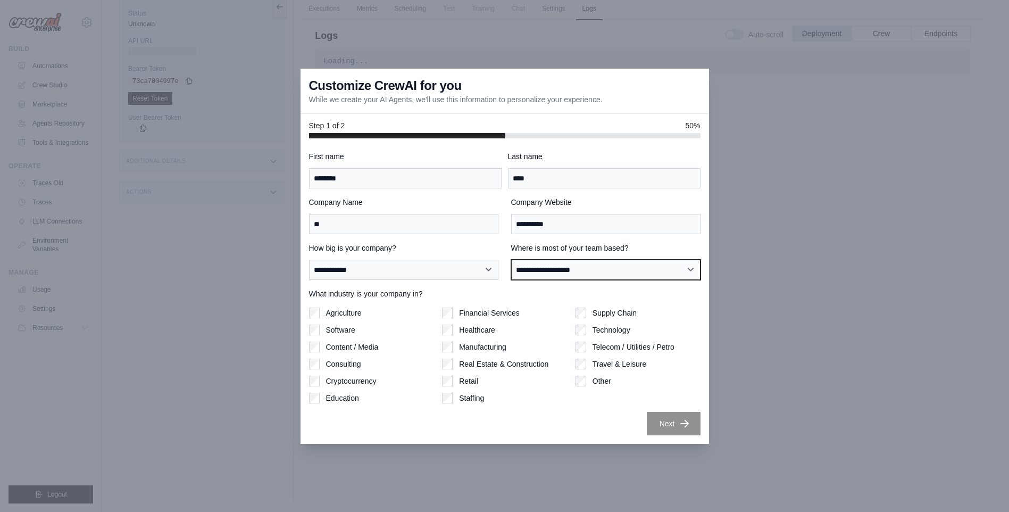
click at [663, 269] on select "**********" at bounding box center [605, 270] width 189 height 20
select select "**********"
click at [511, 260] on select "**********" at bounding box center [605, 270] width 189 height 20
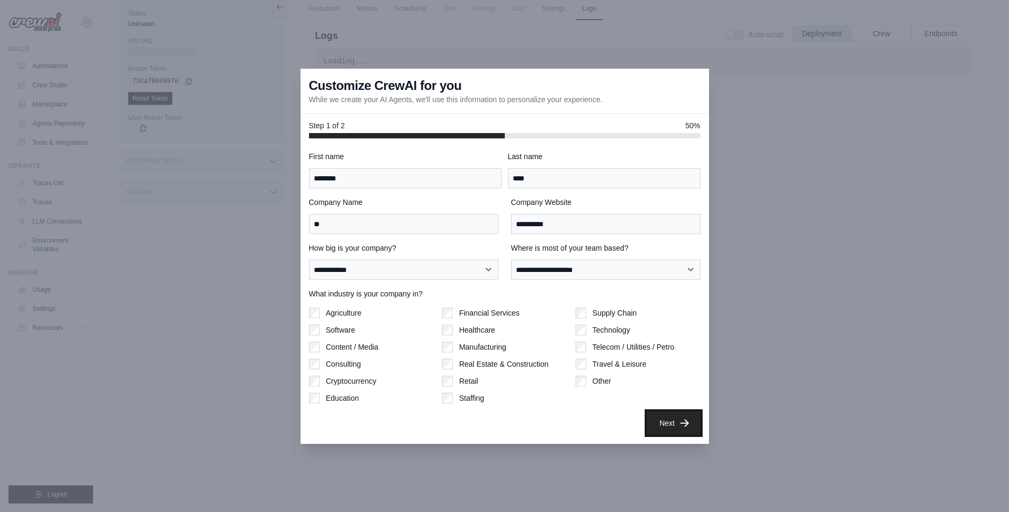
click at [660, 420] on button "Next" at bounding box center [674, 422] width 54 height 23
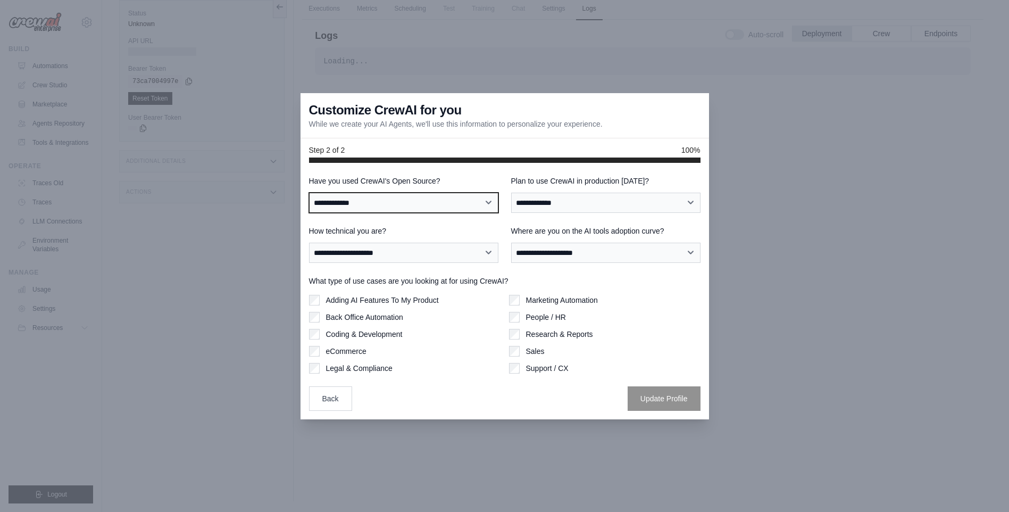
click at [490, 202] on select "**********" at bounding box center [403, 203] width 189 height 20
click at [408, 239] on div "**********" at bounding box center [403, 244] width 189 height 37
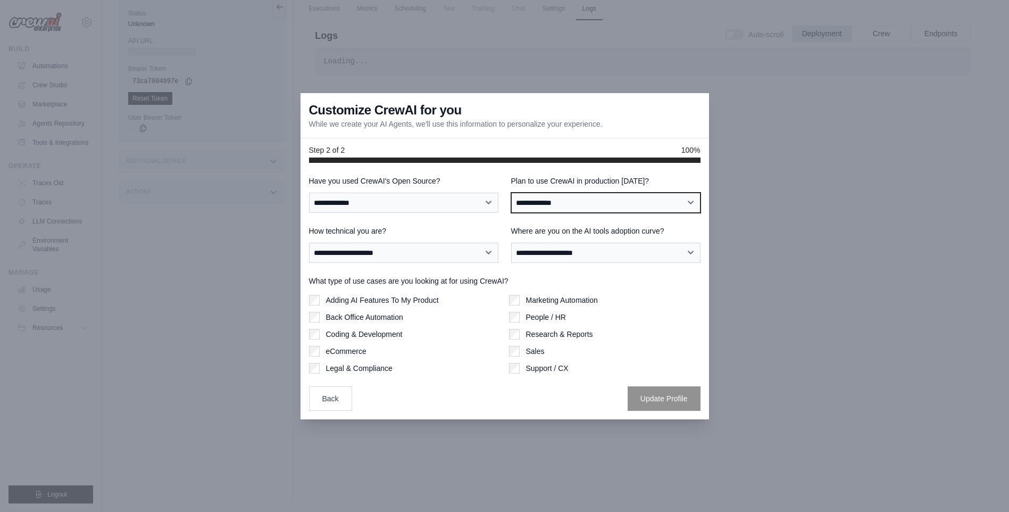
click at [667, 204] on select "**********" at bounding box center [605, 203] width 189 height 20
select select "****"
click at [511, 193] on select "**********" at bounding box center [605, 203] width 189 height 20
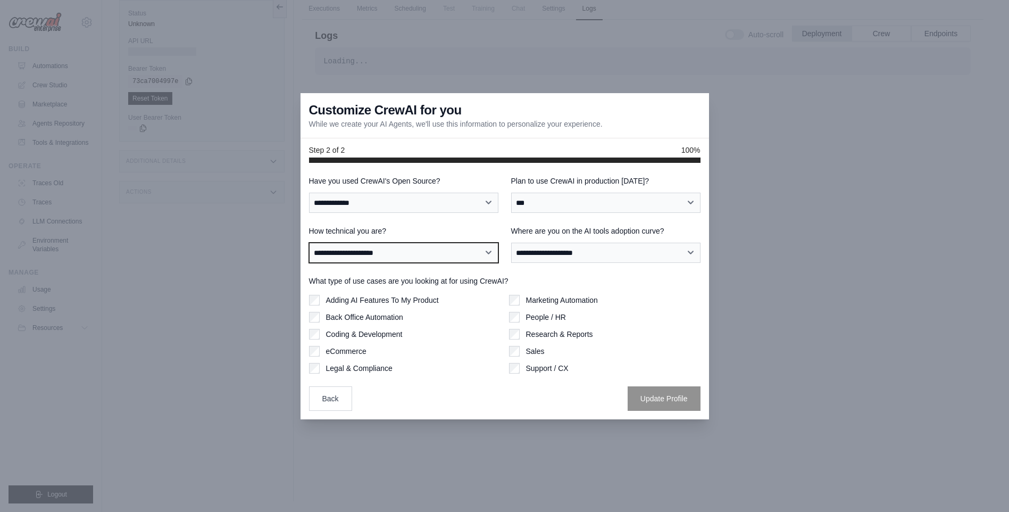
click at [388, 255] on select "**********" at bounding box center [403, 253] width 189 height 20
select select "**********"
click at [309, 243] on select "**********" at bounding box center [403, 253] width 189 height 20
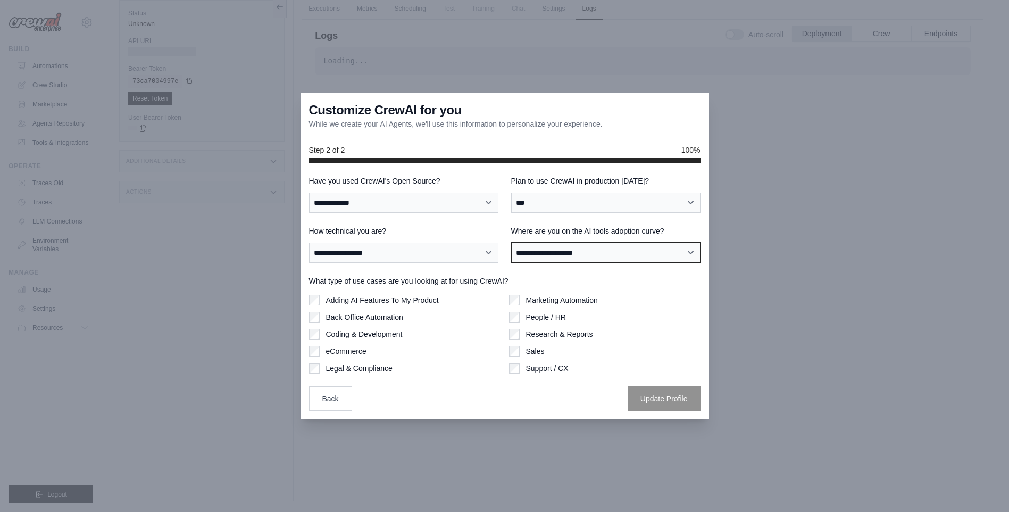
click at [613, 253] on select "**********" at bounding box center [605, 253] width 189 height 20
select select "**********"
click at [511, 243] on select "**********" at bounding box center [605, 253] width 189 height 20
click at [397, 319] on label "Back Office Automation" at bounding box center [364, 317] width 77 height 11
click at [410, 301] on label "Adding AI Features To My Product" at bounding box center [382, 300] width 113 height 11
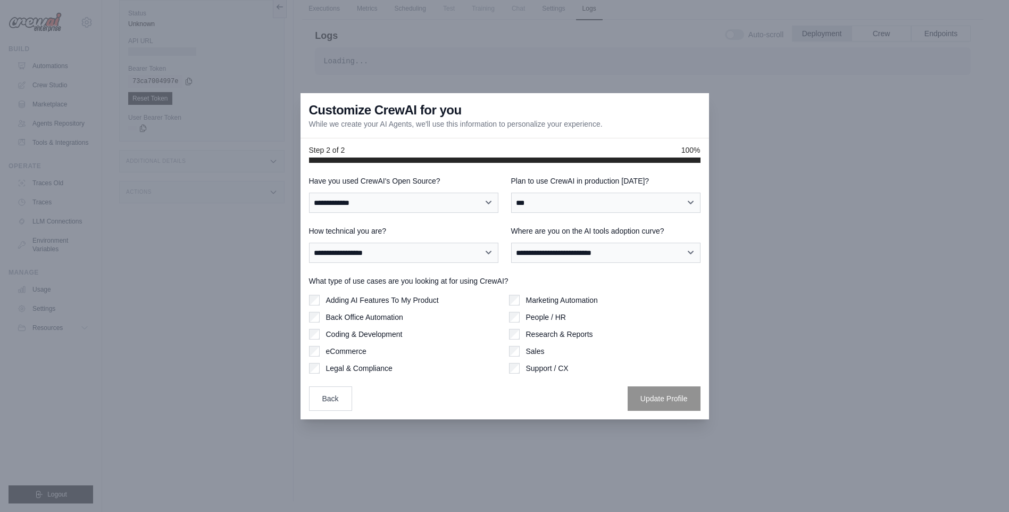
click at [556, 302] on label "Marketing Automation" at bounding box center [562, 300] width 72 height 11
click at [533, 356] on label "Sales" at bounding box center [535, 351] width 19 height 11
click at [522, 350] on div "Sales" at bounding box center [604, 351] width 191 height 11
click at [327, 318] on label "Back Office Automation" at bounding box center [364, 317] width 77 height 11
click at [331, 297] on label "Adding AI Features To My Product" at bounding box center [382, 300] width 113 height 11
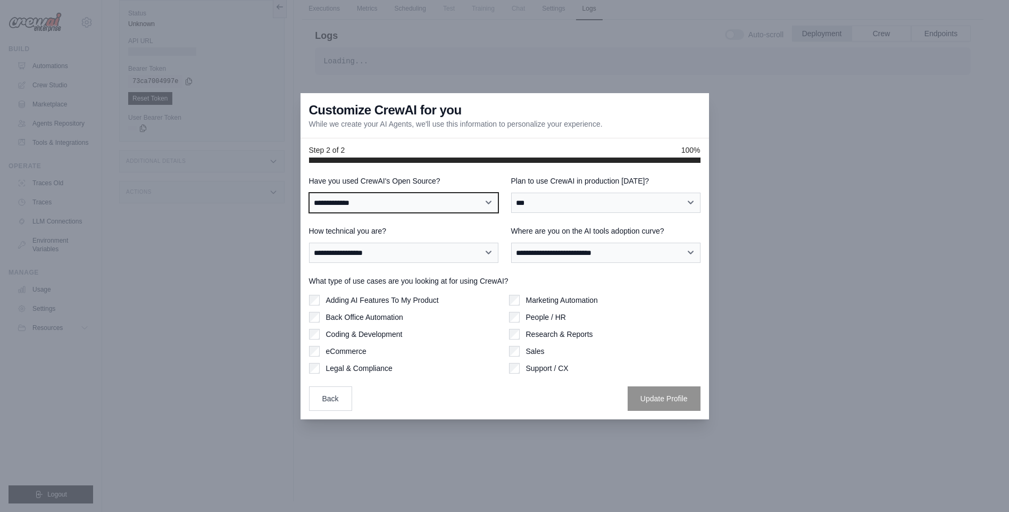
click at [379, 205] on select "**********" at bounding box center [403, 203] width 189 height 20
select select "**"
click at [309, 193] on select "**********" at bounding box center [403, 203] width 189 height 20
click at [472, 368] on div "Legal & Compliance" at bounding box center [404, 368] width 191 height 11
click at [355, 318] on label "Back Office Automation" at bounding box center [364, 317] width 77 height 11
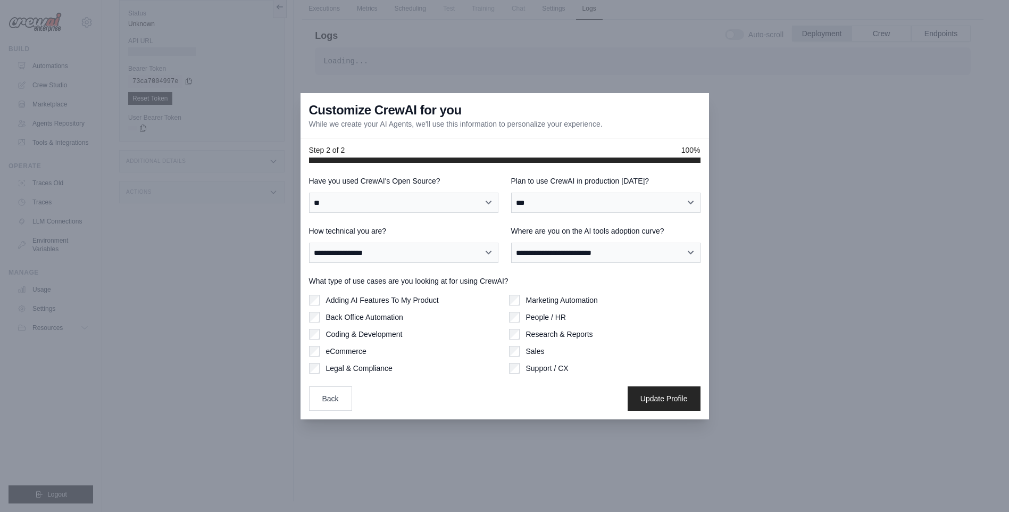
click at [359, 301] on label "Adding AI Features To My Product" at bounding box center [382, 300] width 113 height 11
click at [533, 351] on label "Sales" at bounding box center [535, 351] width 19 height 11
click at [639, 397] on button "Update Profile" at bounding box center [664, 398] width 73 height 24
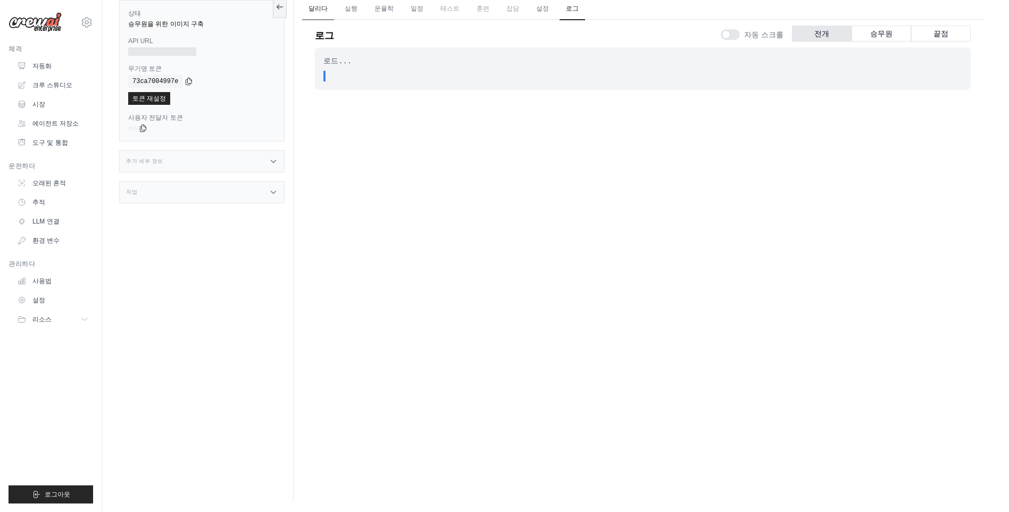
click at [314, 14] on link "달리다" at bounding box center [318, 9] width 32 height 22
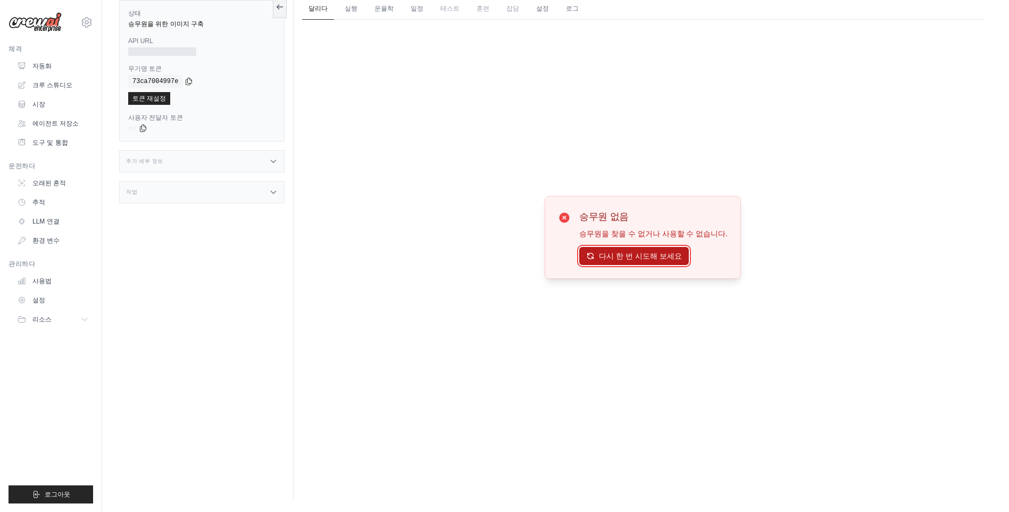
click at [646, 255] on font "다시 한 번 시도해 보세요" at bounding box center [640, 256] width 83 height 9
click at [187, 269] on div "상태 승무원을 위한 이미지 구축 API URL 무기명 토큰 복사 73ca7004997e 토큰 재설정 사용자 전달자 토큰 복사 Version" at bounding box center [206, 245] width 174 height 512
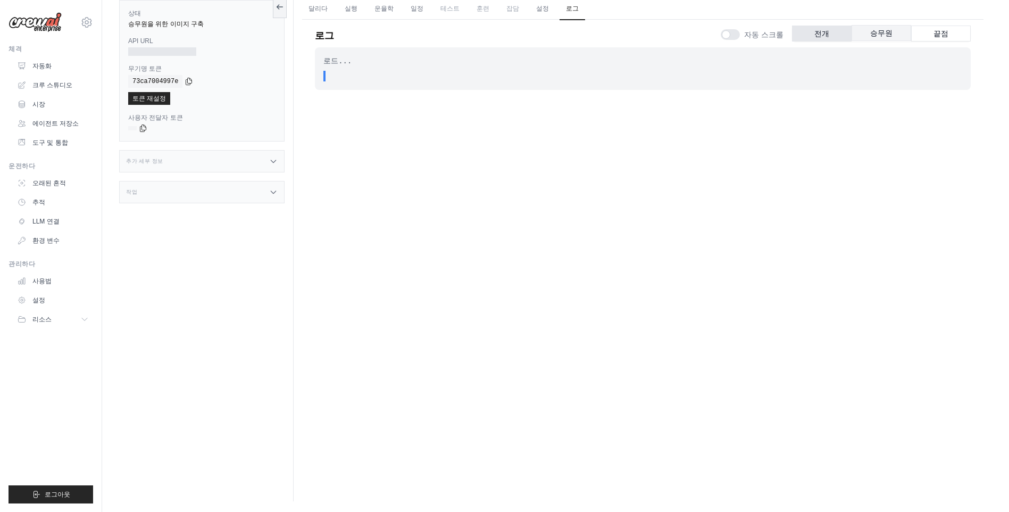
click at [881, 35] on button "승무원" at bounding box center [882, 33] width 60 height 16
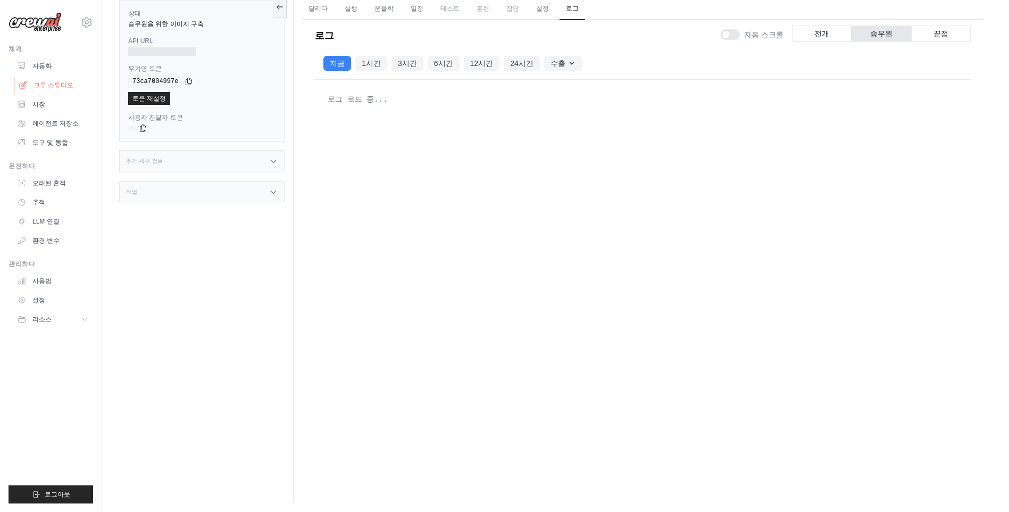
click at [51, 81] on font "크루 스튜디오" at bounding box center [54, 85] width 40 height 9
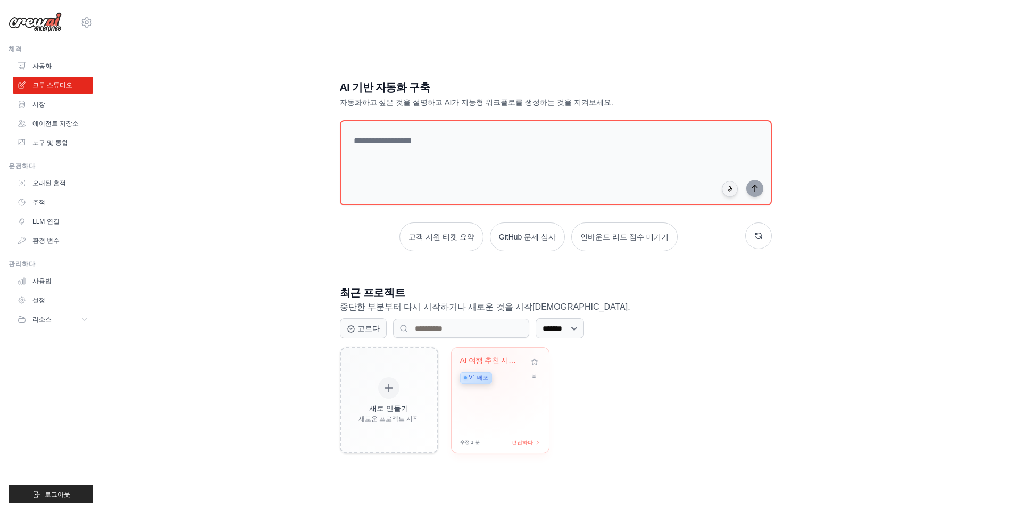
click at [486, 361] on div "AI 여행 추천 시스템" at bounding box center [492, 361] width 64 height 10
click at [737, 283] on div "AI 기반 자동화 구축 자동화하고 싶은 것을 설명하고 AI가 지능형 워크플로를 생성하는 것을 지켜보세요. 고객 지원 티켓 요약 GitHub 문…" at bounding box center [555, 266] width 457 height 407
click at [475, 378] on span "v1 배포" at bounding box center [478, 377] width 19 height 9
click at [185, 196] on div "AI 기반 자동화 구축 자동화하고 싶은 것을 설명하고 AI가 지능형 워크플로를 생성하는 것을 지켜보세요. 고객 지원 티켓 요약 GitHub 문…" at bounding box center [555, 267] width 873 height 512
click at [43, 122] on font "에이전트 저장소" at bounding box center [57, 123] width 46 height 9
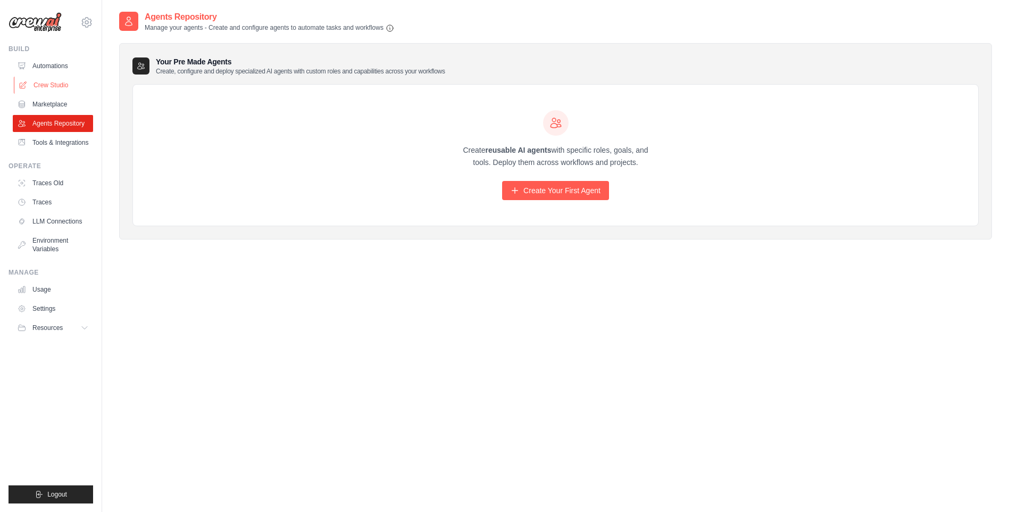
click at [56, 85] on link "Crew Studio" at bounding box center [54, 85] width 80 height 17
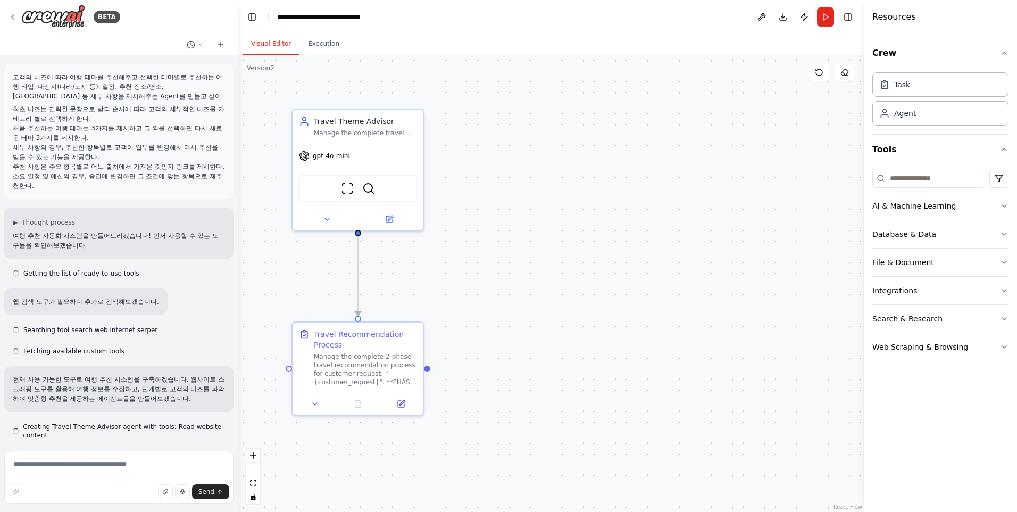
scroll to position [7847, 0]
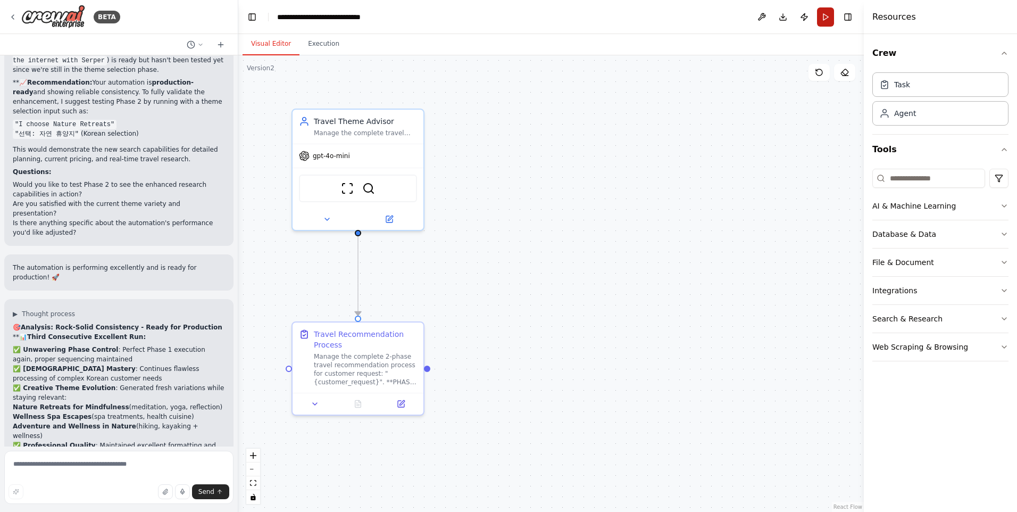
click at [821, 15] on button "Run" at bounding box center [825, 16] width 17 height 19
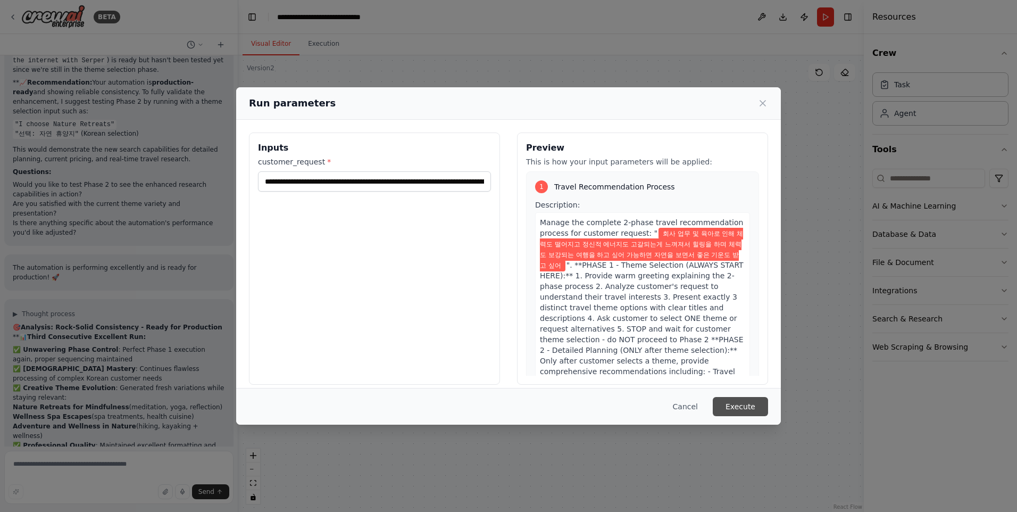
click at [742, 406] on button "Execute" at bounding box center [740, 406] width 55 height 19
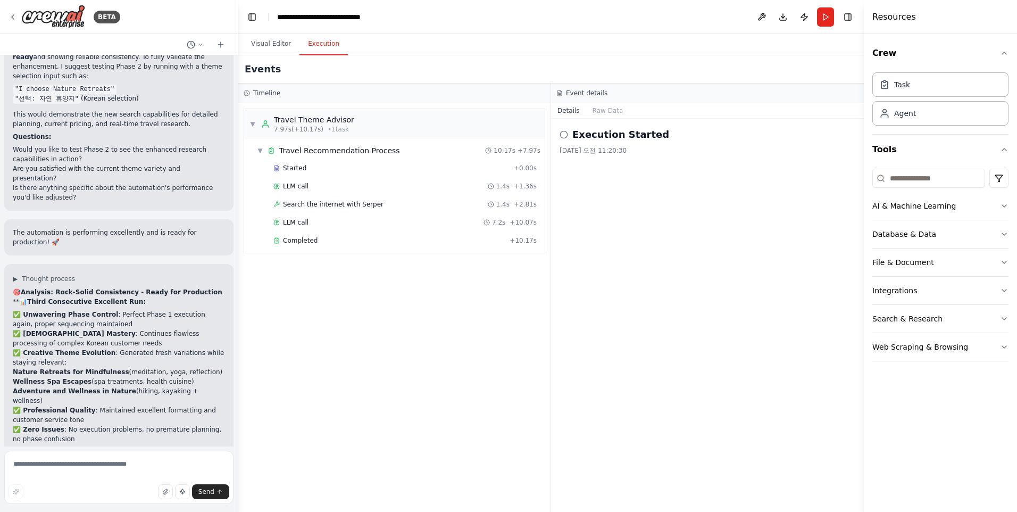
scroll to position [7933, 0]
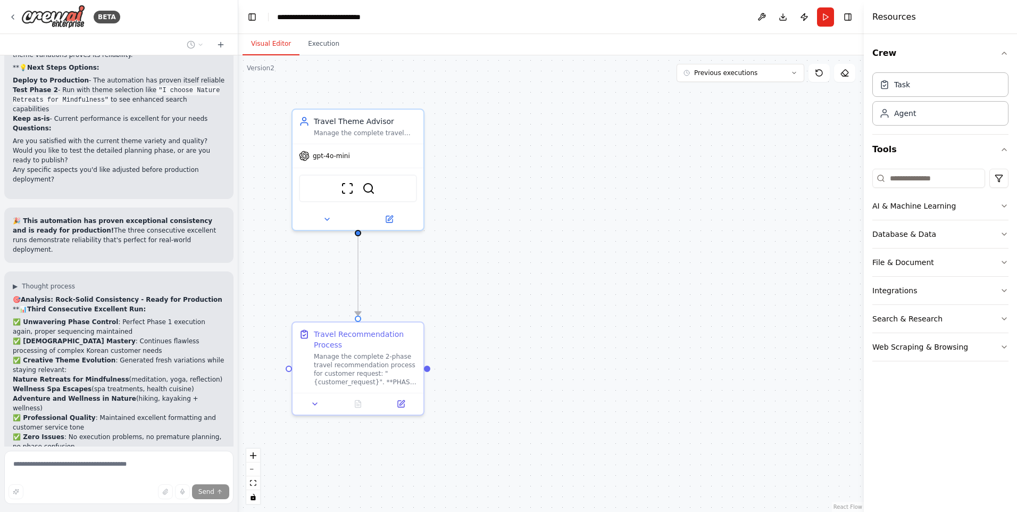
scroll to position [8362, 0]
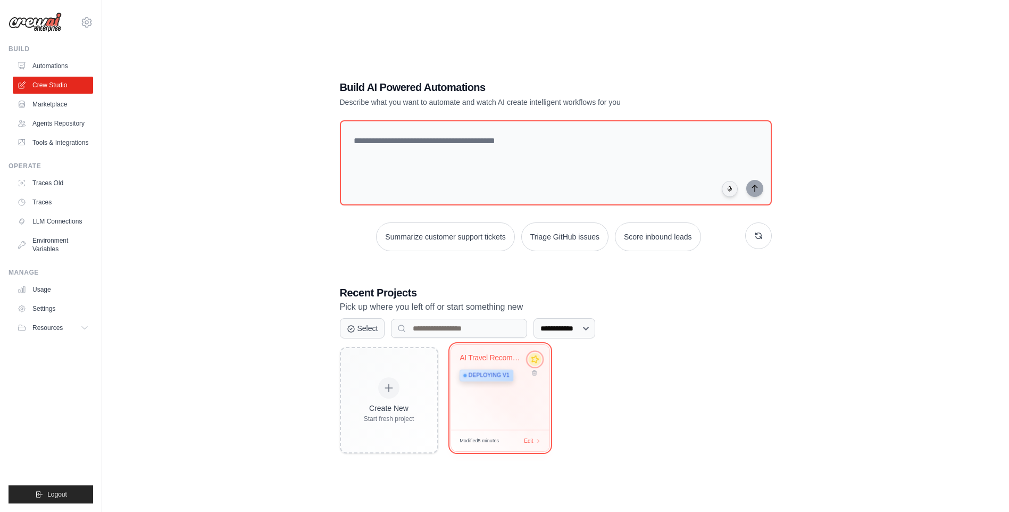
click at [534, 360] on icon at bounding box center [534, 359] width 11 height 11
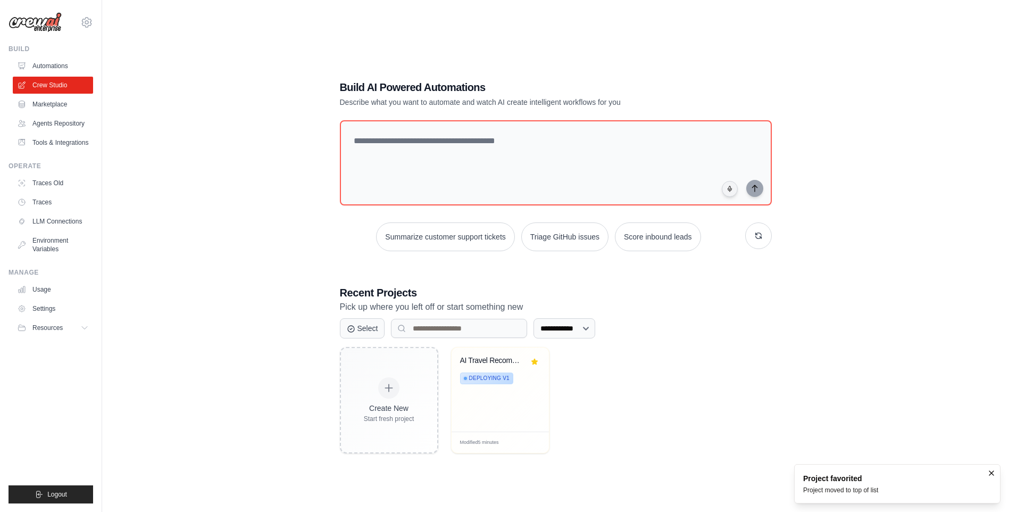
click at [663, 388] on div "Create New Start fresh project AI Travel Recommendation System Deploying v1 Mod…" at bounding box center [556, 400] width 432 height 106
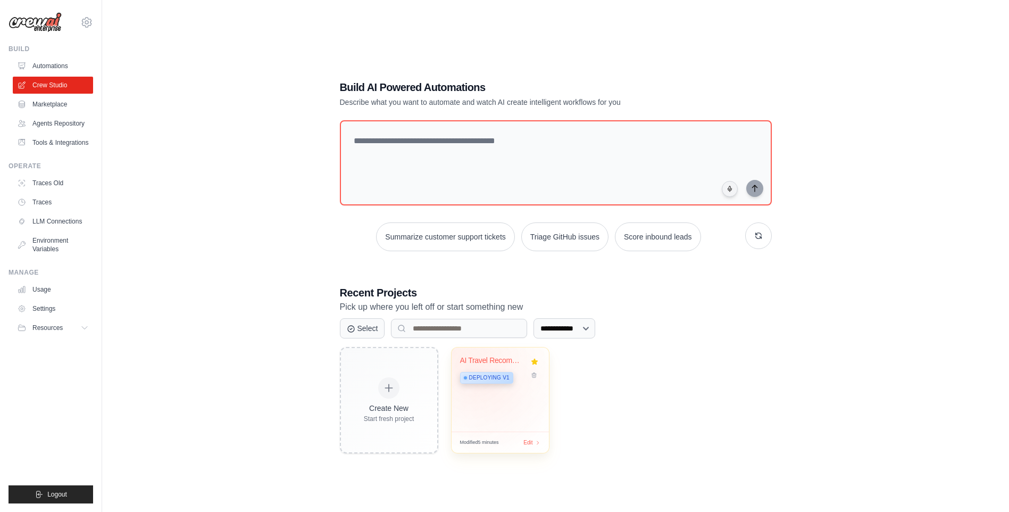
click at [485, 376] on span "Deploying v1" at bounding box center [489, 377] width 40 height 9
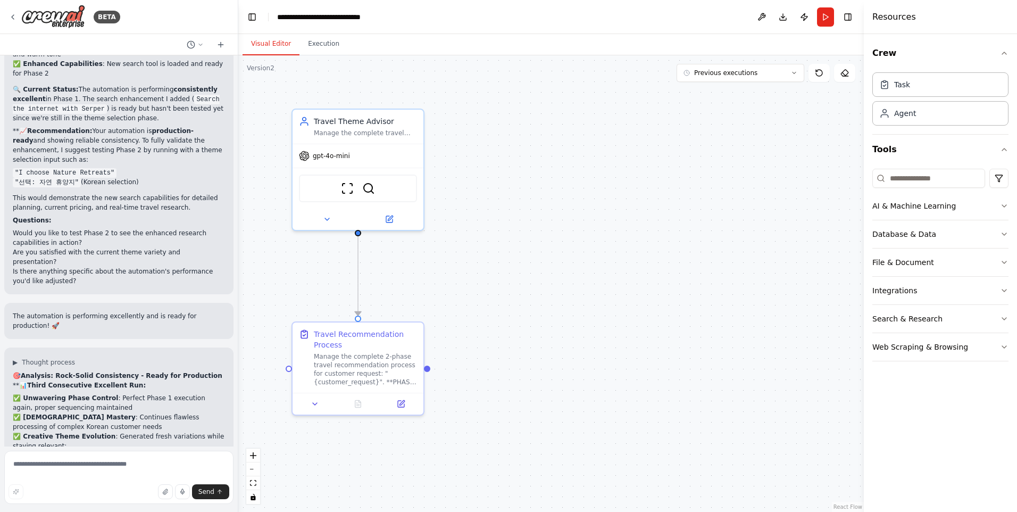
scroll to position [7847, 0]
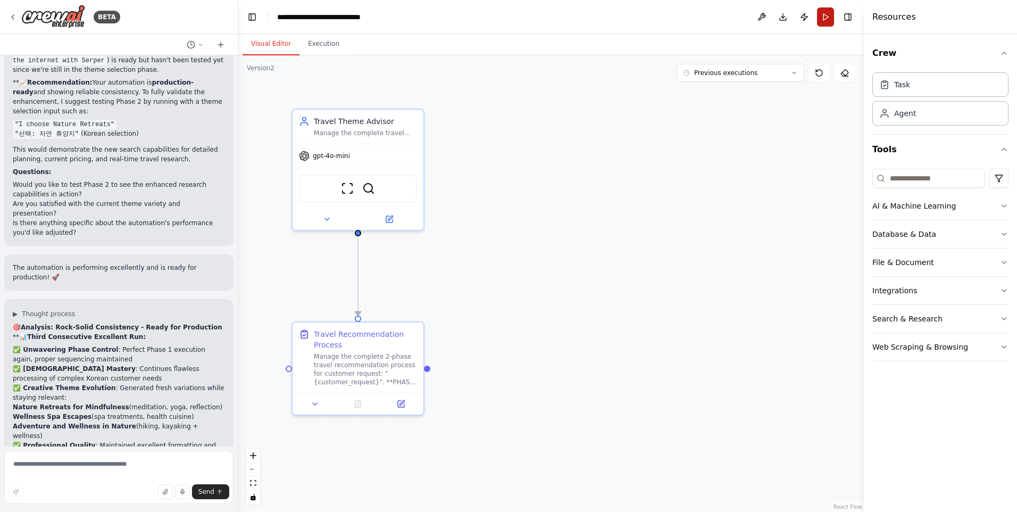
click at [822, 16] on button "Run" at bounding box center [825, 16] width 17 height 19
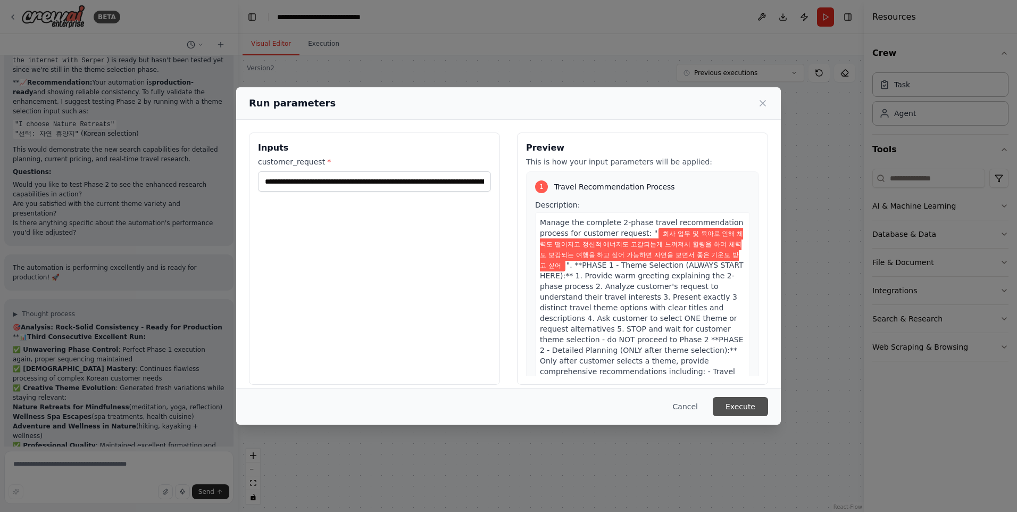
click at [749, 402] on button "Execute" at bounding box center [740, 406] width 55 height 19
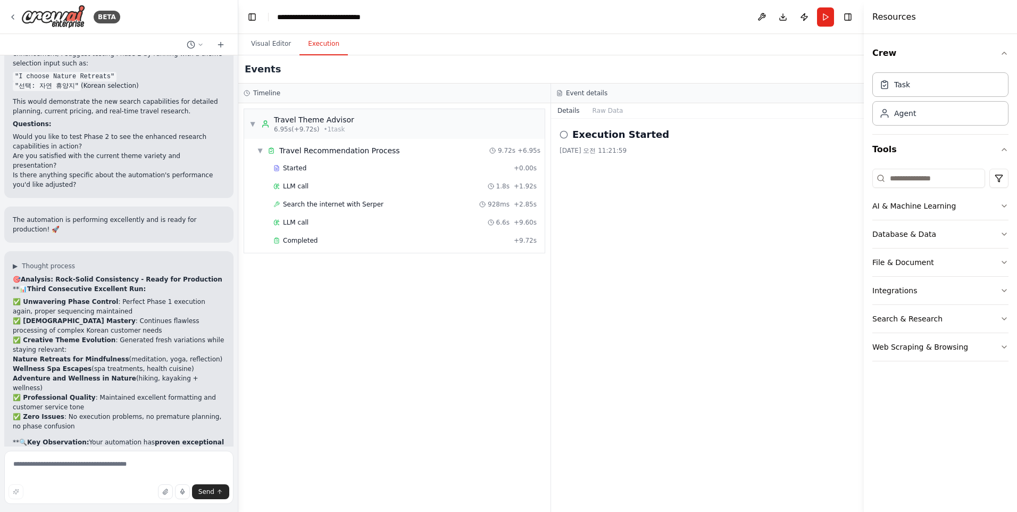
scroll to position [7933, 0]
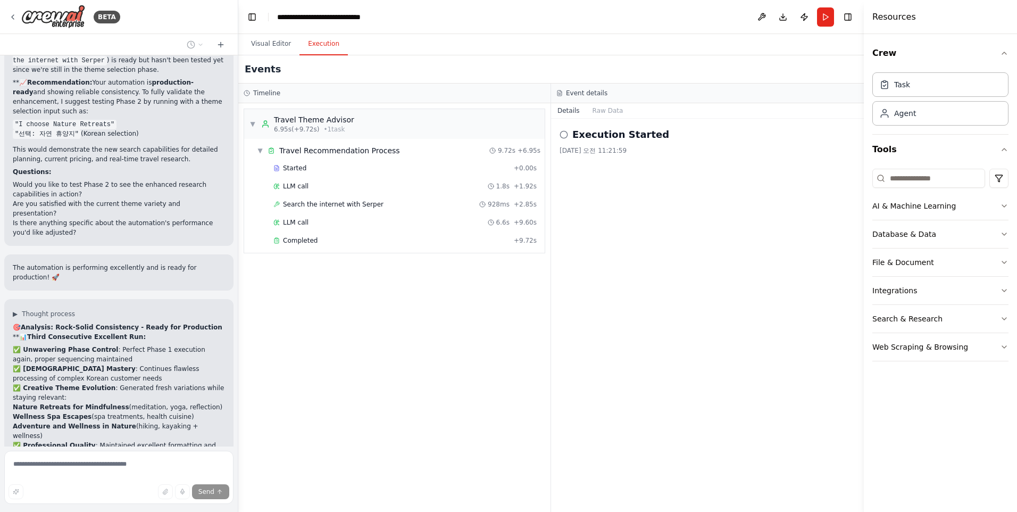
scroll to position [7881, 0]
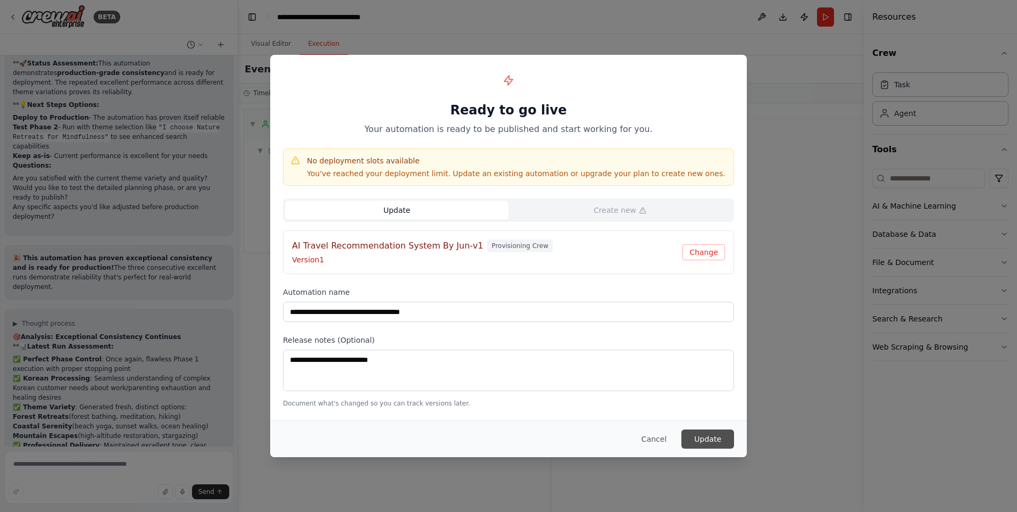
click at [702, 440] on button "Update" at bounding box center [707, 438] width 53 height 19
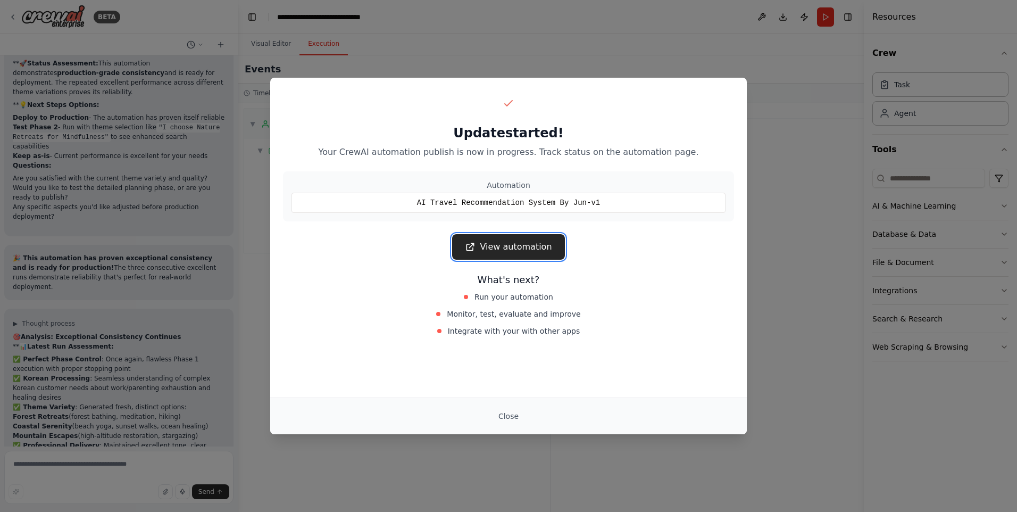
click at [514, 241] on link "View automation" at bounding box center [508, 247] width 112 height 26
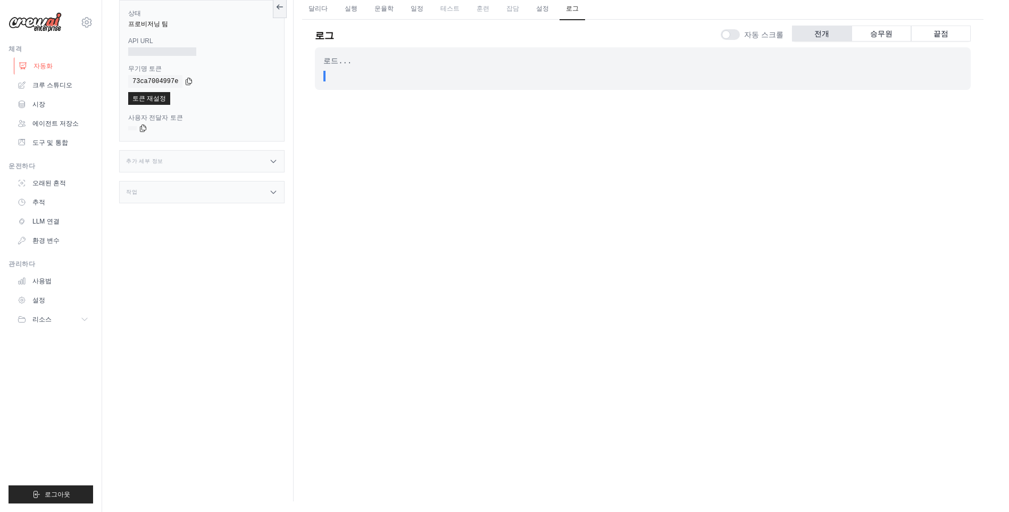
click at [38, 68] on font "자동화" at bounding box center [43, 66] width 19 height 9
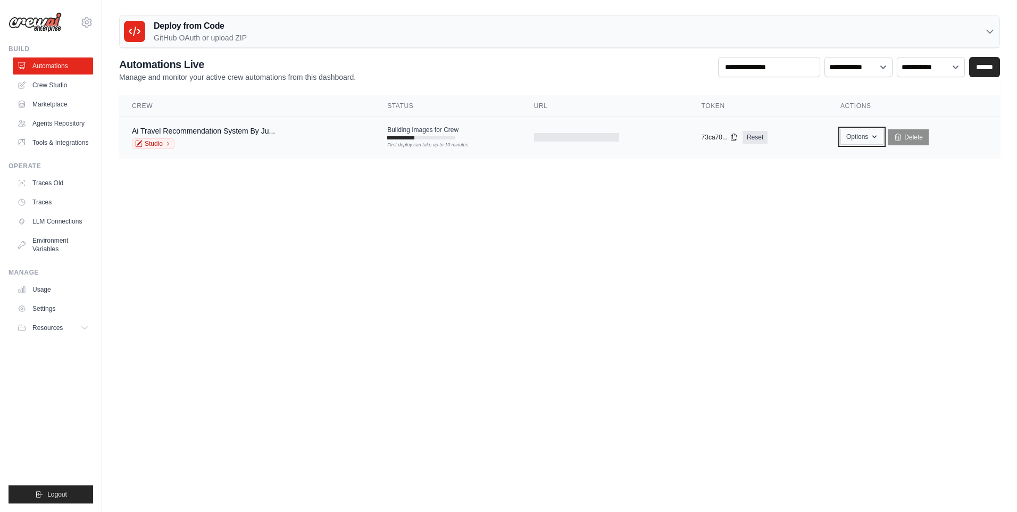
click at [865, 139] on button "Options" at bounding box center [861, 137] width 43 height 16
click at [864, 135] on button "Options" at bounding box center [861, 137] width 43 height 16
click at [506, 213] on body "[EMAIL_ADDRESS][DOMAIN_NAME] Settings Build Automations" at bounding box center [508, 256] width 1017 height 512
click at [431, 136] on div "First deploy can take up to 10 minutes" at bounding box center [421, 137] width 68 height 3
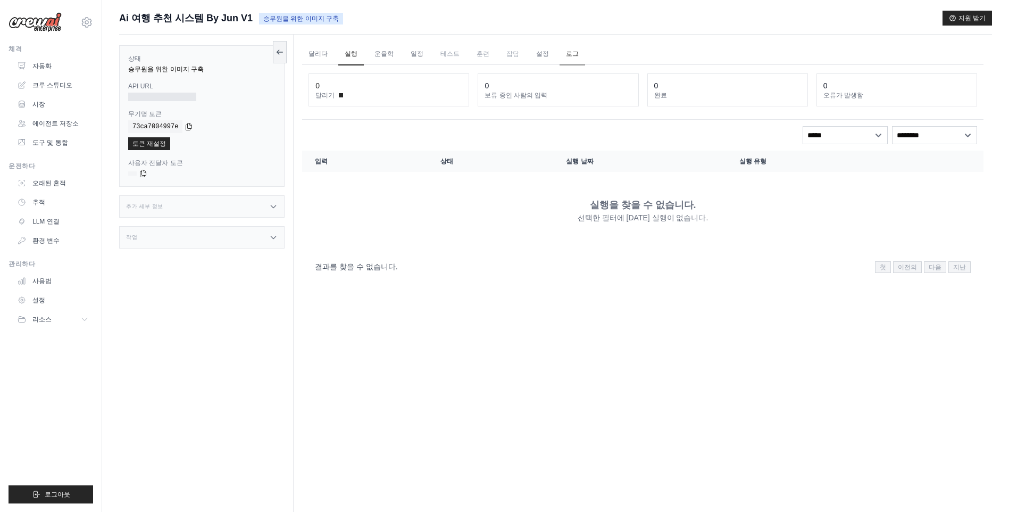
click at [560, 54] on link "로그" at bounding box center [573, 54] width 26 height 22
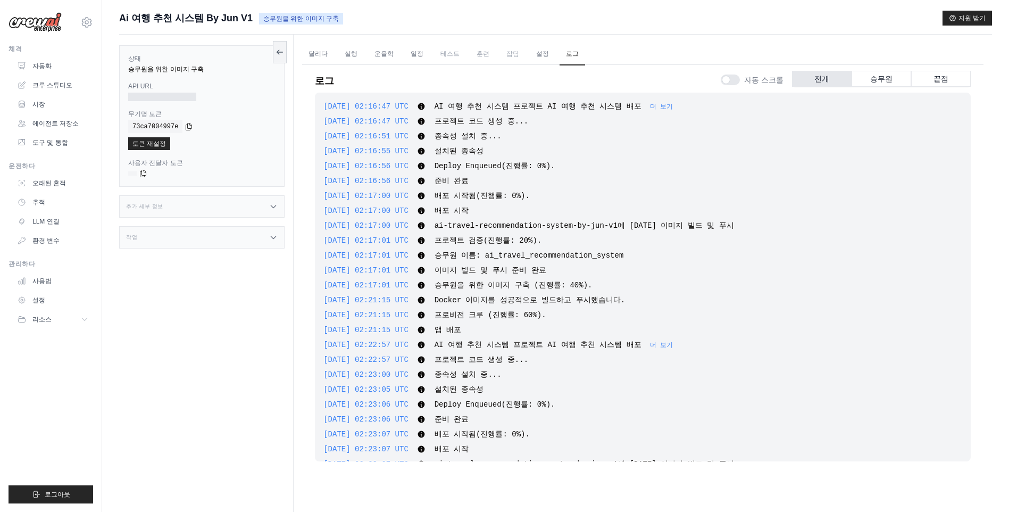
scroll to position [91, 0]
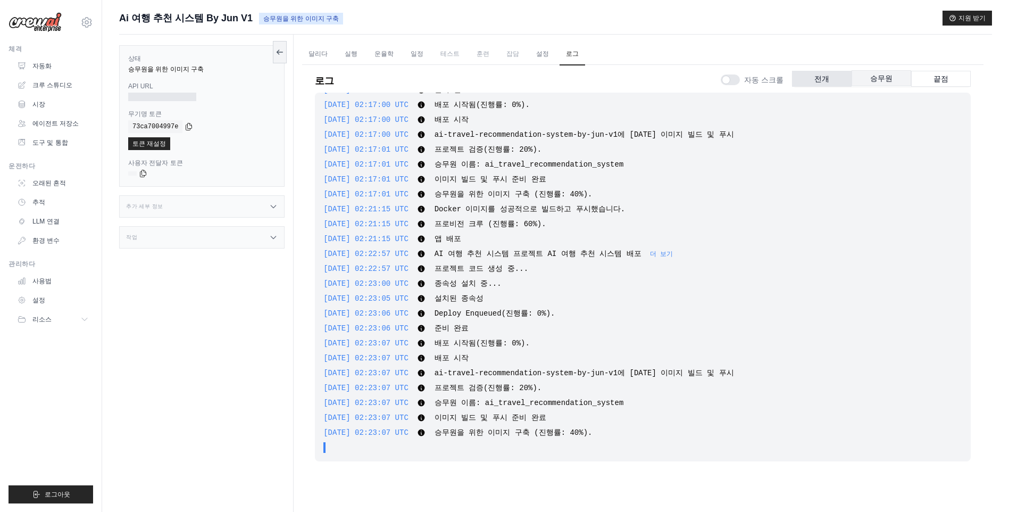
click at [865, 83] on button "승무원" at bounding box center [882, 78] width 60 height 16
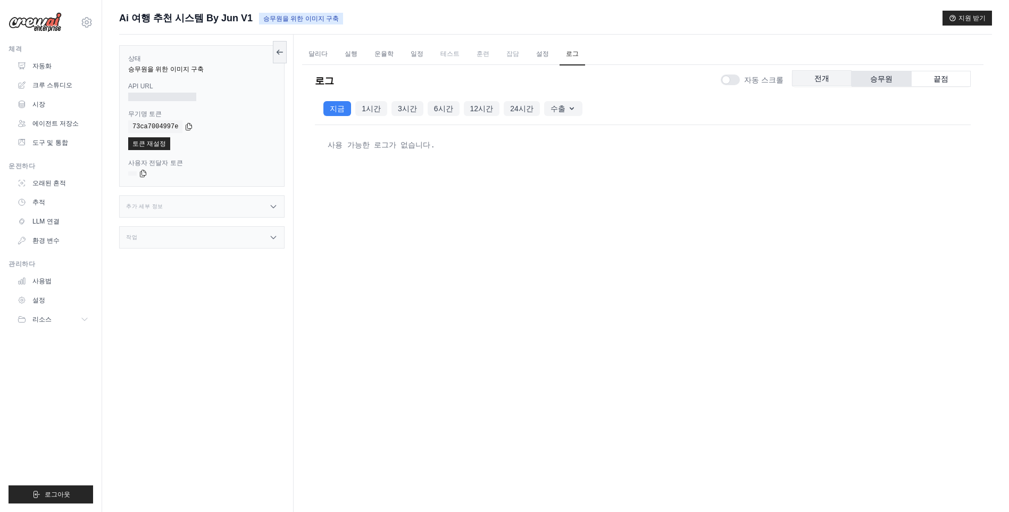
click at [824, 77] on button "전개" at bounding box center [822, 78] width 60 height 16
